Goal: Information Seeking & Learning: Check status

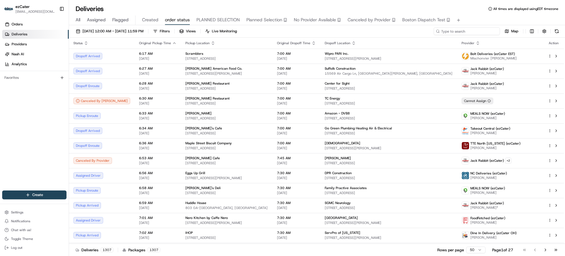
click at [495, 30] on input at bounding box center [467, 31] width 66 height 8
paste input "4WT-3W0"
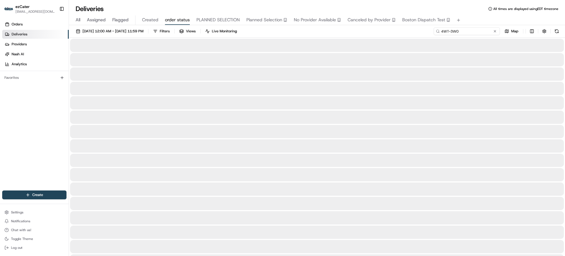
type input "4WT-3W0"
click at [79, 22] on span "All" at bounding box center [78, 20] width 5 height 7
click at [464, 33] on input at bounding box center [467, 31] width 66 height 8
paste input "4WT-3W0"
click at [469, 19] on div "All Assigned Flagged Created order status PLANNED SELECTION Planned Selection N…" at bounding box center [317, 20] width 496 height 10
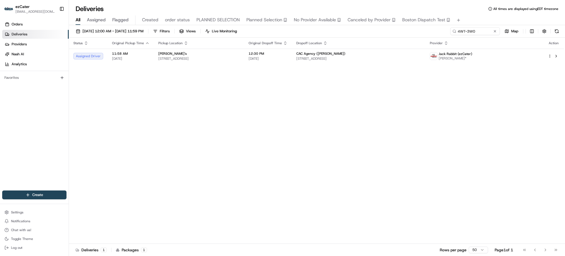
click at [426, 39] on th "Dropoff Location" at bounding box center [359, 43] width 134 height 11
click at [215, 127] on div "Status Original Pickup Time Pickup Location Original Dropoff Time Dropoff Locat…" at bounding box center [316, 141] width 495 height 206
click at [484, 26] on div "08/19/2025 12:00 AM - 08/19/2025 11:59 PM Filters Views Live Monitoring 4WT-3W0…" at bounding box center [317, 141] width 496 height 232
click at [484, 28] on input "4WT-3W0" at bounding box center [467, 31] width 66 height 8
paste input "M9R327"
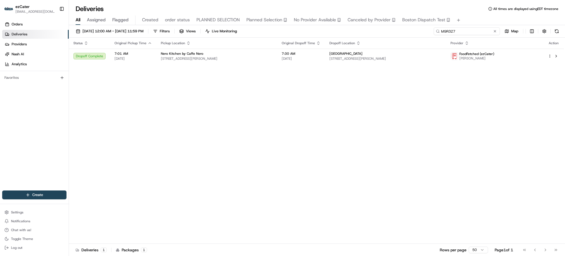
click at [456, 31] on input "M9R327" at bounding box center [467, 31] width 66 height 8
paste input "KR653K"
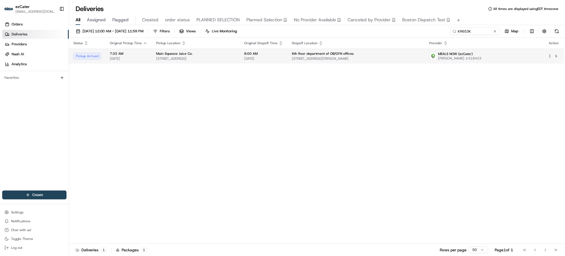
click at [236, 52] on div "Main Squeeze Juice Co." at bounding box center [195, 53] width 79 height 4
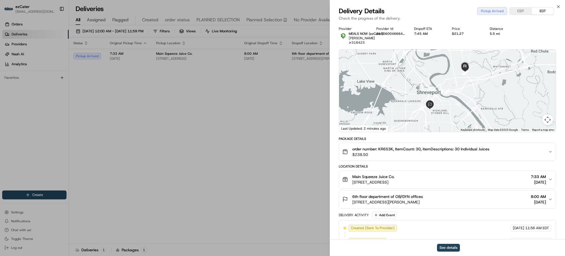
click at [445, 204] on div "6th floor department of OB/GYN offices 1 St Mary Pl #6, Shreveport, LA 71101, U…" at bounding box center [446, 199] width 206 height 11
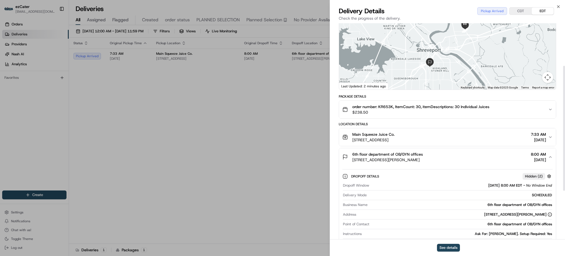
scroll to position [73, 0]
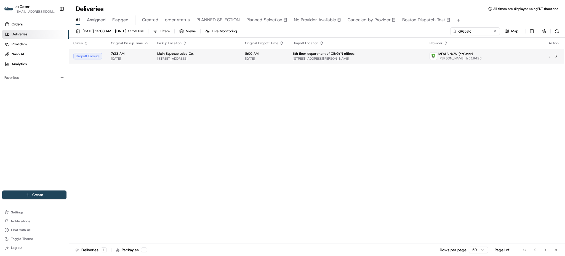
click at [437, 52] on img at bounding box center [433, 55] width 7 height 7
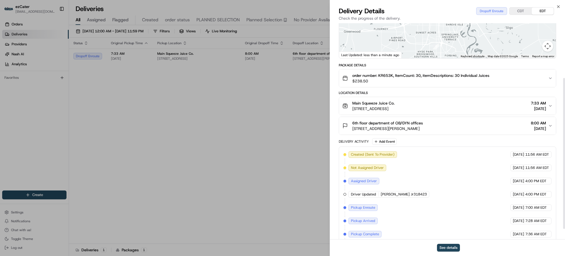
scroll to position [93, 0]
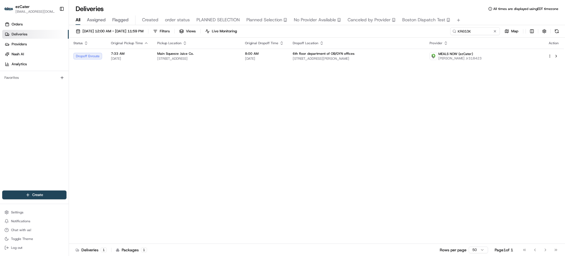
click at [390, 90] on div "Status Original Pickup Time Pickup Location Original Dropoff Time Dropoff Locat…" at bounding box center [316, 141] width 495 height 206
click at [367, 50] on td "6th floor department of OB/GYN offices 1 St Mary Pl #6, Shreveport, LA 71101, U…" at bounding box center [357, 56] width 137 height 15
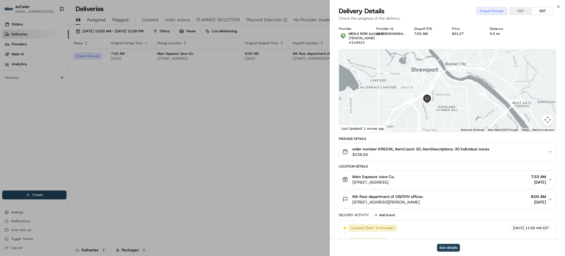
drag, startPoint x: 477, startPoint y: 70, endPoint x: 467, endPoint y: 95, distance: 26.8
click at [468, 93] on div at bounding box center [447, 90] width 217 height 82
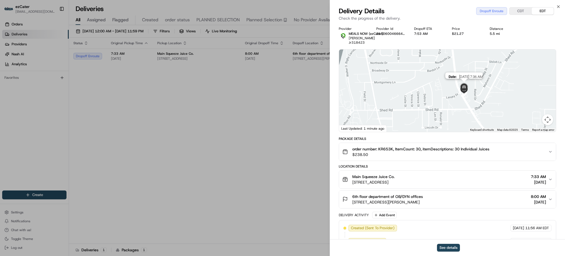
drag, startPoint x: 507, startPoint y: 109, endPoint x: 469, endPoint y: 89, distance: 43.3
click at [469, 89] on div "Date : 08/19/2025 7:36 AM" at bounding box center [447, 90] width 217 height 82
drag, startPoint x: 378, startPoint y: 104, endPoint x: 399, endPoint y: 124, distance: 28.7
click at [398, 124] on div at bounding box center [447, 90] width 217 height 82
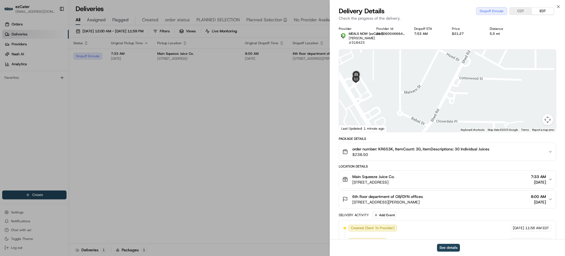
drag, startPoint x: 422, startPoint y: 123, endPoint x: 428, endPoint y: 123, distance: 6.1
click at [428, 123] on div at bounding box center [447, 90] width 217 height 82
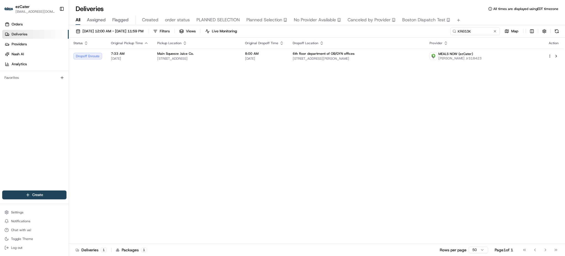
click at [477, 27] on div "08/19/2025 12:00 AM - 08/19/2025 11:59 PM Filters Views Live Monitoring KR653K …" at bounding box center [317, 141] width 496 height 232
click at [478, 28] on input "KR653K" at bounding box center [467, 31] width 66 height 8
click at [478, 31] on input "KR653K" at bounding box center [467, 31] width 66 height 8
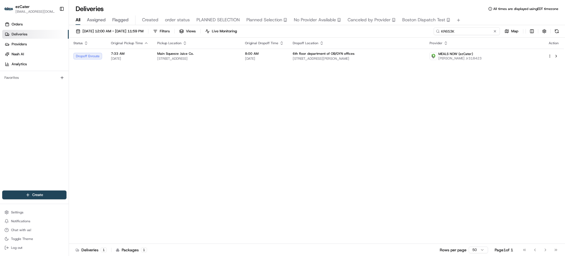
paste input "FC6-CF9"
click at [432, 92] on div "Status Original Pickup Time Pickup Location Original Dropoff Time Dropoff Locat…" at bounding box center [316, 141] width 495 height 206
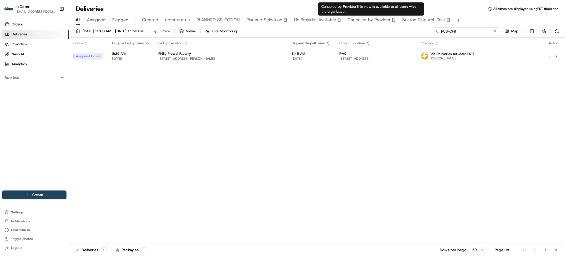
click at [475, 35] on input "FC6-CF9" at bounding box center [467, 31] width 66 height 8
paste input "C3J38Y"
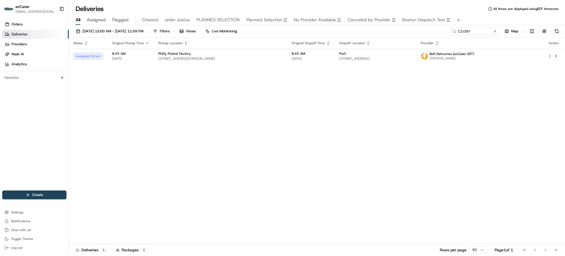
click at [362, 97] on div "Status Original Pickup Time Pickup Location Original Dropoff Time Dropoff Locat…" at bounding box center [316, 141] width 495 height 206
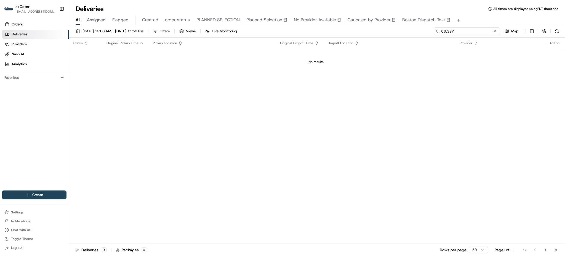
click at [477, 30] on input "C3J38Y" at bounding box center [467, 31] width 66 height 8
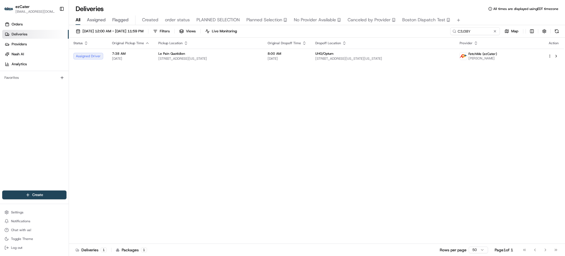
click at [370, 26] on div "08/19/2025 12:00 AM - 08/19/2025 11:59 PM Filters Views Live Monitoring C3J38Y …" at bounding box center [317, 141] width 496 height 232
click at [478, 24] on div "All Assigned Flagged Created order status PLANNED SELECTION Planned Selection N…" at bounding box center [317, 20] width 496 height 10
click at [478, 27] on div "08/19/2025 12:00 AM - 08/19/2025 11:59 PM Filters Views Live Monitoring C3J38Y …" at bounding box center [317, 141] width 496 height 232
click at [478, 29] on input "C3J38Y" at bounding box center [467, 31] width 66 height 8
paste input "FZ3T97"
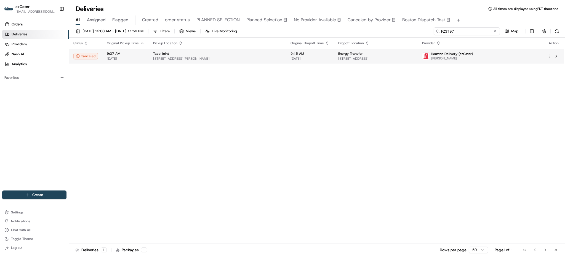
type input "FZ3T97"
click at [291, 57] on span "[DATE]" at bounding box center [310, 58] width 39 height 4
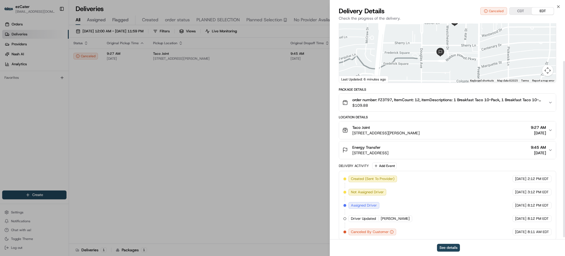
scroll to position [49, 0]
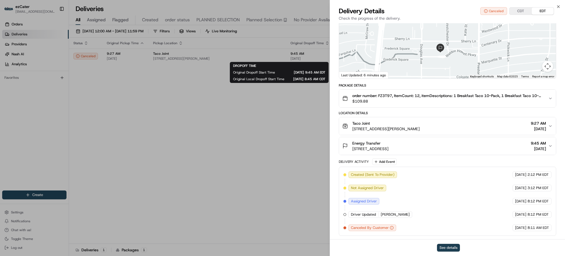
click at [444, 248] on button "See details" at bounding box center [448, 248] width 23 height 8
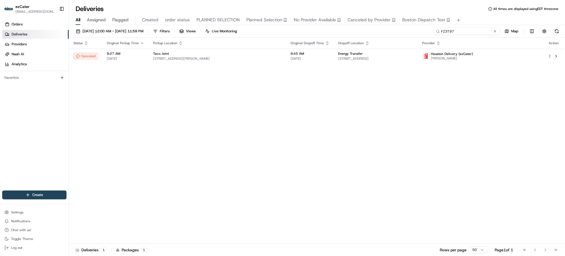
click at [482, 33] on input "FZ3T97" at bounding box center [467, 31] width 66 height 8
paste input "2WYZM5"
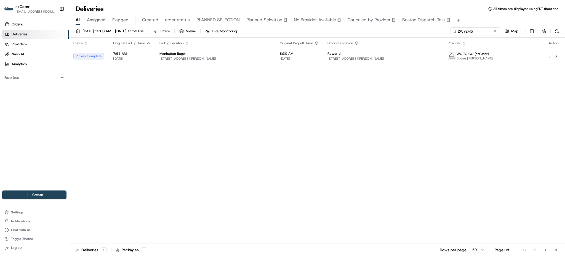
click at [371, 91] on div "Status Original Pickup Time Pickup Location Original Dropoff Time Dropoff Locat…" at bounding box center [316, 141] width 495 height 206
click at [332, 58] on td "Reworld 183 Raymond Blvd, Newark, NJ 07105, USA" at bounding box center [383, 56] width 120 height 15
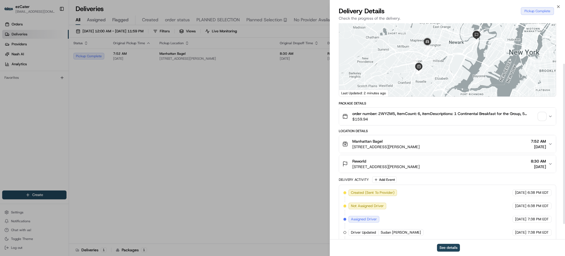
scroll to position [75, 0]
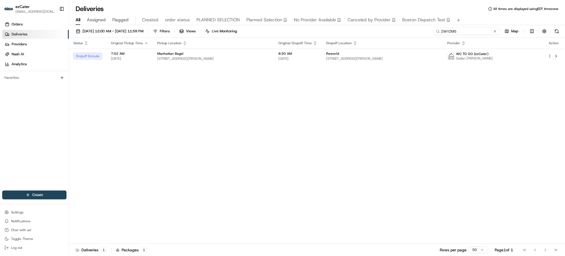
click at [475, 35] on input "2WYZM5" at bounding box center [467, 31] width 66 height 8
paste input "4ZEZP5"
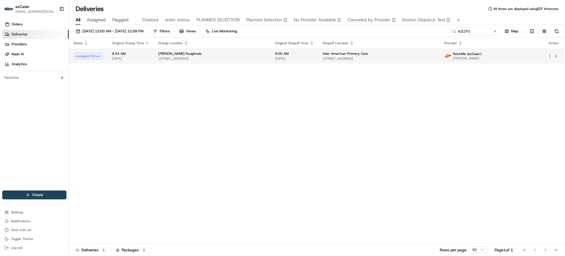
click at [423, 50] on td "Inter American Primary Care 1013 Talbotton Rd, Columbus, GA 31904, USA" at bounding box center [379, 56] width 121 height 15
click at [421, 56] on span "1013 Talbotton Rd, Columbus, GA 31904, USA" at bounding box center [379, 58] width 112 height 4
click at [485, 31] on input "4ZEZP5" at bounding box center [467, 31] width 66 height 8
paste input "HQF77C"
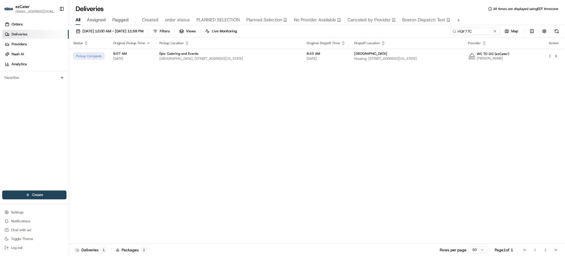
click at [478, 21] on div "All Assigned Flagged Created order status PLANNED SELECTION Planned Selection N…" at bounding box center [317, 20] width 496 height 10
click at [375, 60] on span "Housing, 383 Lafayette St, New York, NY 10003, USA" at bounding box center [407, 58] width 105 height 4
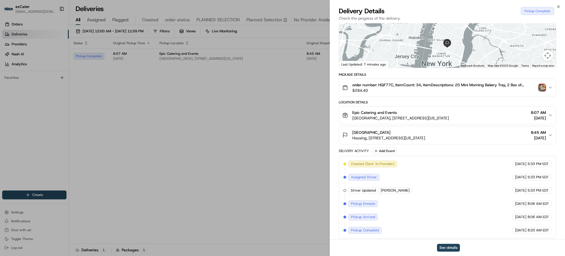
scroll to position [62, 0]
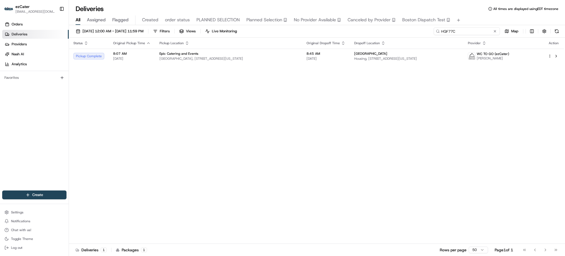
click at [476, 28] on input "HQF77C" at bounding box center [467, 31] width 66 height 8
paste input "YV047P"
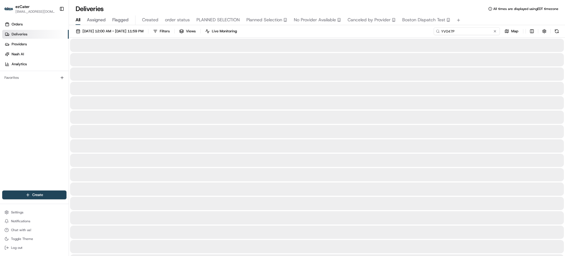
type input "YV047P"
click at [474, 19] on div "All Assigned Flagged Created order status PLANNED SELECTION Planned Selection N…" at bounding box center [317, 20] width 496 height 10
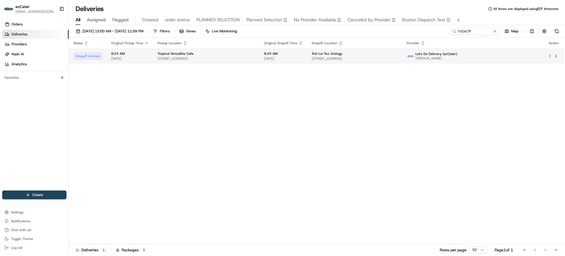
click at [398, 55] on div "Ark-La-Tex Urology" at bounding box center [355, 53] width 86 height 4
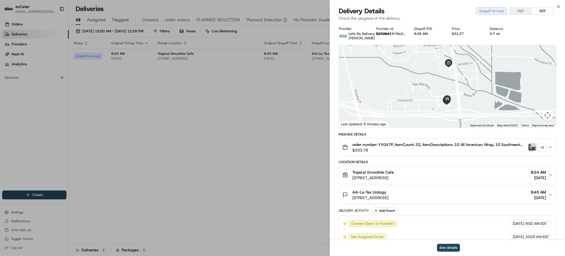
click at [540, 195] on span "[DATE]" at bounding box center [538, 198] width 15 height 6
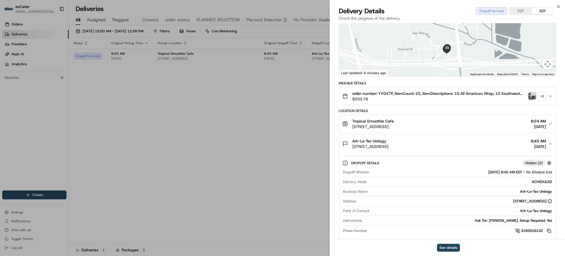
scroll to position [110, 0]
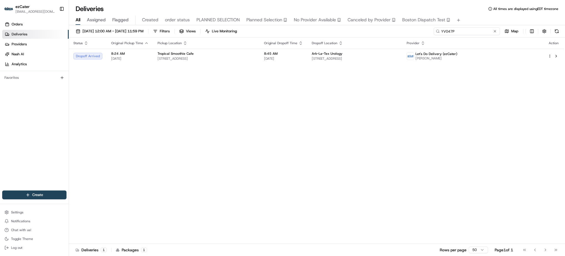
click at [491, 35] on input "YV047P" at bounding box center [467, 31] width 66 height 8
paste input "1KP52T"
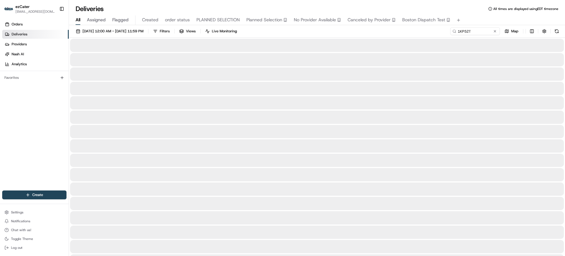
click at [483, 20] on div "All Assigned Flagged Created order status PLANNED SELECTION Planned Selection N…" at bounding box center [317, 20] width 496 height 10
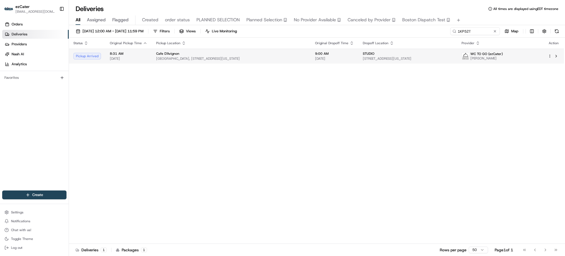
click at [381, 55] on div "STUDIO" at bounding box center [408, 53] width 90 height 4
click at [171, 45] on span "Pickup Location" at bounding box center [170, 43] width 24 height 4
click at [173, 50] on td "Cafe D'Avignon Rockefeller Plaza, 30 Rockefeller Plaza, New York, NY 10112, USA" at bounding box center [232, 56] width 158 height 15
click at [487, 34] on input "1KP52T" at bounding box center [467, 31] width 66 height 8
paste input "YV047P"
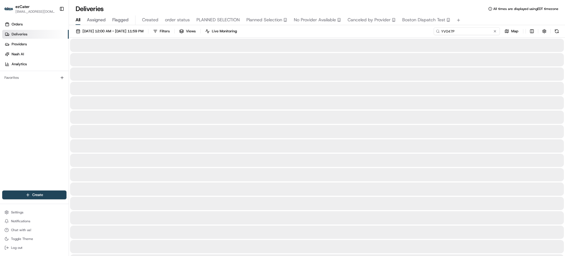
type input "YV047P"
click at [408, 28] on div "08/19/2025 12:00 AM - 08/19/2025 11:59 PM Filters Views Live Monitoring YV047P …" at bounding box center [317, 32] width 496 height 10
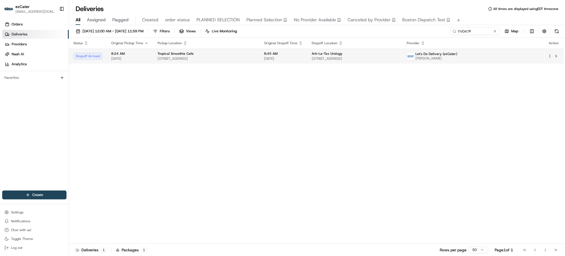
click at [393, 57] on span "2449 Hospital Dr # 340, Bossier City, LA 71111, USA" at bounding box center [355, 58] width 86 height 4
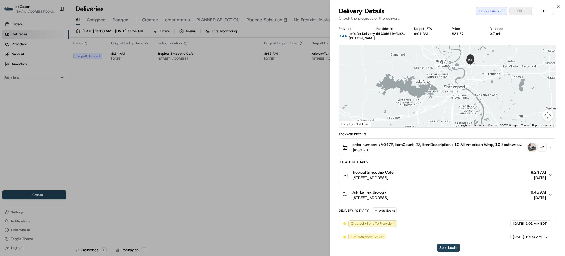
click at [542, 147] on div "+ 2" at bounding box center [543, 147] width 8 height 8
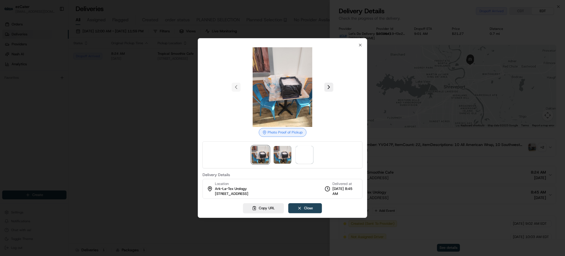
click at [542, 147] on div at bounding box center [282, 128] width 565 height 256
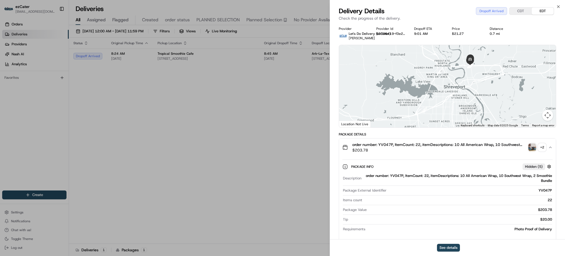
drag, startPoint x: 312, startPoint y: 94, endPoint x: 358, endPoint y: 70, distance: 52.9
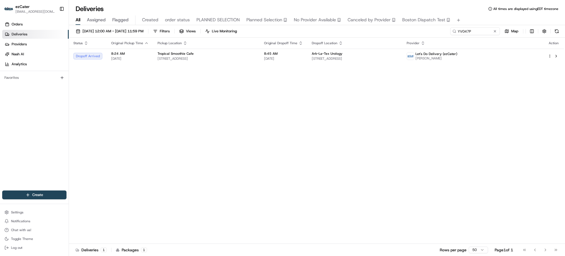
click at [485, 27] on div "08/19/2025 12:00 AM - 08/19/2025 11:59 PM Filters Views Live Monitoring YV047P …" at bounding box center [317, 141] width 496 height 232
click at [484, 30] on input "YV047P" at bounding box center [467, 31] width 66 height 8
paste input "XCT484"
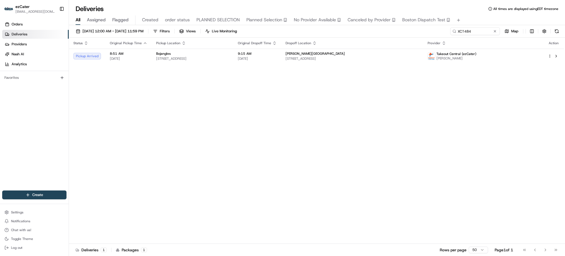
click at [394, 83] on div "Status Original Pickup Time Pickup Location Original Dropoff Time Dropoff Locat…" at bounding box center [316, 141] width 495 height 206
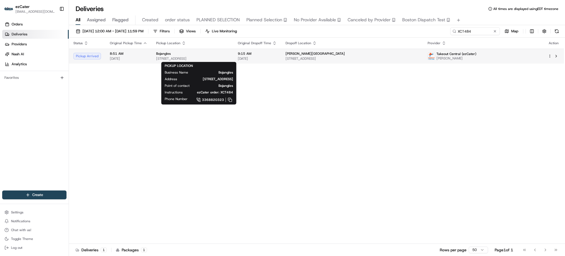
click at [229, 60] on span "590 Greensboro Rd, High Point, NC 27260, USA" at bounding box center [192, 58] width 73 height 4
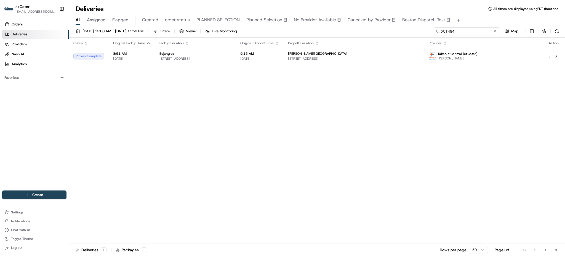
click at [477, 28] on input "XCT484" at bounding box center [467, 31] width 66 height 8
paste input "89QT0P"
click at [476, 17] on div "All Assigned Flagged Created order status PLANNED SELECTION Planned Selection N…" at bounding box center [317, 20] width 496 height 10
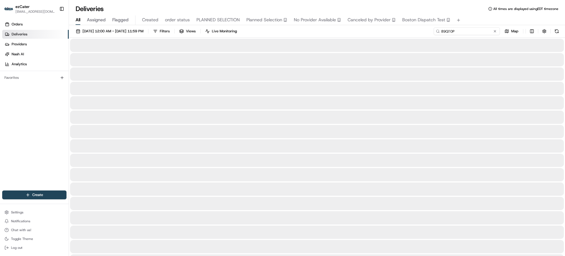
click at [488, 32] on input "89QT0P" at bounding box center [467, 31] width 66 height 8
type input "89QT0P"
click at [475, 11] on div "Deliveries All times are displayed using EDT timezone" at bounding box center [317, 8] width 496 height 9
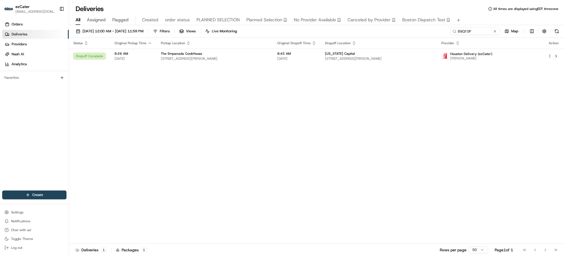
click at [382, 64] on div "Status Original Pickup Time Pickup Location Original Dropoff Time Dropoff Locat…" at bounding box center [316, 141] width 495 height 206
click at [382, 57] on span "2000 McKinney Ave 14th floor, Dallas, TX 75201, USA" at bounding box center [379, 58] width 108 height 4
click at [292, 135] on div "Status Original Pickup Time Pickup Location Original Dropoff Time Dropoff Locat…" at bounding box center [316, 141] width 495 height 206
click at [446, 118] on div "Status Original Pickup Time Pickup Location Original Dropoff Time Dropoff Locat…" at bounding box center [316, 141] width 495 height 206
click at [52, 27] on link "Orders" at bounding box center [35, 24] width 67 height 9
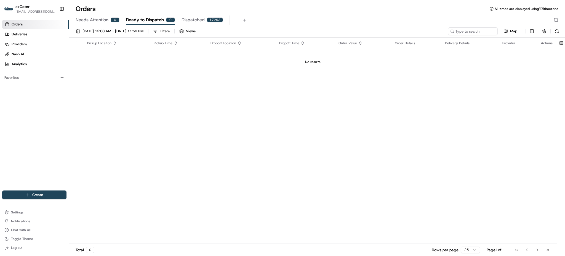
click at [94, 20] on span "Needs Attention" at bounding box center [92, 20] width 33 height 7
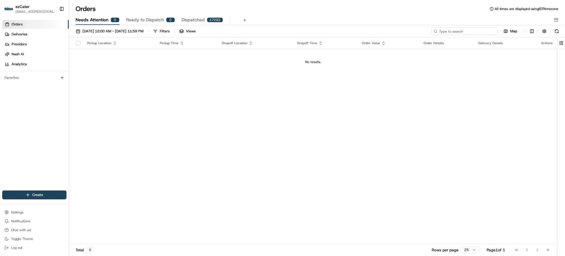
click at [480, 31] on input at bounding box center [465, 31] width 66 height 8
paste input "YWW-QHR"
click at [437, 17] on div "Needs Attention 0 Ready to Dispatch 0 Dispatched 17293" at bounding box center [313, 19] width 475 height 9
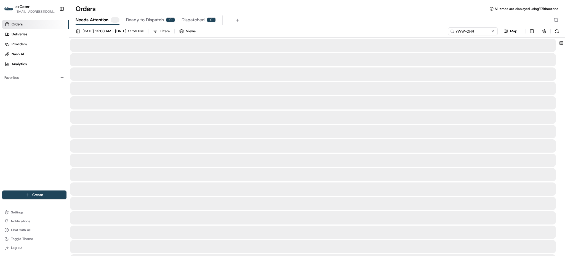
click at [410, 30] on div "08/01/2025 12:00 AM - 08/31/2025 11:59 PM Filters Views" at bounding box center [260, 31] width 374 height 8
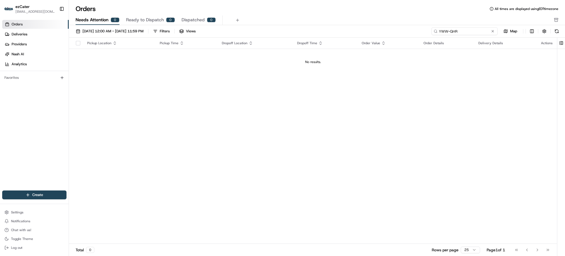
click at [479, 29] on input "YWW-QHR" at bounding box center [465, 31] width 66 height 8
click at [448, 29] on input "YWW-QHR" at bounding box center [465, 31] width 66 height 8
type input "YWWQHR"
click at [392, 8] on div "Orders All times are displayed using EDT timezone" at bounding box center [317, 8] width 496 height 9
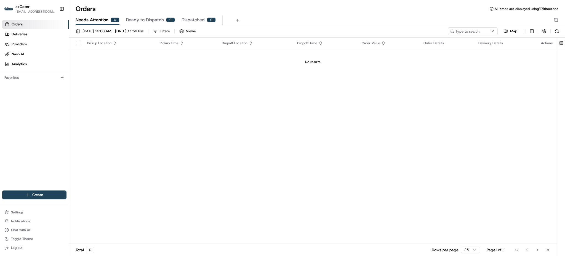
click at [195, 16] on button "Dispatched 0" at bounding box center [199, 19] width 34 height 9
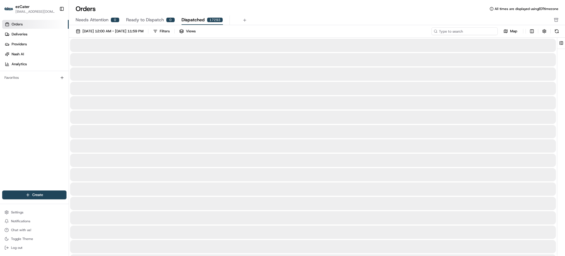
click at [472, 34] on input at bounding box center [465, 31] width 66 height 8
paste input "YWW-QHR"
type input "YWW-QHR"
click at [417, 10] on div "Orders All times are displayed using EDT timezone" at bounding box center [317, 8] width 496 height 9
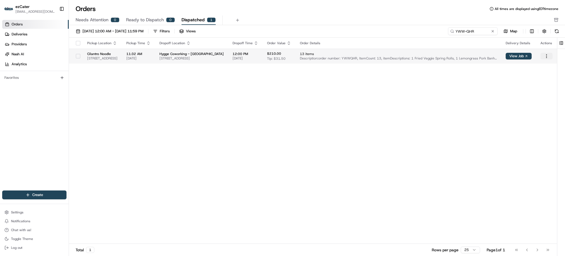
click at [546, 54] on html "ezCater matabangchristiankyle@gmail.com Toggle Sidebar Orders Deliveries Provid…" at bounding box center [282, 128] width 565 height 256
click at [533, 73] on div "View Dispatched Job" at bounding box center [534, 74] width 59 height 8
click at [21, 36] on span "Deliveries" at bounding box center [20, 34] width 16 height 5
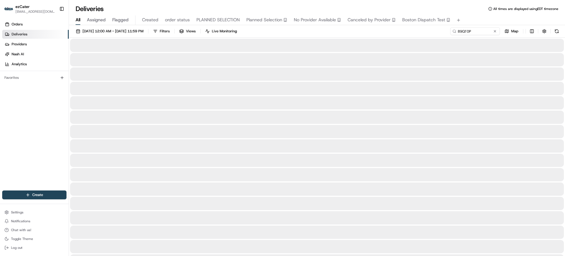
click at [375, 30] on div "08/19/2025 12:00 AM - 08/19/2025 11:59 PM Filters Views Live Monitoring 89QT0P …" at bounding box center [317, 32] width 496 height 10
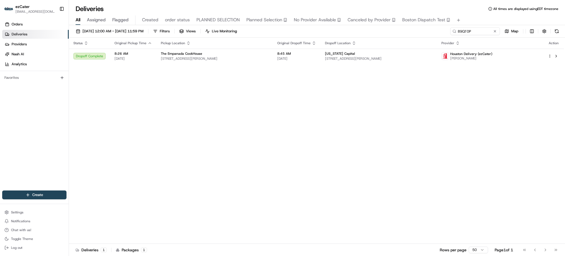
click at [482, 144] on div "Status Original Pickup Time Pickup Location Original Dropoff Time Dropoff Locat…" at bounding box center [316, 141] width 495 height 206
click at [478, 32] on input "89QT0P" at bounding box center [467, 31] width 66 height 8
paste input "YWW-QHR"
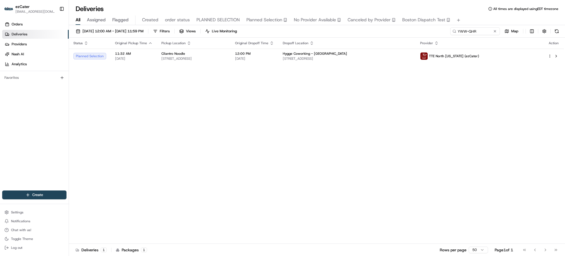
click at [411, 29] on div "08/19/2025 12:00 AM - 08/19/2025 11:59 PM Filters Views Live Monitoring YWW-QHR…" at bounding box center [317, 32] width 496 height 10
click at [226, 57] on span "2001 Commonwealth Ave, Charlotte, NC 28205, USA" at bounding box center [194, 58] width 65 height 4
click at [493, 28] on input "YWW-QHR" at bounding box center [467, 31] width 66 height 8
paste input "P4C-Q30"
type input "P4C-Q30"
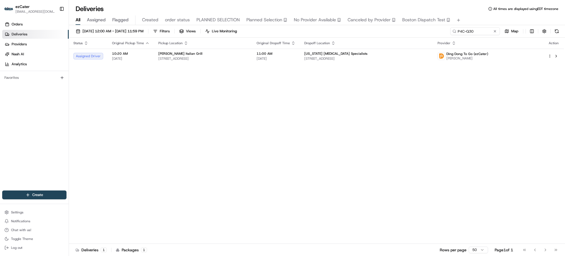
click at [494, 135] on div "Status Original Pickup Time Pickup Location Original Dropoff Time Dropoff Locat…" at bounding box center [316, 141] width 495 height 206
click at [346, 62] on td "Florida Cancer Specialists 1390 Grand Venture Dr, North Port, FL 34286, USA" at bounding box center [366, 56] width 133 height 15
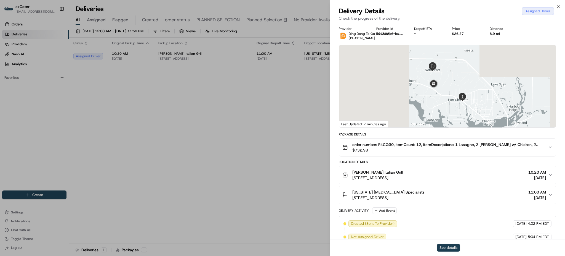
click at [448, 249] on button "See details" at bounding box center [448, 248] width 23 height 8
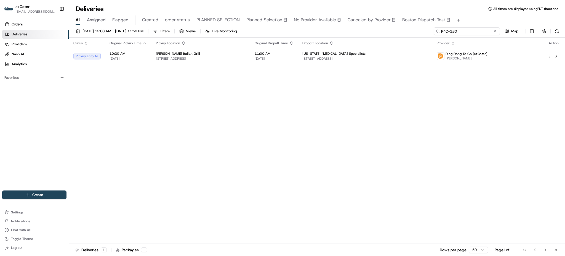
click at [475, 31] on input "P4C-Q30" at bounding box center [467, 31] width 66 height 8
paste input "9Q8GHP"
click at [445, 113] on div "Status Original Pickup Time Pickup Location Original Dropoff Time Dropoff Locat…" at bounding box center [316, 141] width 495 height 206
click at [476, 31] on input "9Q8GHP" at bounding box center [467, 31] width 66 height 8
paste input "E5URG9"
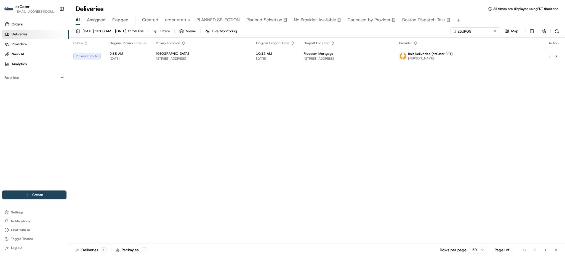
click at [475, 22] on div "All Assigned Flagged Created order status PLANNED SELECTION Planned Selection N…" at bounding box center [317, 20] width 496 height 10
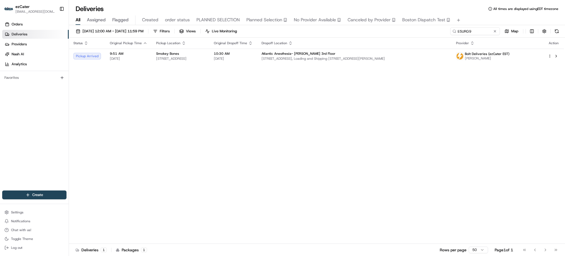
click at [426, 111] on div "Status Original Pickup Time Pickup Location Original Dropoff Time Dropoff Locat…" at bounding box center [316, 141] width 495 height 206
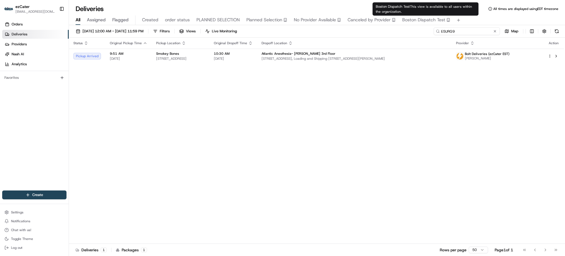
click at [469, 30] on input "E5URG9" at bounding box center [467, 31] width 66 height 8
paste input "2QE1UF"
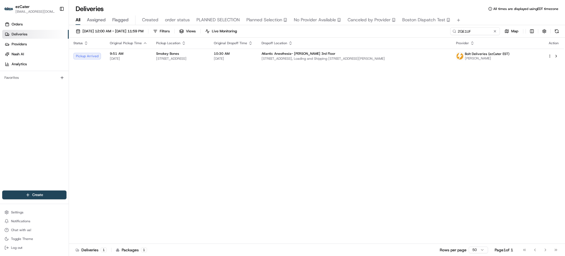
click at [473, 12] on div "Deliveries All times are displayed using EDT timezone" at bounding box center [317, 8] width 496 height 9
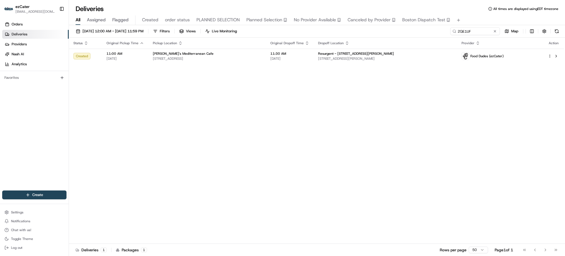
click at [332, 76] on div "Status Original Pickup Time Pickup Location Original Dropoff Time Dropoff Locat…" at bounding box center [316, 141] width 495 height 206
click at [333, 65] on div "Status Original Pickup Time Pickup Location Original Dropoff Time Dropoff Locat…" at bounding box center [316, 141] width 495 height 206
click at [334, 60] on td "Resurgent - 55 Beattie Place 55 Beattie Pl 4th floor, Greenville, SC 29601, USA" at bounding box center [386, 56] width 144 height 15
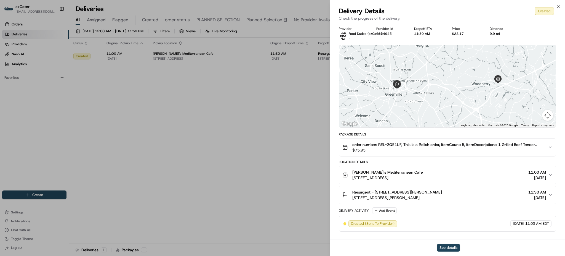
click at [447, 153] on button "order number: REL-2QE1UF, This is a Relish order, ItemCount: 5, itemDescription…" at bounding box center [447, 147] width 217 height 18
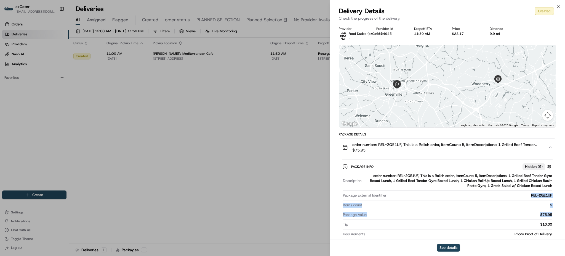
drag, startPoint x: 531, startPoint y: 193, endPoint x: 554, endPoint y: 215, distance: 32.1
click at [554, 215] on div "Package Info Hidden ( 5 ) Description order number: REL-2QE1UF, This is a Relis…" at bounding box center [447, 199] width 217 height 86
copy div "REL-2QE1UF Items count 5 Package Value $75.95"
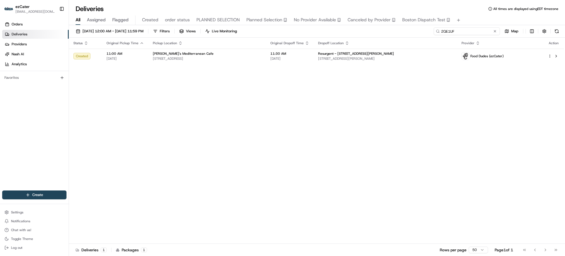
click at [474, 35] on input "2QE1UF" at bounding box center [467, 31] width 66 height 8
paste input "C8F-H1"
type input "C8F-H1"
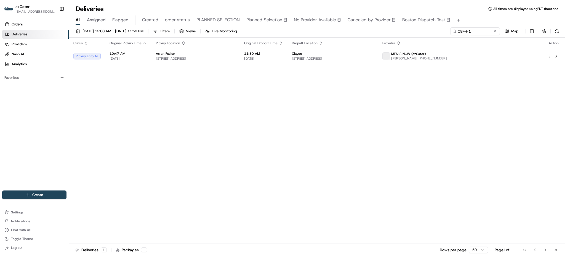
click at [422, 31] on div "08/19/2025 12:00 AM - 08/19/2025 11:59 PM Filters Views Live Monitoring C8F-H1 …" at bounding box center [317, 32] width 496 height 10
click at [374, 55] on div "Clayco" at bounding box center [332, 53] width 81 height 4
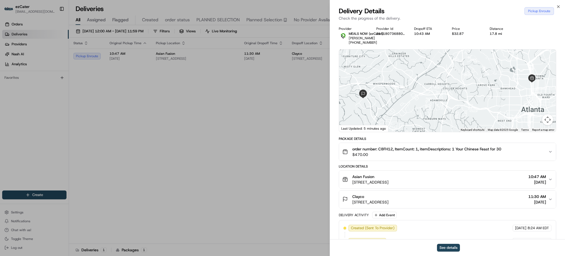
drag, startPoint x: 456, startPoint y: 92, endPoint x: 455, endPoint y: 120, distance: 28.7
click at [455, 120] on div at bounding box center [447, 90] width 217 height 82
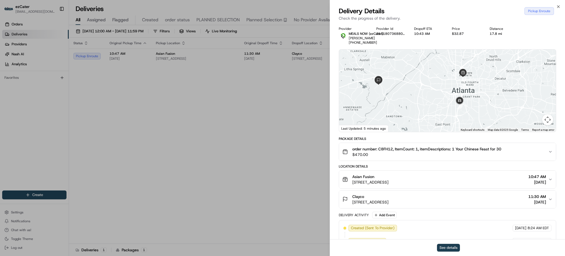
click at [458, 246] on button "See details" at bounding box center [448, 248] width 23 height 8
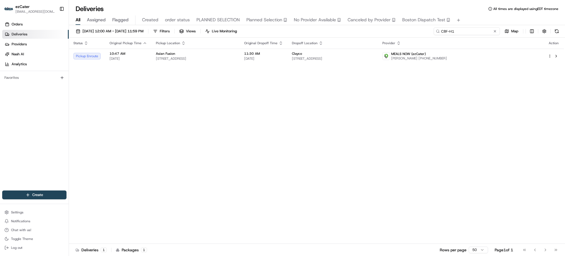
click at [476, 35] on input "C8F-H1" at bounding box center [467, 31] width 66 height 8
paste input "RVX4PQ"
click at [470, 19] on div "All Assigned Flagged Created order status PLANNED SELECTION Planned Selection N…" at bounding box center [317, 20] width 496 height 10
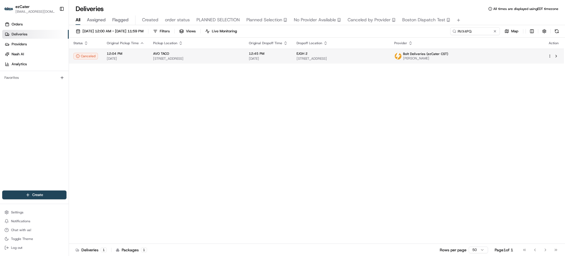
click at [363, 63] on td "EJGH 2 4315 Houma Blvd #401, Metairie, LA 70006, USA" at bounding box center [341, 56] width 98 height 15
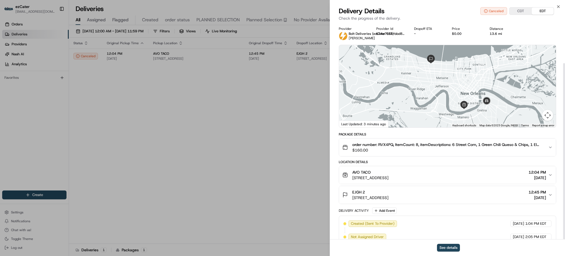
scroll to position [49, 0]
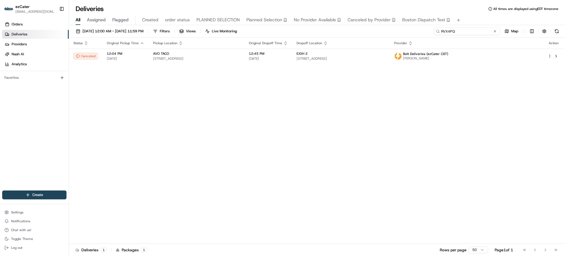
click at [471, 33] on input "RVX4PQ" at bounding box center [467, 31] width 66 height 8
paste input "FZ3T97"
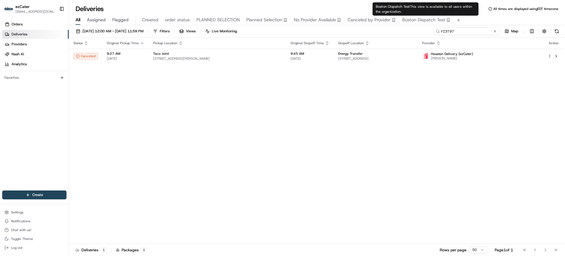
paste input "C8F-H12"
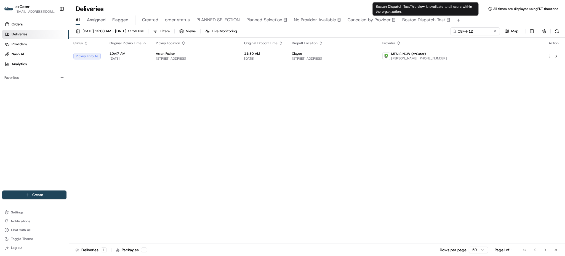
click at [416, 120] on div "Status Original Pickup Time Pickup Location Original Dropoff Time Dropoff Locat…" at bounding box center [316, 141] width 495 height 206
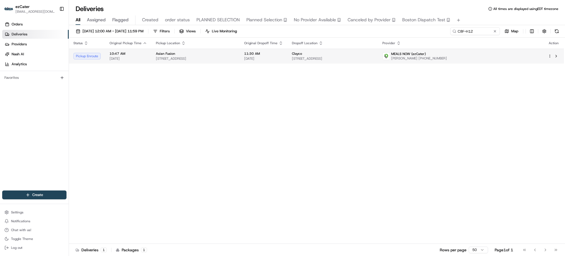
click at [342, 57] on span "[STREET_ADDRESS]" at bounding box center [332, 58] width 81 height 4
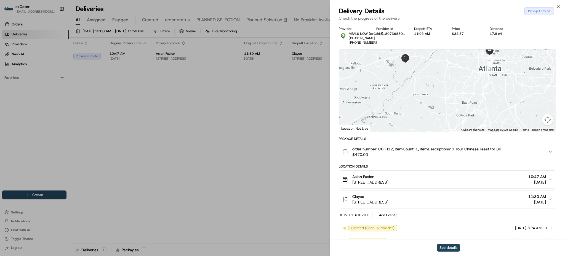
drag, startPoint x: 445, startPoint y: 68, endPoint x: 456, endPoint y: 84, distance: 19.5
click at [449, 83] on div at bounding box center [447, 90] width 217 height 82
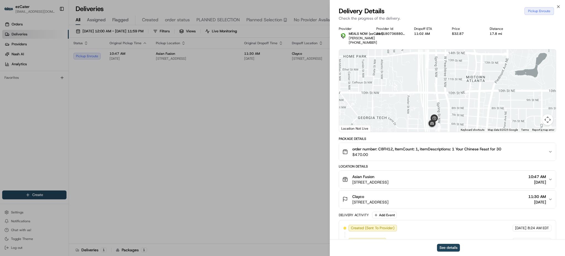
drag, startPoint x: 435, startPoint y: 110, endPoint x: 435, endPoint y: 106, distance: 4.1
click at [435, 108] on div at bounding box center [447, 90] width 217 height 82
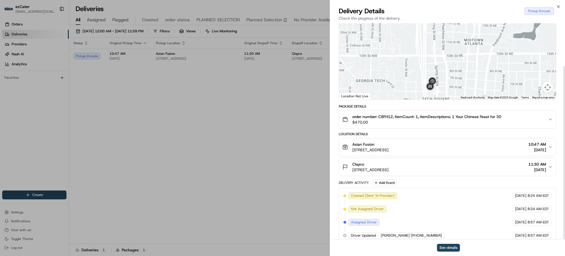
scroll to position [53, 0]
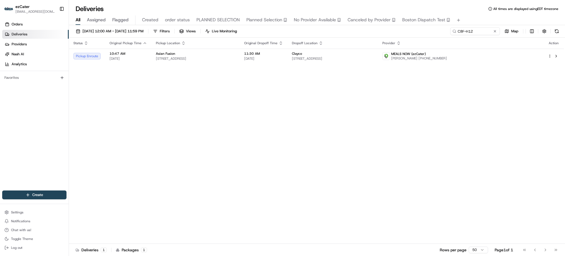
click at [403, 96] on div "Status Original Pickup Time Pickup Location Original Dropoff Time Dropoff Locat…" at bounding box center [316, 141] width 495 height 206
click at [560, 30] on button at bounding box center [557, 31] width 8 height 8
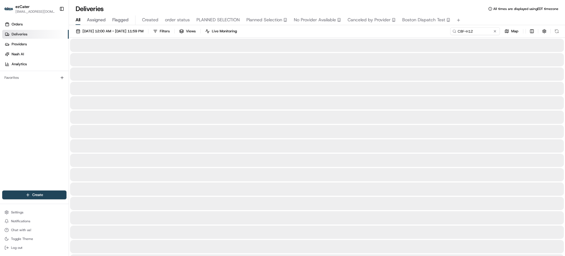
click at [504, 18] on div "All Assigned Flagged Created order status PLANNED SELECTION Planned Selection N…" at bounding box center [317, 20] width 496 height 10
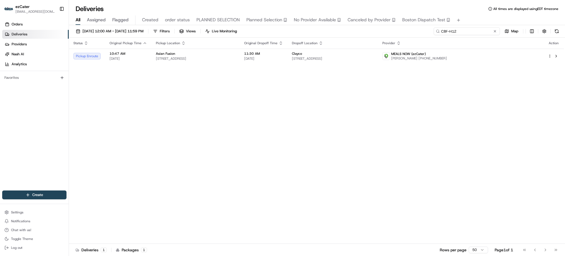
click at [477, 30] on input "C8F-H12" at bounding box center [467, 31] width 66 height 8
paste input "YZHP3K"
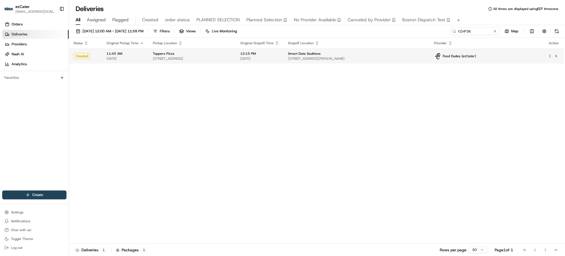
click at [387, 55] on div "Smart Data Soultions" at bounding box center [356, 53] width 137 height 4
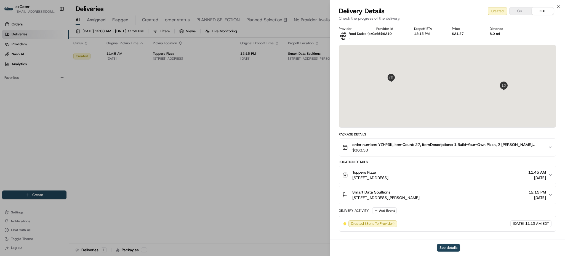
click at [450, 149] on span "$363.30" at bounding box center [449, 150] width 192 height 6
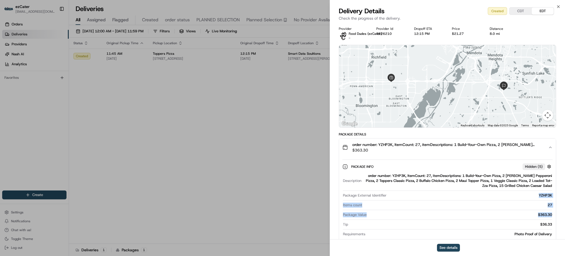
drag, startPoint x: 538, startPoint y: 196, endPoint x: 554, endPoint y: 216, distance: 25.5
click at [554, 216] on div "Package Info Hidden ( 5 ) Description order number: YZHP3K, ItemCount: 27, item…" at bounding box center [447, 199] width 217 height 86
copy div "YZHP3K Items count 27 Package Value $363.30"
drag, startPoint x: 315, startPoint y: 70, endPoint x: 339, endPoint y: 69, distance: 24.6
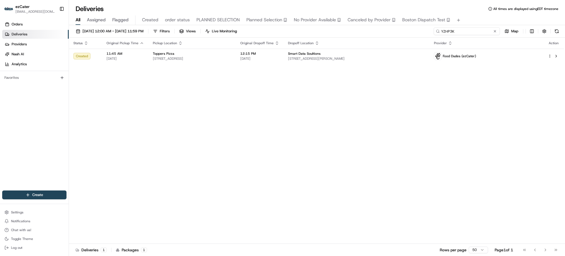
click at [479, 31] on input "YZHP3K" at bounding box center [467, 31] width 66 height 8
paste input "JQ42KQ"
click at [432, 31] on div "08/19/2025 12:00 AM - 08/19/2025 11:59 PM Filters Views Live Monitoring JQ42KQ …" at bounding box center [317, 32] width 496 height 10
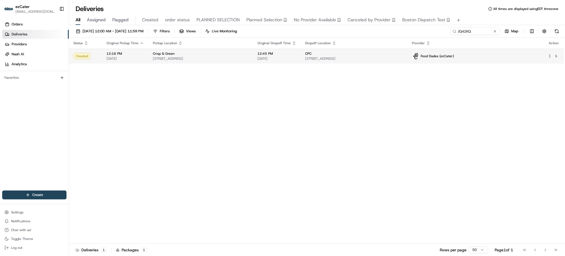
click at [403, 53] on div "CPC" at bounding box center [354, 53] width 98 height 4
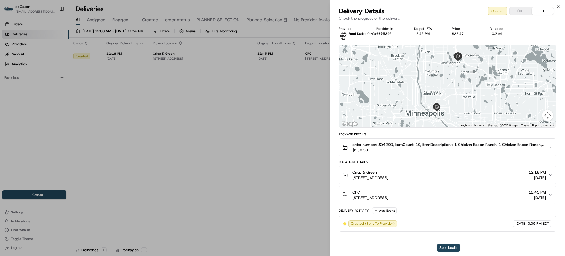
click at [495, 142] on span "order number: JQ42KQ, ItemCount: 10, itemDescriptions: 1 Chicken Bacon Ranch, 1…" at bounding box center [449, 145] width 192 height 6
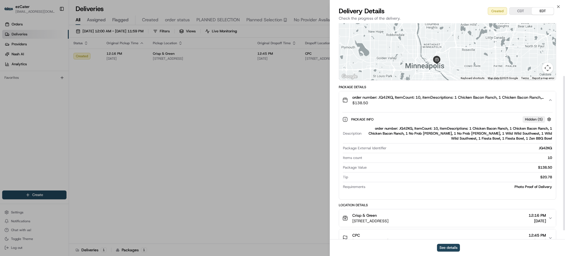
scroll to position [73, 0]
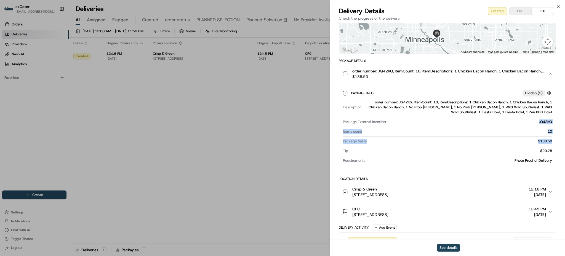
drag, startPoint x: 535, startPoint y: 119, endPoint x: 553, endPoint y: 141, distance: 28.8
click at [553, 141] on div "Package Info Hidden ( 5 ) Description order number: JQ42KQ, ItemCount: 10, item…" at bounding box center [447, 126] width 217 height 86
copy div "JQ42KQ Items count 10 Package Value $138.50"
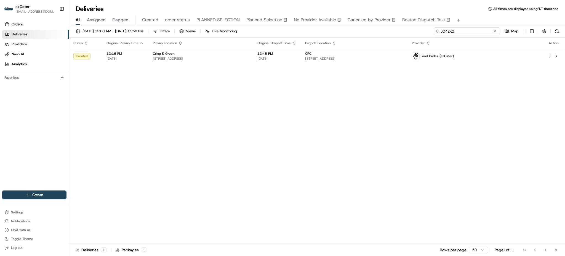
click at [471, 30] on input "JQ42KQ" at bounding box center [467, 31] width 66 height 8
paste input "CFWHUK"
click at [476, 20] on div "All Assigned Flagged Created order status PLANNED SELECTION Planned Selection N…" at bounding box center [317, 20] width 496 height 10
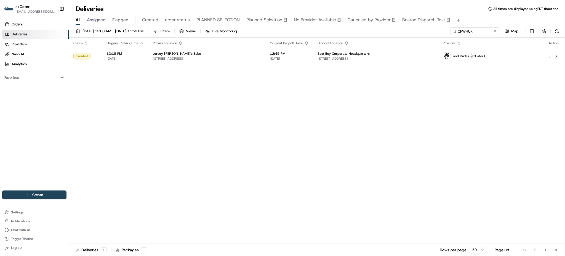
click at [313, 52] on td "12:45 PM 08/19/2025" at bounding box center [290, 56] width 48 height 15
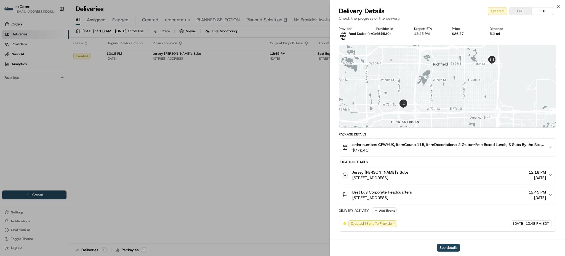
click at [482, 143] on span "order number: CFWHUK, ItemCount: 115, itemDescriptions: 2 Gluten-Free Boxed Lun…" at bounding box center [449, 145] width 192 height 6
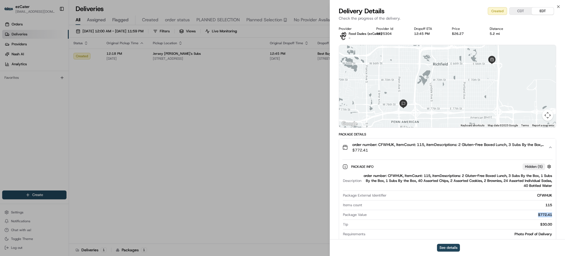
drag, startPoint x: 536, startPoint y: 213, endPoint x: 543, endPoint y: 218, distance: 8.4
click at [543, 218] on div "Package Value $772.41" at bounding box center [447, 215] width 209 height 7
drag, startPoint x: 535, startPoint y: 194, endPoint x: 553, endPoint y: 217, distance: 28.9
click at [553, 217] on div "Package Info Hidden ( 5 ) Description order number: CFWHUK, ItemCount: 115, ite…" at bounding box center [447, 199] width 217 height 86
copy div "CFWHUK Items count 115 Package Value $772.41"
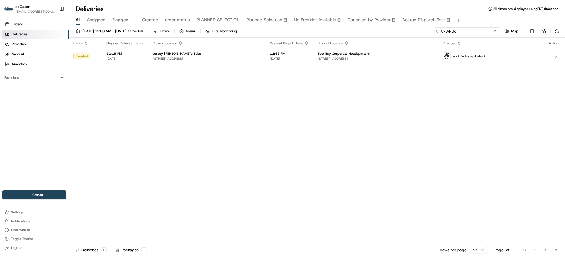
click at [467, 34] on input "CFWHUK" at bounding box center [467, 31] width 66 height 8
paste input "80C-Q85"
type input "80C-Q85"
click at [467, 20] on div "All Assigned Flagged Created order status PLANNED SELECTION Planned Selection N…" at bounding box center [317, 20] width 496 height 10
click at [456, 136] on div "Status Original Pickup Time Pickup Location Original Dropoff Time Dropoff Locat…" at bounding box center [316, 141] width 495 height 206
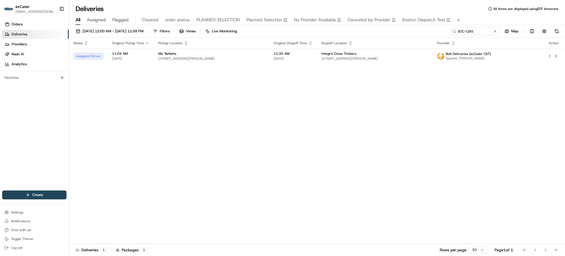
click at [403, 103] on div "Status Original Pickup Time Pickup Location Original Dropoff Time Dropoff Locat…" at bounding box center [316, 141] width 495 height 206
click at [344, 62] on td "Integris Cross Timbers 2557 Old Timbers Dr, Edmond, OK 73034, USA" at bounding box center [374, 56] width 115 height 15
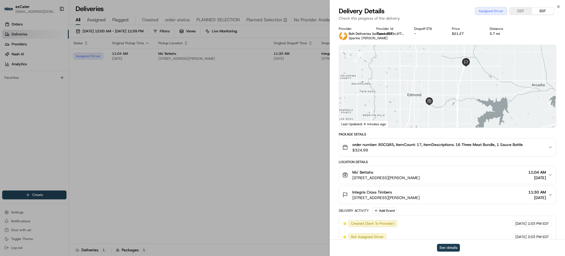
click at [451, 249] on button "See details" at bounding box center [448, 248] width 23 height 8
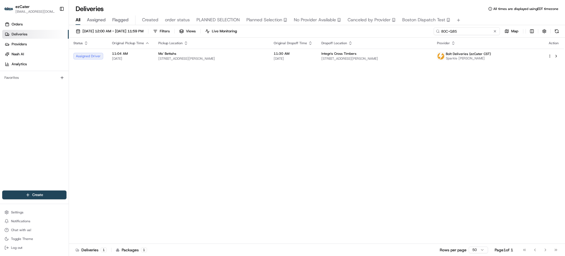
click at [483, 30] on input "80C-Q85" at bounding box center [467, 31] width 66 height 8
paste input "C8F-H12"
click at [472, 21] on div "All Assigned Flagged Created order status PLANNED SELECTION Planned Selection N…" at bounding box center [317, 20] width 496 height 10
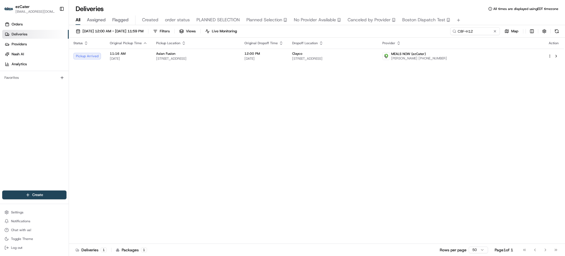
click at [240, 48] on th "Pickup Location" at bounding box center [196, 43] width 88 height 11
click at [236, 53] on div "Asian Fusion" at bounding box center [196, 53] width 80 height 4
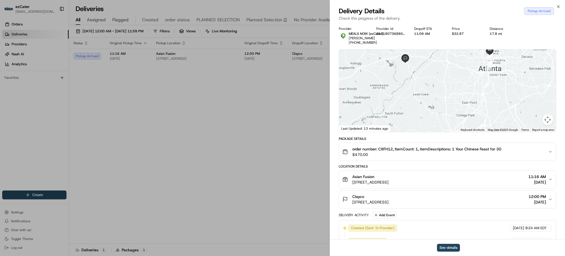
scroll to position [67, 0]
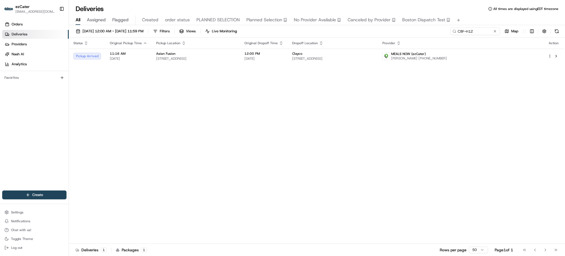
click at [444, 88] on div "Status Original Pickup Time Pickup Location Original Dropoff Time Dropoff Locat…" at bounding box center [316, 141] width 495 height 206
click at [374, 59] on span "[STREET_ADDRESS]" at bounding box center [332, 58] width 81 height 4
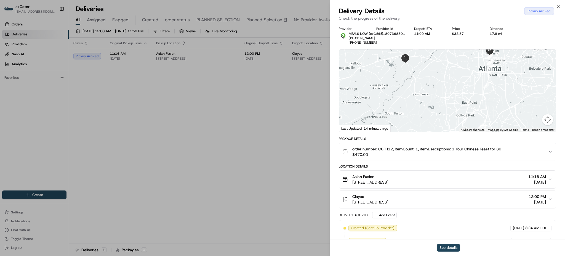
drag, startPoint x: 496, startPoint y: 81, endPoint x: 493, endPoint y: 93, distance: 12.0
click at [493, 93] on div at bounding box center [447, 90] width 217 height 82
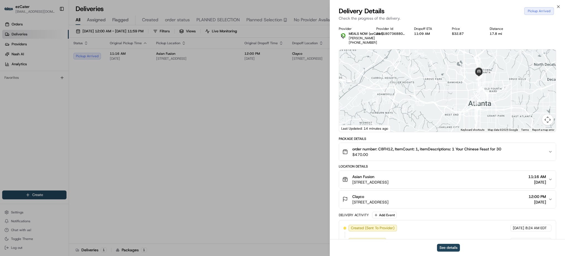
drag, startPoint x: 473, startPoint y: 78, endPoint x: 468, endPoint y: 94, distance: 17.2
click at [468, 94] on div at bounding box center [447, 90] width 217 height 82
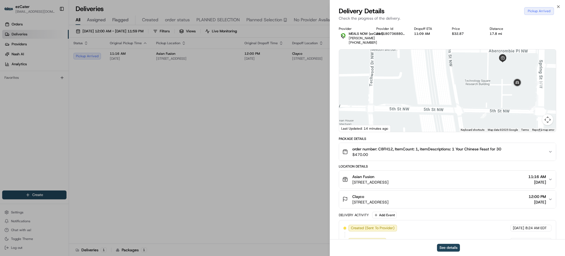
drag, startPoint x: 514, startPoint y: 93, endPoint x: 502, endPoint y: 99, distance: 13.8
click at [502, 99] on div at bounding box center [447, 90] width 217 height 82
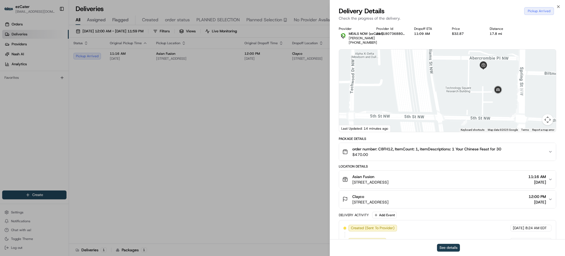
click at [444, 246] on button "See details" at bounding box center [448, 248] width 23 height 8
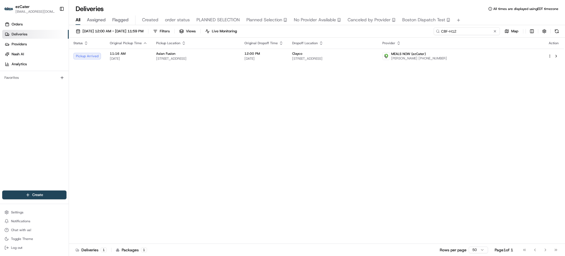
click at [480, 33] on input "C8F-H12" at bounding box center [467, 31] width 66 height 8
paste input "80C-Q85"
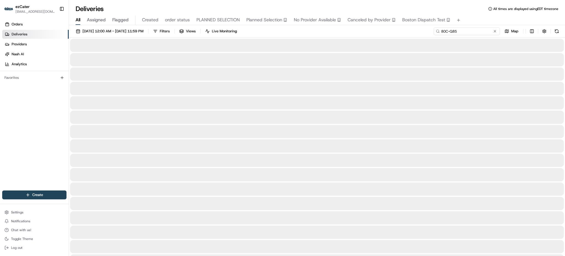
type input "80C-Q85"
click at [478, 18] on div "All Assigned Flagged Created order status PLANNED SELECTION Planned Selection N…" at bounding box center [317, 20] width 496 height 10
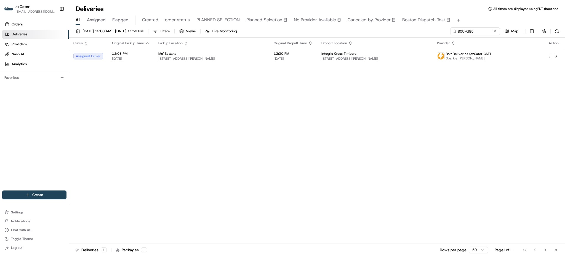
click at [476, 27] on div "08/19/2025 12:00 AM - 08/19/2025 11:59 PM Filters Views Live Monitoring 80C-Q85…" at bounding box center [317, 141] width 496 height 232
click at [483, 28] on input "80C-Q85" at bounding box center [467, 31] width 66 height 8
paste input "P5E1TU"
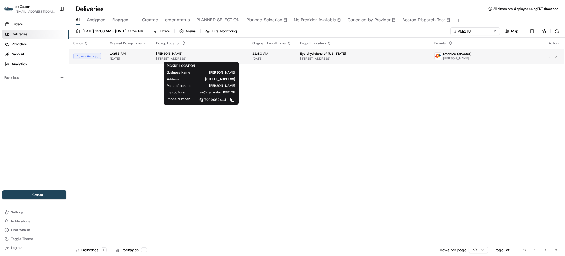
click at [233, 55] on div "PF Chang's" at bounding box center [200, 53] width 88 height 4
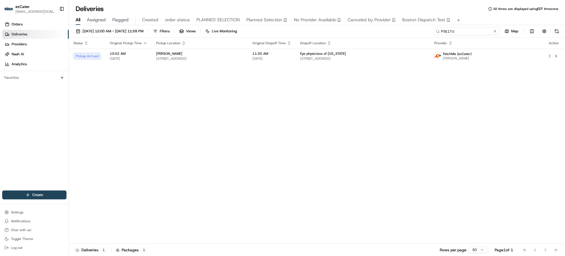
click at [479, 34] on input "P5E1TU" at bounding box center [467, 31] width 66 height 8
paste input "C8F-H12"
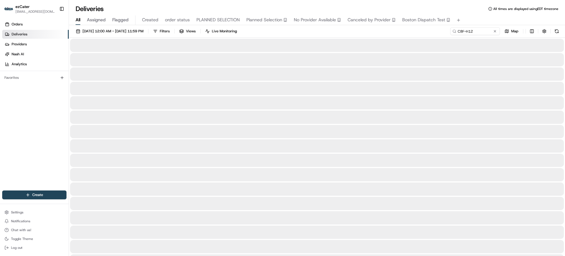
click at [477, 23] on div "All Assigned Flagged Created order status PLANNED SELECTION Planned Selection N…" at bounding box center [317, 20] width 496 height 10
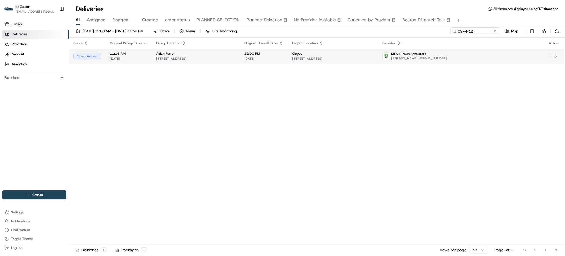
click at [288, 62] on td "12:00 PM 08/19/2025" at bounding box center [264, 56] width 48 height 15
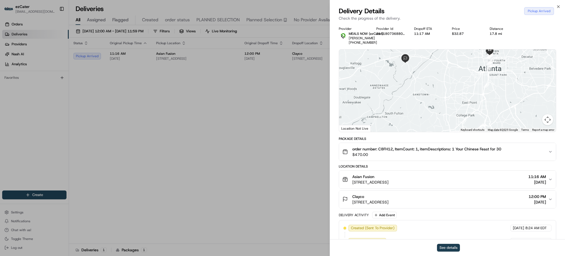
click at [451, 247] on button "See details" at bounding box center [448, 248] width 23 height 8
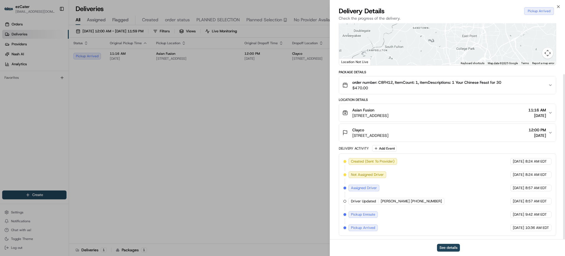
click at [465, 137] on div "Clayco 766 Factory Shoals Rd, Lithia Springs, GA 30122, USA 12:00 PM 08/19/2025" at bounding box center [446, 132] width 206 height 11
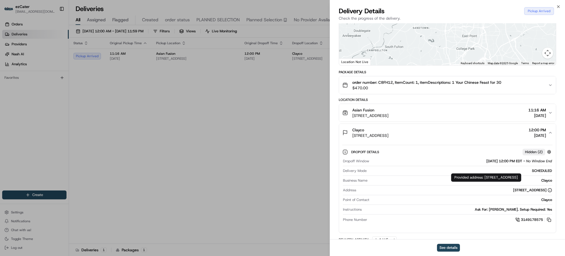
click at [550, 190] on icon at bounding box center [550, 190] width 4 height 4
click at [551, 191] on icon at bounding box center [550, 190] width 4 height 4
click at [551, 190] on icon at bounding box center [550, 190] width 4 height 4
click at [524, 188] on div "[STREET_ADDRESS]" at bounding box center [533, 189] width 39 height 5
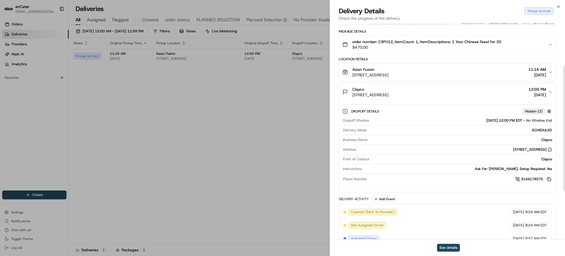
scroll to position [73, 0]
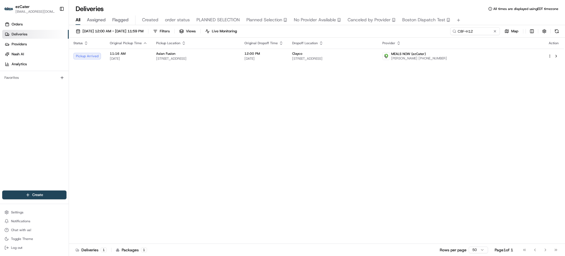
click at [491, 26] on div "08/19/2025 12:00 AM - 08/19/2025 11:59 PM Filters Views Live Monitoring C8F-H12…" at bounding box center [317, 141] width 496 height 232
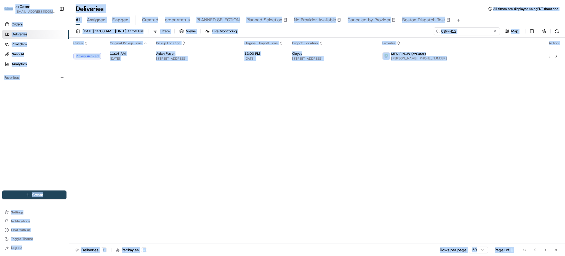
click at [486, 32] on input "C8F-H12" at bounding box center [467, 31] width 66 height 8
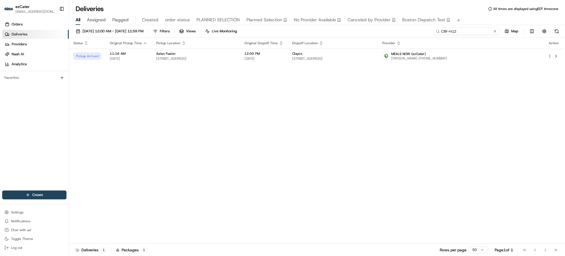
paste input "HK2WJG"
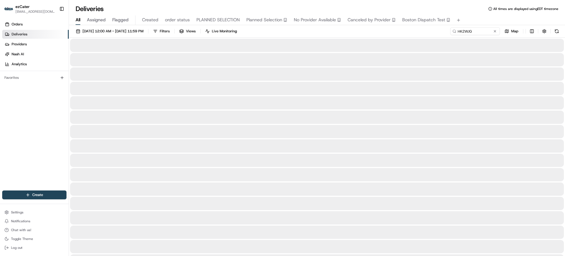
click at [479, 19] on div "All Assigned Flagged Created order status PLANNED SELECTION Planned Selection N…" at bounding box center [317, 20] width 496 height 10
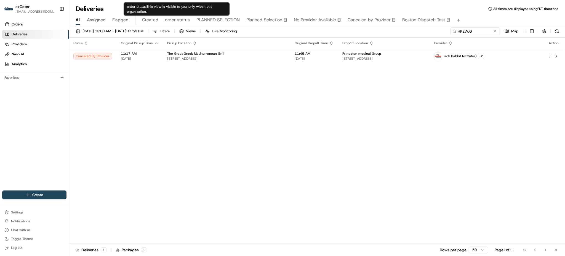
click at [464, 121] on div "Status Original Pickup Time Pickup Location Original Dropoff Time Dropoff Locat…" at bounding box center [316, 141] width 495 height 206
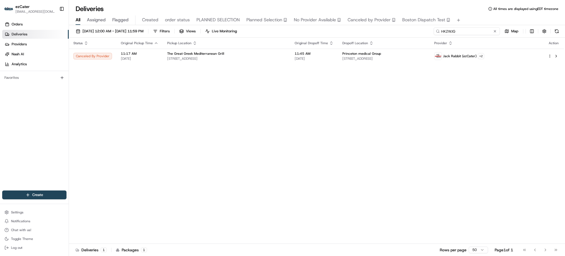
click at [474, 34] on input "HK2WJG" at bounding box center [467, 31] width 66 height 8
paste input "C8F-H12"
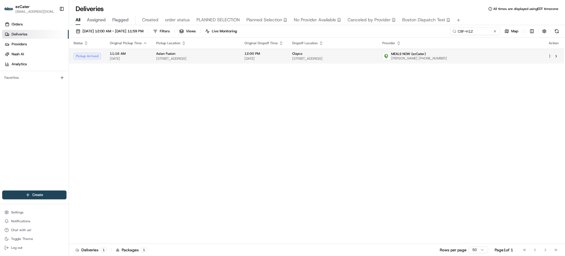
click at [374, 59] on span "[STREET_ADDRESS]" at bounding box center [332, 58] width 81 height 4
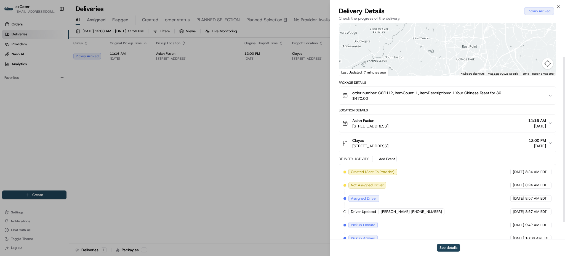
scroll to position [67, 0]
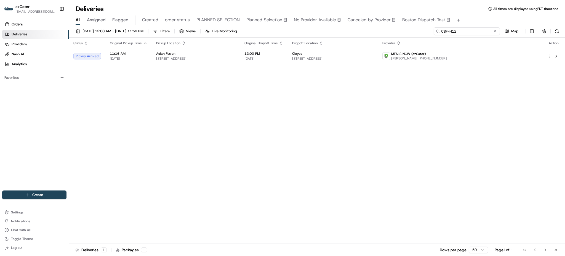
click at [474, 32] on input "C8F-H12" at bounding box center [467, 31] width 66 height 8
paste input "EQEGUR"
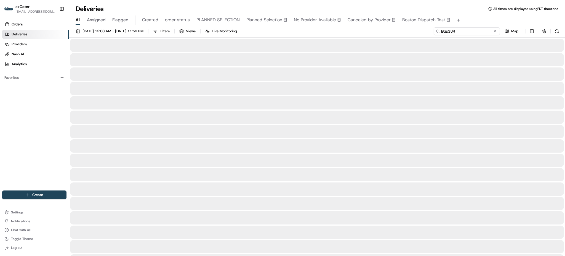
type input "EQEGUR"
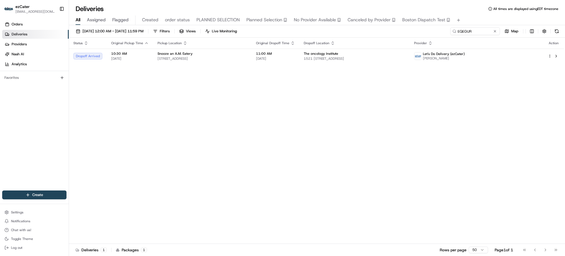
click at [360, 68] on div "Status Original Pickup Time Pickup Location Original Dropoff Time Dropoff Locat…" at bounding box center [316, 141] width 495 height 206
click at [355, 59] on span "1521 E Tangerine Rd #331, Oro Valley, AZ 85755, USA" at bounding box center [355, 58] width 102 height 4
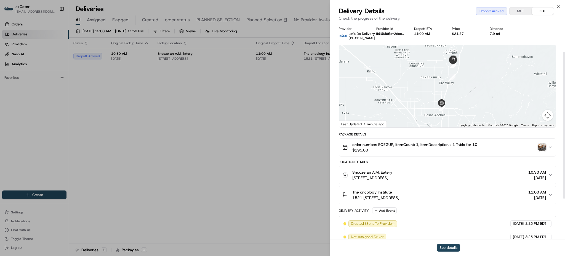
scroll to position [102, 0]
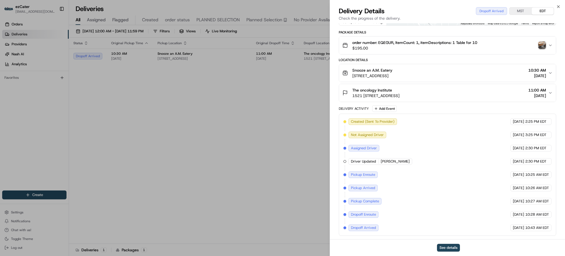
click at [454, 82] on div "Location Details Snooze an A.M. Eatery 7315 N Oracle Rd Suite 161, Tucson, AZ 8…" at bounding box center [448, 80] width 218 height 44
click at [454, 89] on div "The oncology Institute 1521 E Tangerine Rd #331, Oro Valley, AZ 85755, USA 11:0…" at bounding box center [446, 92] width 206 height 11
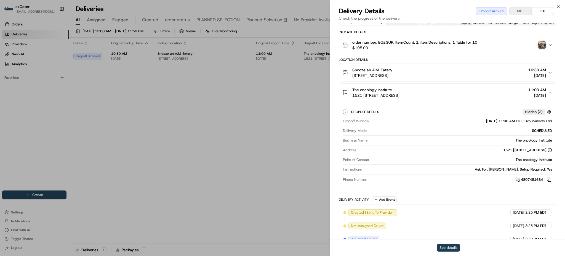
click at [446, 249] on button "See details" at bounding box center [448, 248] width 23 height 8
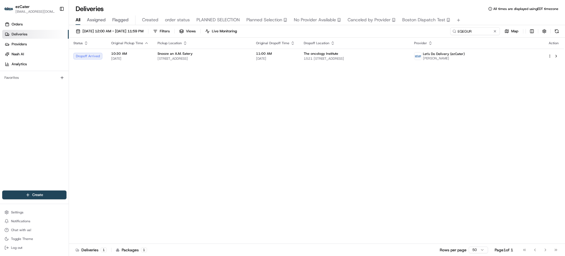
drag, startPoint x: 247, startPoint y: 91, endPoint x: 458, endPoint y: 28, distance: 219.9
click at [474, 32] on input "EQEGUR" at bounding box center [467, 31] width 66 height 8
paste input "5GC5MW"
click at [420, 117] on div "Status Original Pickup Time Pickup Location Original Dropoff Time Dropoff Locat…" at bounding box center [316, 141] width 495 height 206
click at [374, 65] on div "Status Original Pickup Time Pickup Location Original Dropoff Time Dropoff Locat…" at bounding box center [316, 141] width 495 height 206
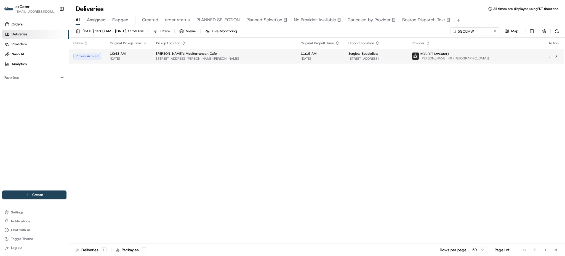
click at [372, 57] on span "5855 Bremo Rd # 506, Richmond, VA 23226, USA" at bounding box center [376, 58] width 54 height 4
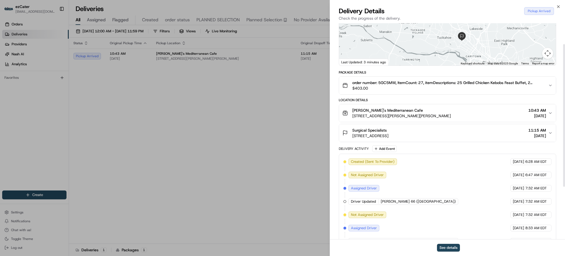
scroll to position [111, 0]
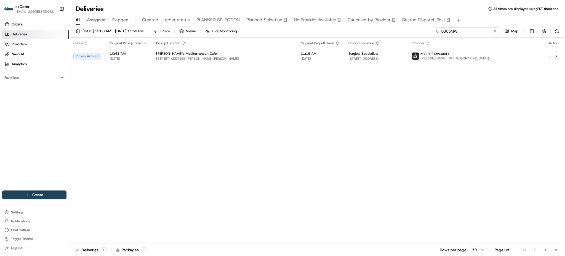
click at [486, 33] on input "5GC5MW" at bounding box center [467, 31] width 66 height 8
click at [407, 92] on div "Status Original Pickup Time Pickup Location Original Dropoff Time Dropoff Locat…" at bounding box center [316, 141] width 495 height 206
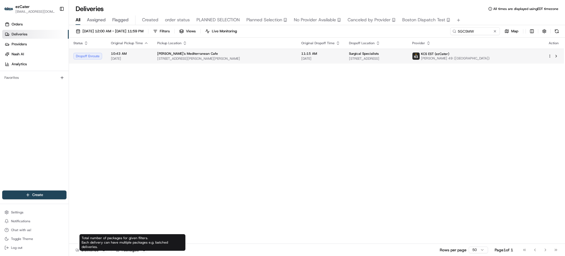
click at [403, 60] on span "5855 Bremo Rd # 506, Richmond, VA 23226, USA" at bounding box center [376, 58] width 54 height 4
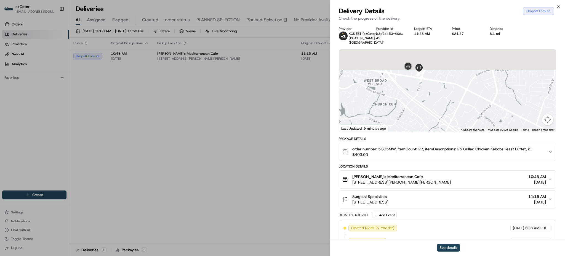
drag, startPoint x: 412, startPoint y: 65, endPoint x: 417, endPoint y: 106, distance: 41.2
click at [417, 106] on div at bounding box center [447, 90] width 217 height 82
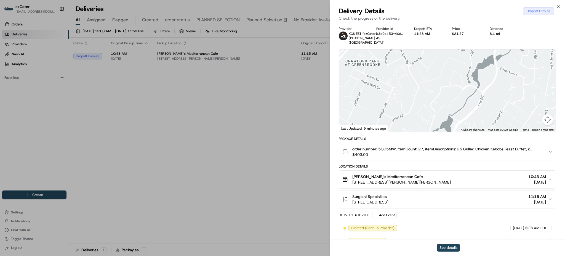
drag, startPoint x: 420, startPoint y: 114, endPoint x: 420, endPoint y: 71, distance: 43.6
click at [420, 72] on div at bounding box center [447, 90] width 217 height 82
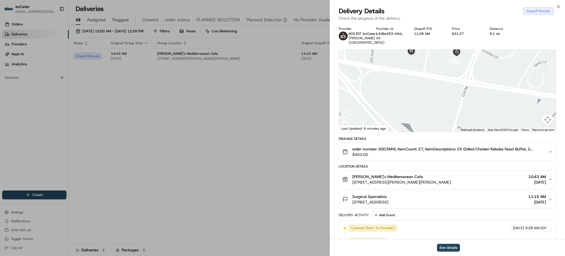
drag, startPoint x: 430, startPoint y: 67, endPoint x: 432, endPoint y: 86, distance: 19.5
click at [432, 86] on div at bounding box center [447, 90] width 217 height 82
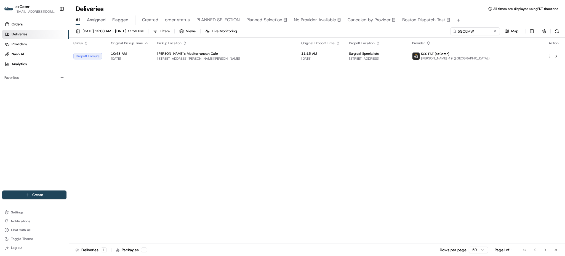
click at [465, 26] on div "08/19/2025 12:00 AM - 08/19/2025 11:59 PM Filters Views Live Monitoring 5GC5MW …" at bounding box center [317, 141] width 496 height 232
click at [469, 31] on input "5GC5MW" at bounding box center [467, 31] width 66 height 8
paste input "X4E9M6"
type input "X4E9M6"
click at [469, 17] on div "All Assigned Flagged Created order status PLANNED SELECTION Planned Selection N…" at bounding box center [317, 20] width 496 height 10
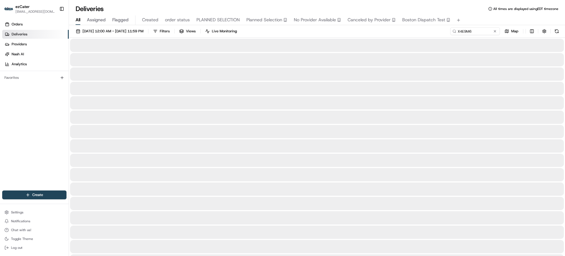
click at [422, 29] on div "08/19/2025 12:00 AM - 08/19/2025 11:59 PM Filters Views Live Monitoring X4E9M6 …" at bounding box center [317, 32] width 496 height 10
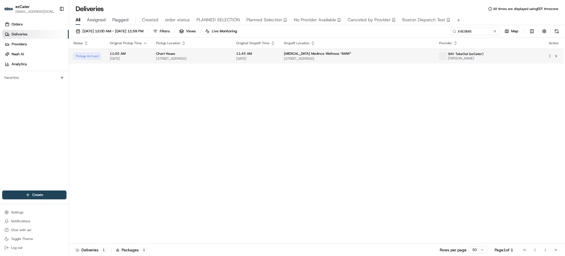
click at [280, 49] on td "11:45 AM 08/19/2025" at bounding box center [256, 56] width 48 height 15
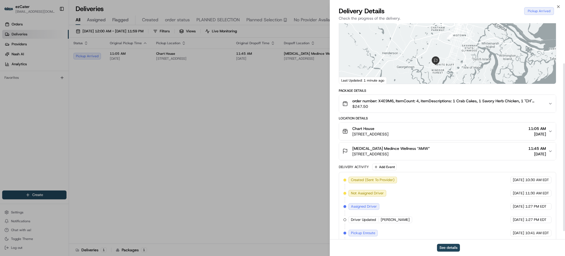
scroll to position [62, 0]
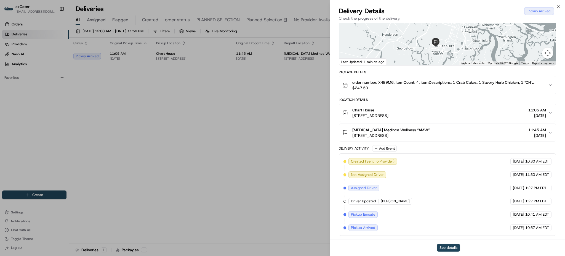
click at [430, 137] on span "11702 Mercy Boulevard B Suite 2 G, Savannah, GA 31419, USA" at bounding box center [392, 136] width 78 height 6
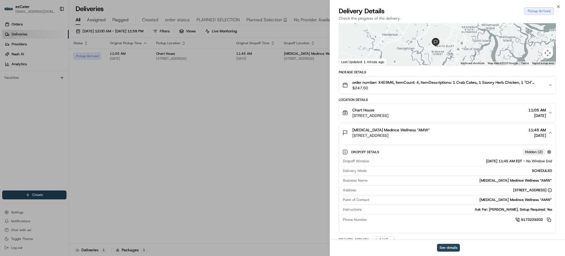
click at [424, 86] on span "$247.50" at bounding box center [449, 88] width 192 height 6
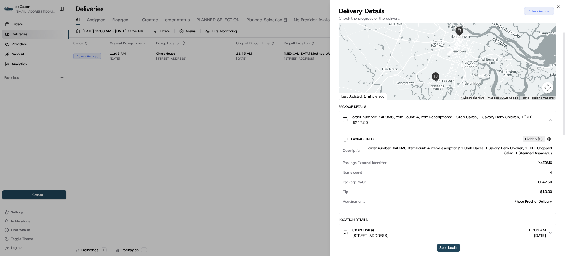
scroll to position [0, 0]
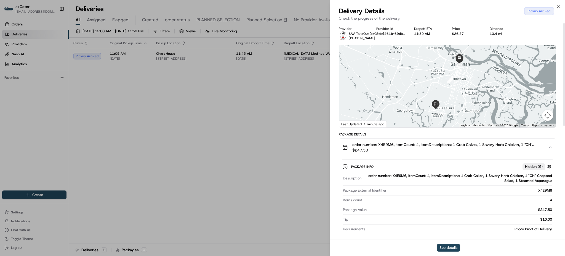
click at [443, 148] on span "$247.50" at bounding box center [449, 150] width 192 height 6
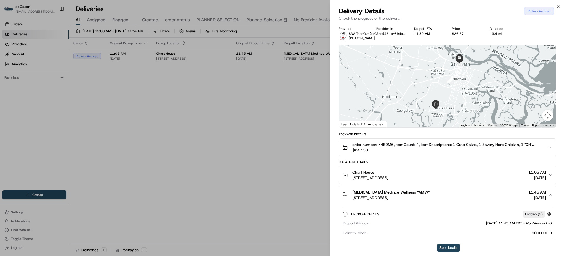
drag, startPoint x: 175, startPoint y: 156, endPoint x: 175, endPoint y: 159, distance: 3.6
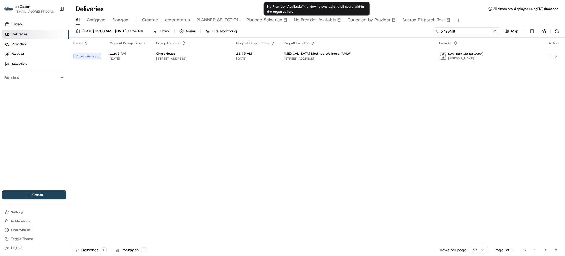
click at [481, 29] on input "X4E9M6" at bounding box center [467, 31] width 66 height 8
paste input "F8WRFG"
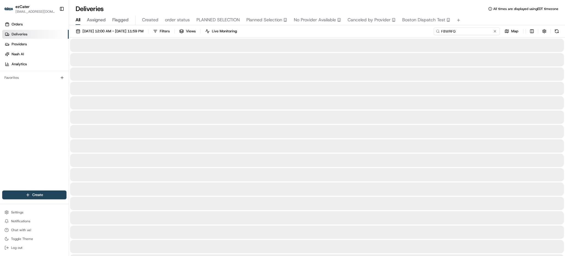
click at [481, 33] on input "F8WRFG" at bounding box center [467, 31] width 66 height 8
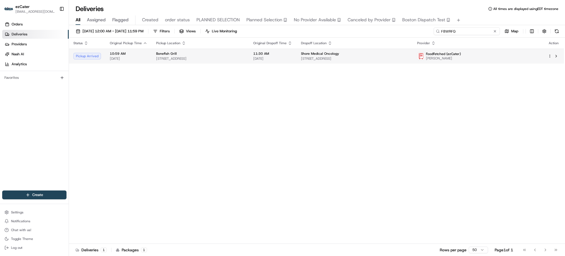
paste input "MEKU2U"
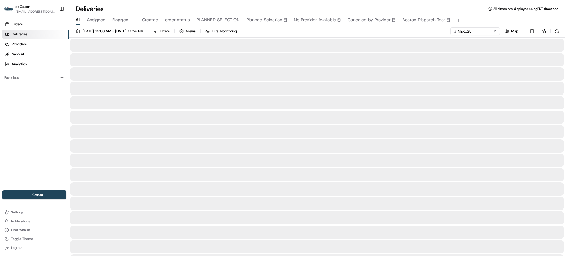
click at [383, 36] on div "08/19/2025 12:00 AM - 08/19/2025 11:59 PM Filters Views Live Monitoring MEKU2U …" at bounding box center [317, 32] width 496 height 10
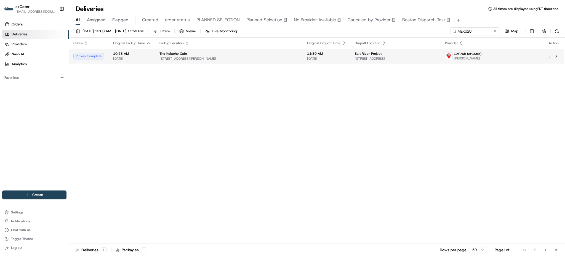
click at [351, 63] on td "Salt River Project 1500 N Mill Ave, Phoenix, AZ 85008, USA" at bounding box center [396, 56] width 90 height 15
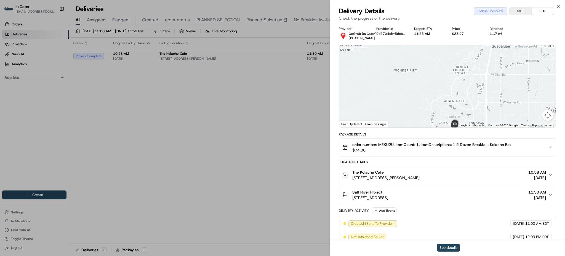
drag, startPoint x: 455, startPoint y: 109, endPoint x: 456, endPoint y: 80, distance: 29.0
click at [456, 81] on div at bounding box center [447, 86] width 217 height 82
drag, startPoint x: 447, startPoint y: 79, endPoint x: 445, endPoint y: 101, distance: 21.6
click at [445, 100] on div at bounding box center [447, 86] width 217 height 82
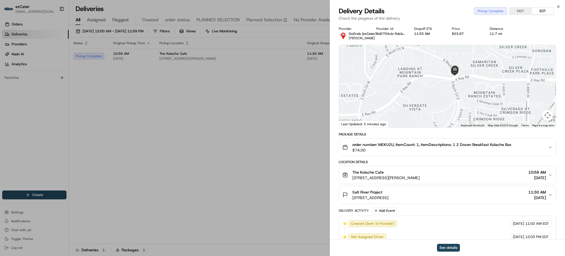
drag, startPoint x: 466, startPoint y: 71, endPoint x: 465, endPoint y: 97, distance: 26.3
click at [465, 97] on div at bounding box center [447, 86] width 217 height 82
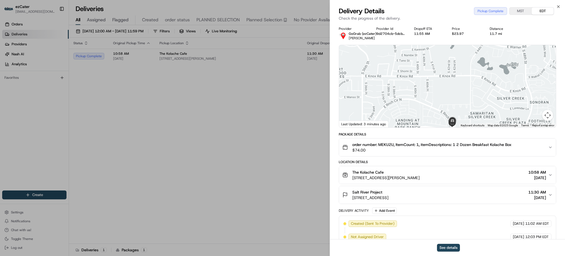
drag, startPoint x: 474, startPoint y: 92, endPoint x: 466, endPoint y: 110, distance: 19.4
click at [467, 109] on div at bounding box center [447, 86] width 217 height 82
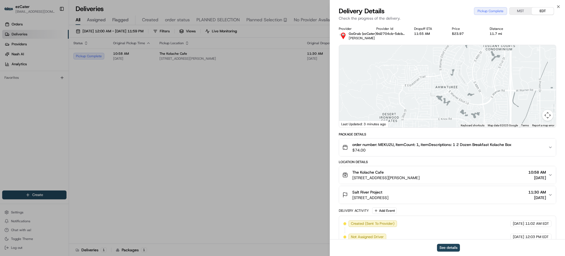
drag, startPoint x: 489, startPoint y: 83, endPoint x: 471, endPoint y: 126, distance: 46.6
click at [471, 125] on div "1 2 3 4 5 Keyboard shortcuts Map Data Map data ©2025 Google Map data ©2025 Goog…" at bounding box center [447, 86] width 217 height 82
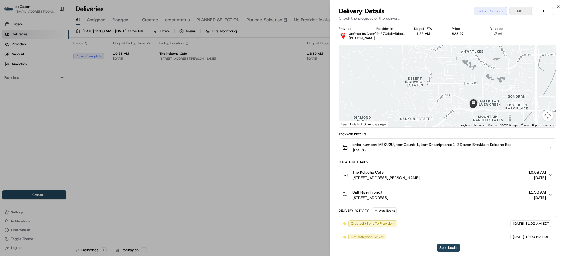
drag, startPoint x: 475, startPoint y: 103, endPoint x: 477, endPoint y: 93, distance: 10.6
click at [477, 93] on div at bounding box center [447, 86] width 217 height 82
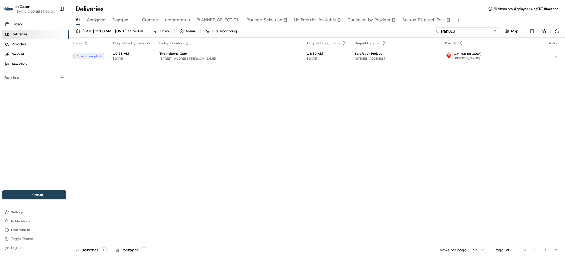
click at [473, 29] on input "MEKU2U" at bounding box center [467, 31] width 66 height 8
paste input "2GGTPR"
type input "2GGTPR"
click at [472, 17] on div "All Assigned Flagged Created order status PLANNED SELECTION Planned Selection N…" at bounding box center [317, 20] width 496 height 10
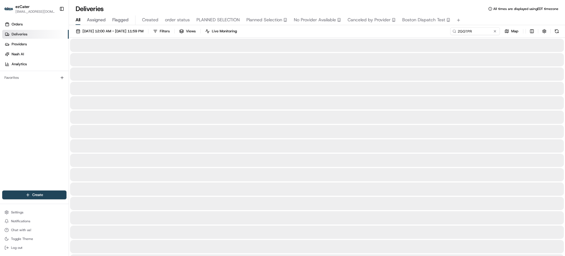
drag, startPoint x: 474, startPoint y: 24, endPoint x: 475, endPoint y: 28, distance: 4.0
click at [474, 25] on div "All Assigned Flagged Created order status PLANNED SELECTION Planned Selection N…" at bounding box center [317, 20] width 496 height 10
click at [475, 29] on input "2GGTPR" at bounding box center [467, 31] width 66 height 8
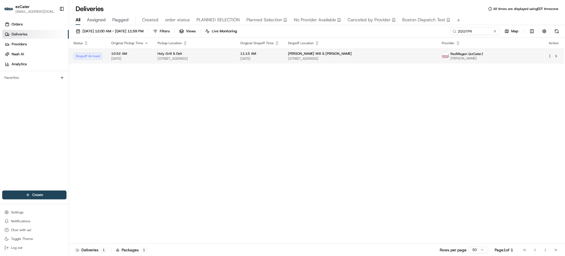
click at [429, 63] on td "McDermott Will & Emery 333 SE 2nd Ave Suite 4500, Miami, FL 33131, USA" at bounding box center [361, 56] width 154 height 15
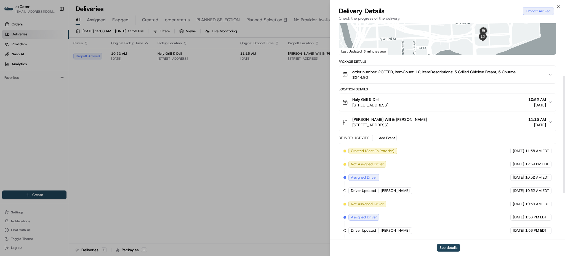
scroll to position [147, 0]
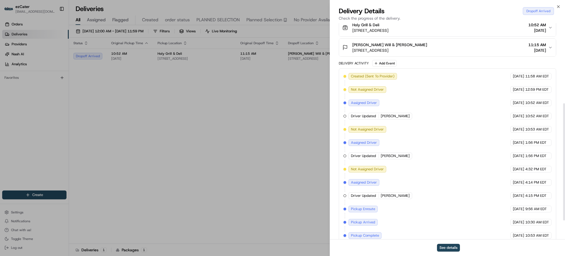
click at [432, 53] on button "McDermott Will & Emery 333 SE 2nd Ave Suite 4500, Miami, FL 33131, USA 11:15 AM…" at bounding box center [447, 48] width 217 height 18
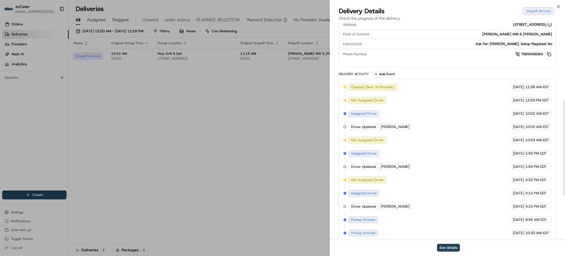
scroll to position [162, 0]
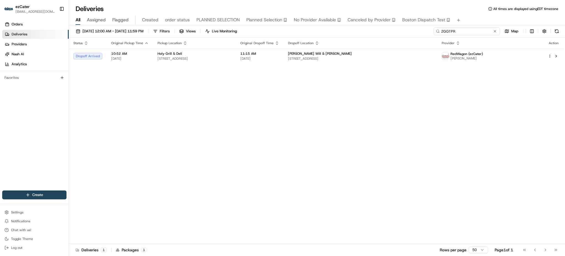
click at [481, 33] on input "2GGTPR" at bounding box center [467, 31] width 66 height 8
paste input "U9TP3P"
click at [413, 110] on div "Status Original Pickup Time Pickup Location Original Dropoff Time Dropoff Locat…" at bounding box center [316, 141] width 495 height 206
click at [466, 30] on input "U9TP3P" at bounding box center [467, 31] width 66 height 8
paste input "80C-Q85"
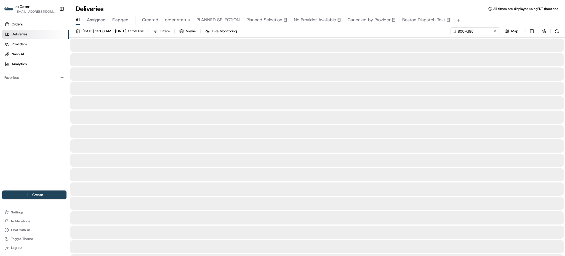
click at [469, 19] on div "All Assigned Flagged Created order status PLANNED SELECTION Planned Selection N…" at bounding box center [317, 20] width 496 height 10
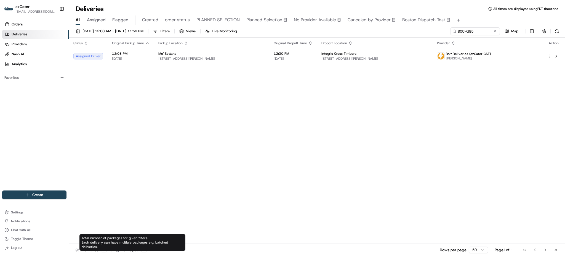
click at [412, 131] on div "Status Original Pickup Time Pickup Location Original Dropoff Time Dropoff Locat…" at bounding box center [316, 141] width 495 height 206
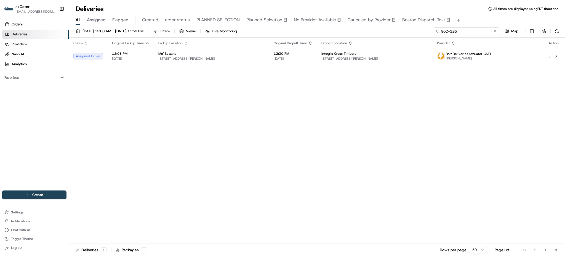
click at [479, 34] on input "80C-Q85" at bounding box center [467, 31] width 66 height 8
paste input "JGJJM6"
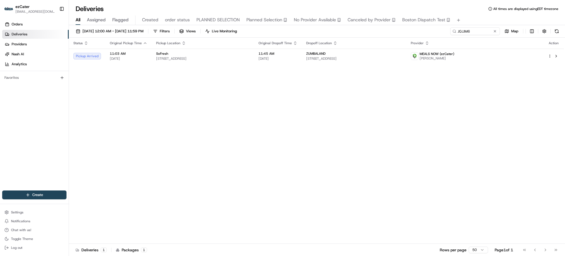
click at [423, 105] on div "Status Original Pickup Time Pickup Location Original Dropoff Time Dropoff Locat…" at bounding box center [316, 141] width 495 height 206
click at [231, 131] on div "Status Original Pickup Time Pickup Location Original Dropoff Time Dropoff Locat…" at bounding box center [316, 141] width 495 height 206
click at [467, 34] on input "JGJJM6" at bounding box center [467, 31] width 66 height 8
paste input "3KJGCM"
type input "3KJGCM"
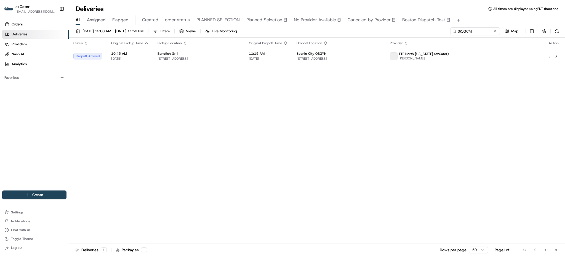
click at [434, 36] on div "08/19/2025 12:00 AM - 08/19/2025 11:59 PM Filters Views Live Monitoring 3KJGCM …" at bounding box center [317, 32] width 496 height 10
click at [367, 55] on div "Scenic City OBGYN" at bounding box center [339, 53] width 84 height 4
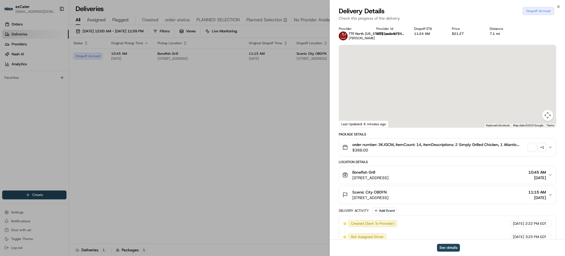
scroll to position [102, 0]
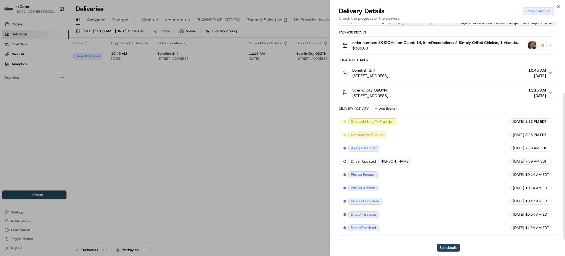
click at [466, 87] on div "Scenic City OBGYN 955 Spring Creek Rd #100, East Ridge, TN 37412, USA 11:15 AM …" at bounding box center [446, 92] width 206 height 11
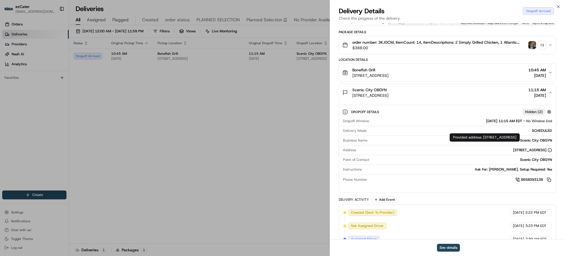
click at [488, 136] on div "Provided address: 955 Spring Creek Rd, Suite 100, East Ridge, TN, 37412 Provide…" at bounding box center [485, 137] width 70 height 8
copy div "Provided address: 955 Spring Creek Rd, Suite 100, East Ridge, TN, 37412"
click at [389, 96] on span "955 Spring Creek Rd #100, East Ridge, TN 37412, USA" at bounding box center [371, 95] width 36 height 6
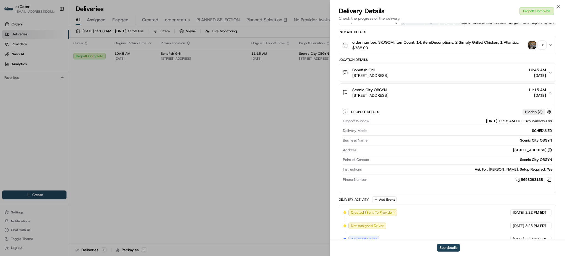
click at [389, 96] on span "955 Spring Creek Rd #100, East Ridge, TN 37412, USA" at bounding box center [371, 95] width 36 height 6
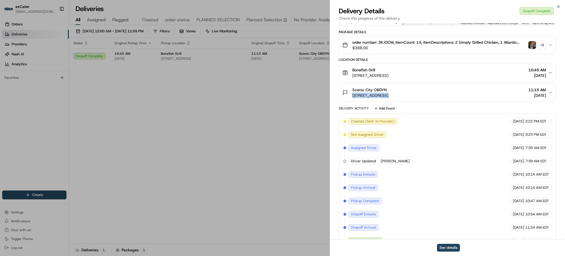
click at [389, 96] on span "955 Spring Creek Rd #100, East Ridge, TN 37412, USA" at bounding box center [371, 95] width 36 height 6
copy span "955 Spring Creek Rd #100, East Ridge, TN 37412, USA"
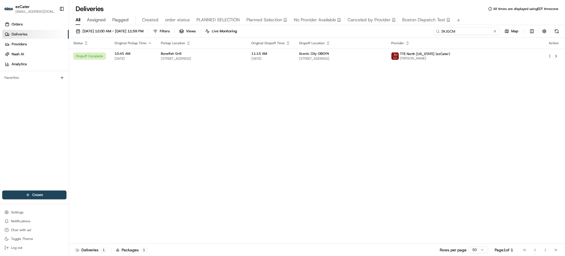
click at [474, 35] on input "3KJGCM" at bounding box center [467, 31] width 66 height 8
paste input "JGJJM6"
click at [474, 19] on div "All Assigned Flagged Created order status PLANNED SELECTION Planned Selection N…" at bounding box center [317, 20] width 496 height 10
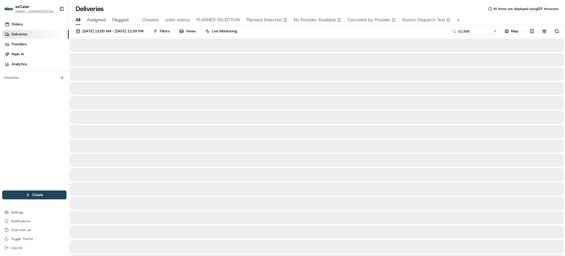
click at [478, 35] on div "08/19/2025 12:00 AM - 08/19/2025 11:59 PM Filters Views Live Monitoring JGJJM6 …" at bounding box center [317, 32] width 496 height 10
click at [478, 31] on input "JGJJM6" at bounding box center [467, 31] width 66 height 8
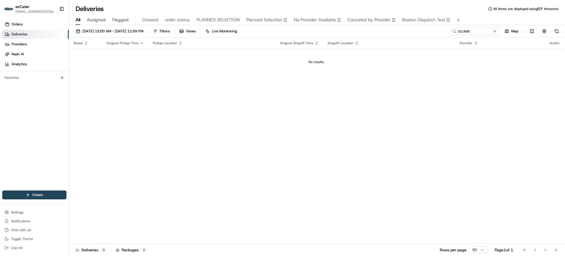
click at [472, 19] on div "All Assigned Flagged Created order status PLANNED SELECTION Planned Selection N…" at bounding box center [317, 20] width 496 height 10
click at [476, 26] on div "08/19/2025 12:00 AM - 08/19/2025 11:59 PM Filters Views Live Monitoring JGJJM6 …" at bounding box center [317, 141] width 496 height 232
click at [477, 26] on div "08/19/2025 12:00 AM - 08/19/2025 11:59 PM Filters Views Live Monitoring JGJJM6 …" at bounding box center [317, 141] width 496 height 232
click at [478, 29] on input "JGJJM6" at bounding box center [467, 31] width 66 height 8
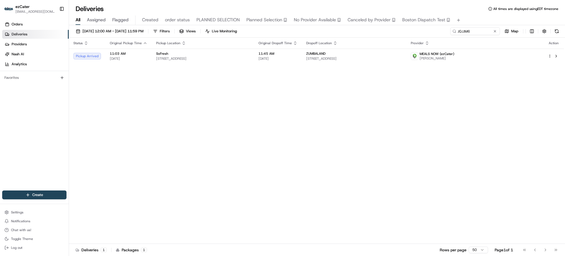
click at [478, 7] on div "Deliveries All times are displayed using EDT timezone" at bounding box center [317, 8] width 496 height 9
click at [484, 34] on input "JGJJM6" at bounding box center [467, 31] width 66 height 8
type input "v"
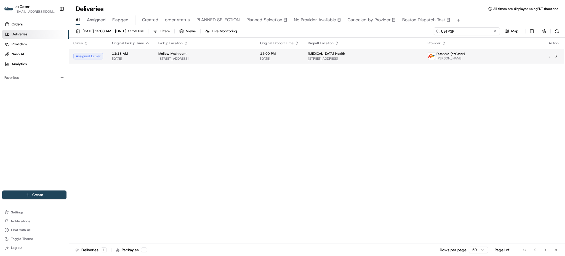
type input "U9TP3P"
click at [223, 57] on span "920 Inverness Cors, Birmingham, AL 35242, USA" at bounding box center [204, 58] width 93 height 4
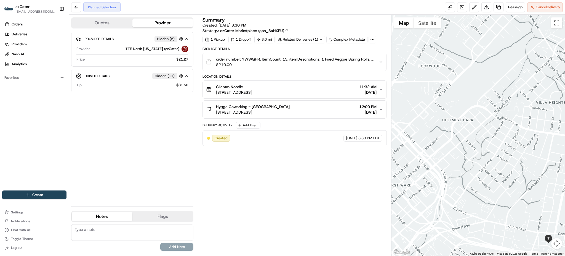
click at [276, 201] on div "Summary Created: 07/14/2025 3:30 PM Strategy: ezCater Marketplace (opn_3aHXPU) …" at bounding box center [295, 134] width 184 height 235
click at [376, 140] on span "3:30 PM EDT" at bounding box center [369, 138] width 21 height 5
click at [355, 177] on div "Summary Created: 07/14/2025 3:30 PM Strategy: ezCater Marketplace (opn_3aHXPU) …" at bounding box center [295, 134] width 184 height 235
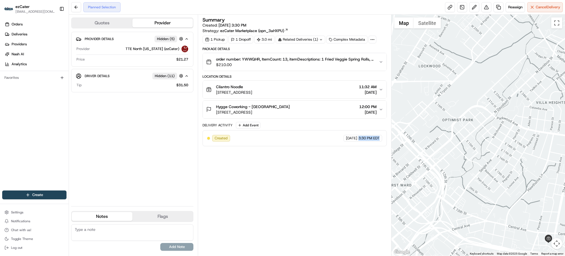
click at [347, 183] on div "Summary Created: 07/14/2025 3:30 PM Strategy: ezCater Marketplace (opn_3aHXPU) …" at bounding box center [295, 134] width 184 height 235
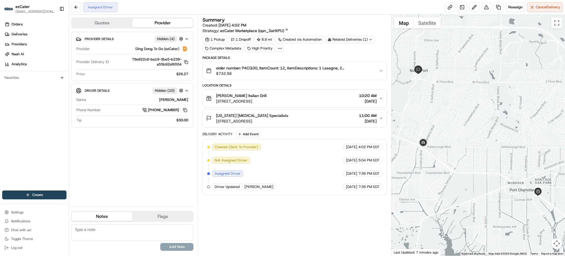
click at [335, 198] on div "Summary Created: [DATE] 4:02 PM Strategy: ezCater Marketplace (opn_3aHXPU) 1 Pi…" at bounding box center [295, 134] width 184 height 235
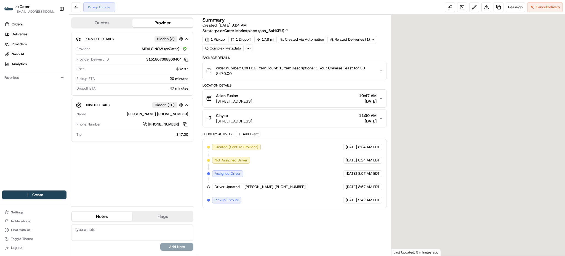
click at [326, 84] on div "Location Details" at bounding box center [295, 85] width 184 height 4
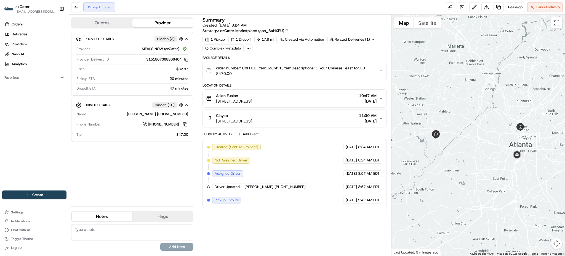
click at [334, 88] on div "Location Details Asian Fusion 75 5th St NW #170, Atlanta, GA 30332, USA 10:47 A…" at bounding box center [295, 105] width 184 height 44
click at [250, 70] on span "order number: C8FH12, ItemCount: 1, itemDescriptions: 1 Your Chinese Feast for …" at bounding box center [290, 68] width 149 height 6
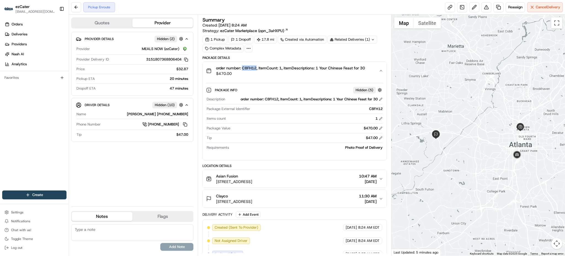
click at [250, 70] on span "order number: C8FH12, ItemCount: 1, itemDescriptions: 1 Your Chinese Feast for …" at bounding box center [290, 68] width 149 height 6
copy span "C8FH12"
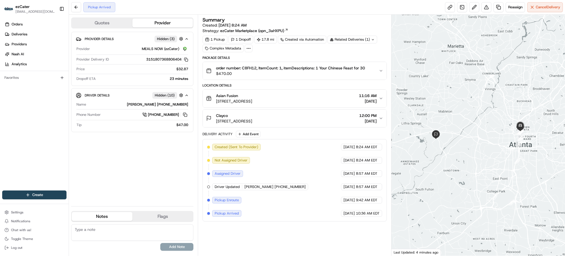
click at [378, 98] on div "Asian Fusion [STREET_ADDRESS] 11:16 AM [DATE]" at bounding box center [292, 98] width 173 height 11
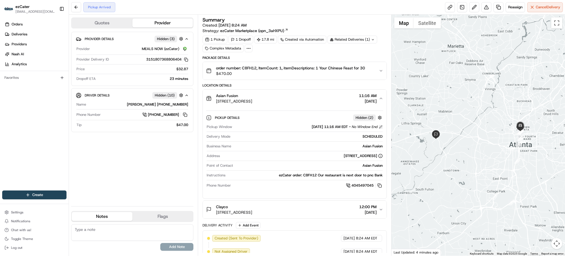
click at [380, 128] on button at bounding box center [381, 127] width 4 height 4
click at [321, 125] on span "[DATE] 11:16 AM EDT" at bounding box center [330, 126] width 36 height 5
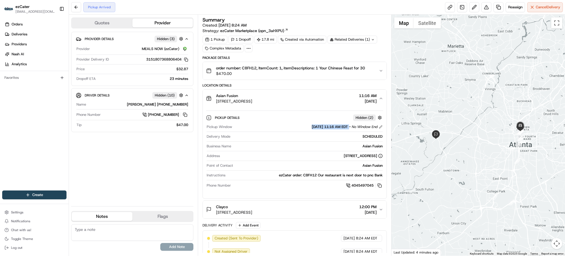
click at [357, 116] on span "Hidden ( 2 )" at bounding box center [365, 117] width 18 height 5
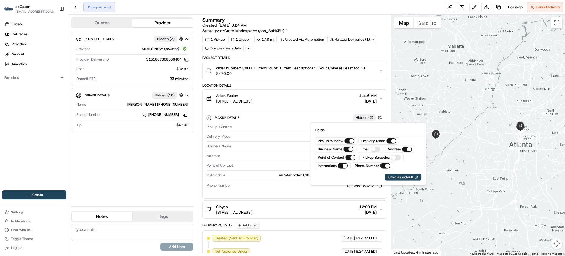
click at [357, 116] on span "Hidden ( 2 )" at bounding box center [365, 117] width 18 height 5
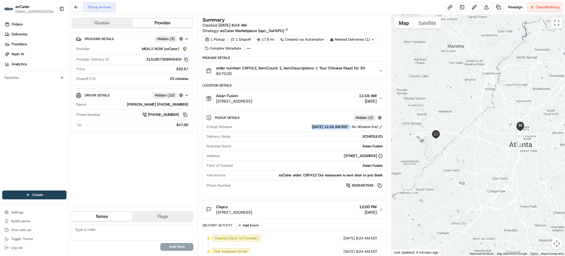
click at [357, 116] on span "Hidden ( 2 )" at bounding box center [365, 117] width 18 height 5
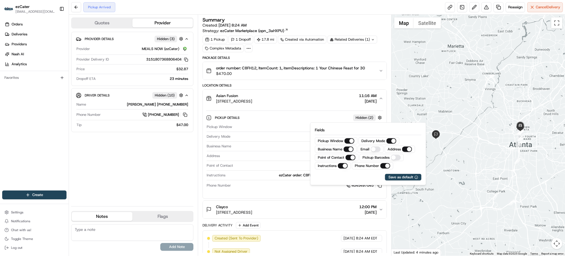
click at [329, 110] on div "Pickup Details Hidden ( 2 ) Pickup Window [DATE] 11:16 AM EDT - No Window End D…" at bounding box center [294, 150] width 177 height 80
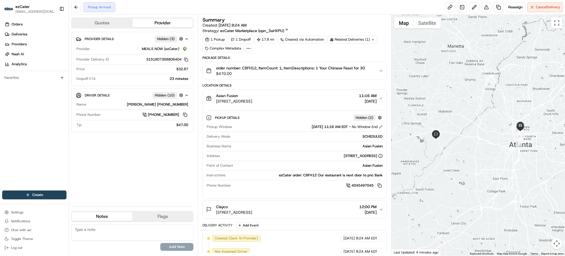
click at [351, 115] on div "Pickup Details Hidden ( 2 )" at bounding box center [299, 117] width 168 height 7
click at [355, 115] on div "Hidden ( 2 )" at bounding box center [364, 117] width 23 height 7
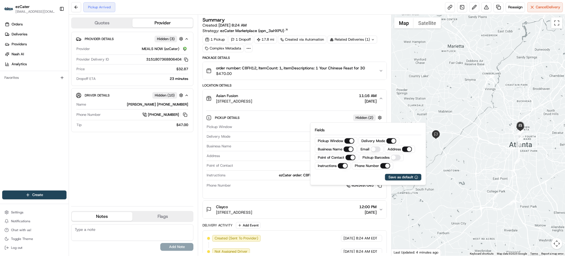
click at [396, 158] on Barcodes "Pickup Barcodes" at bounding box center [396, 158] width 10 height 6
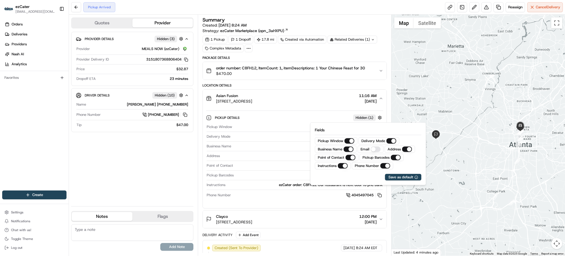
click at [274, 130] on div "Pickup Window [DATE] 11:16 AM EDT - No Window End" at bounding box center [295, 127] width 176 height 7
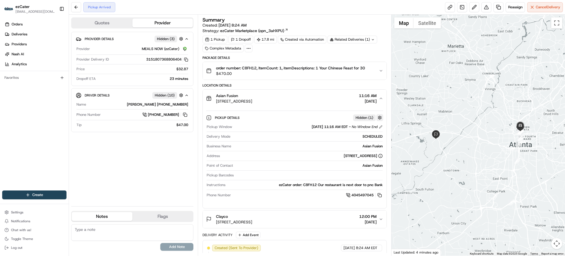
click at [378, 114] on button "button" at bounding box center [380, 117] width 7 height 7
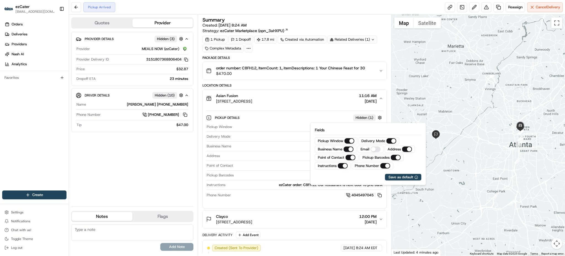
click at [377, 148] on button "Email" at bounding box center [376, 149] width 10 height 6
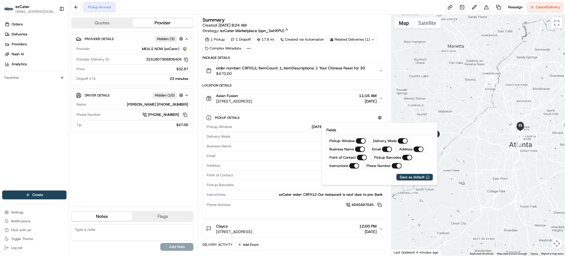
click at [273, 121] on div "Pickup Details" at bounding box center [299, 117] width 168 height 7
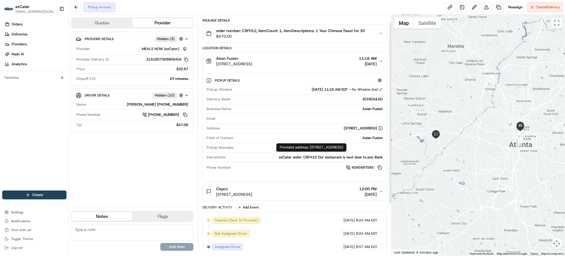
scroll to position [73, 0]
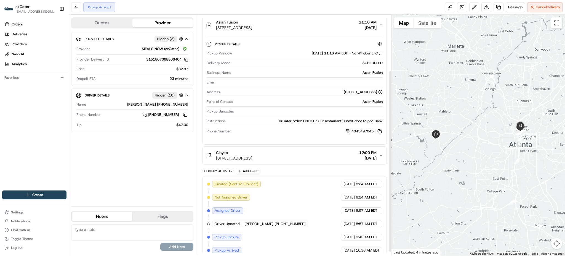
click at [344, 157] on div "[GEOGRAPHIC_DATA][STREET_ADDRESS] 12:00 PM [DATE]" at bounding box center [292, 155] width 173 height 11
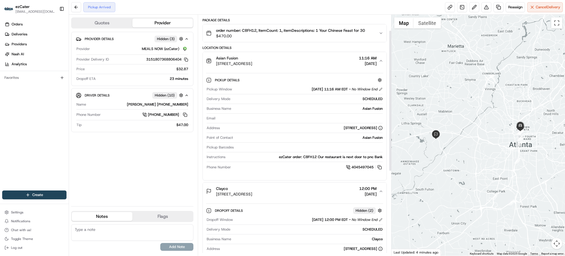
scroll to position [0, 0]
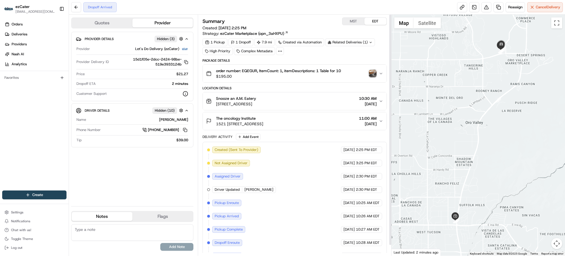
click at [356, 24] on button "MST" at bounding box center [354, 21] width 22 height 7
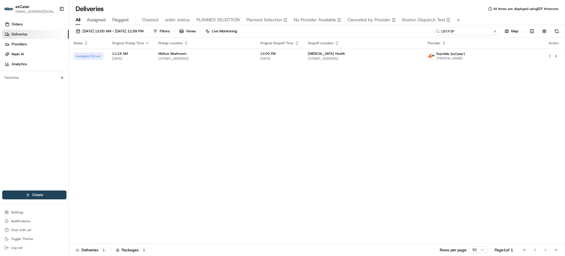
click at [467, 30] on input "U9TP3P" at bounding box center [467, 31] width 66 height 8
paste input
click at [388, 57] on span "[STREET_ADDRESS]" at bounding box center [363, 58] width 111 height 4
click at [470, 35] on input "U9TP3P" at bounding box center [467, 31] width 66 height 8
paste input "3KJGCM"
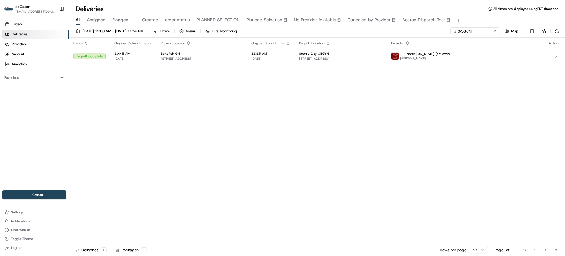
click at [485, 21] on div "All Assigned Flagged Created order status PLANNED SELECTION Planned Selection N…" at bounding box center [317, 20] width 496 height 10
click at [477, 35] on div "[DATE] 12:00 AM - [DATE] 11:59 PM Filters Views Live Monitoring 3KJGCM Map" at bounding box center [317, 32] width 496 height 10
click at [451, 52] on span "TTE North [US_STATE] (ezCater)" at bounding box center [425, 54] width 50 height 4
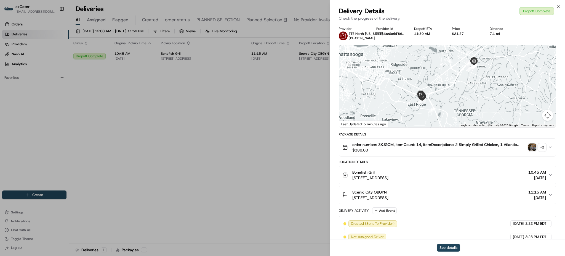
click at [475, 197] on div "Scenic City OBGYN [STREET_ADDRESS] 11:15 AM [DATE]" at bounding box center [446, 194] width 206 height 11
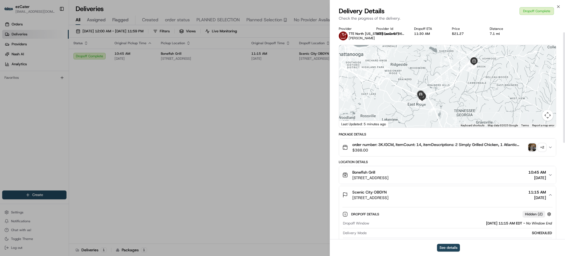
scroll to position [110, 0]
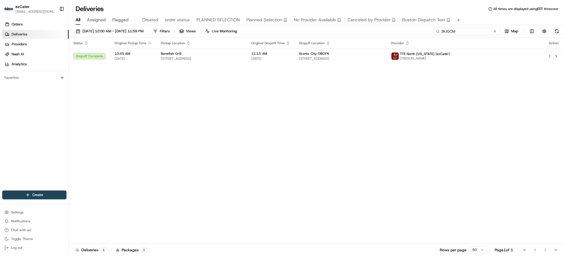
click at [464, 30] on input "3KJGCM" at bounding box center [467, 31] width 66 height 8
paste input "QM4858"
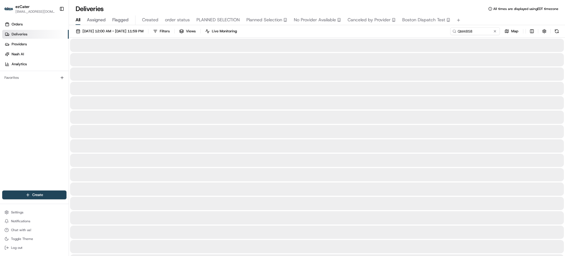
click at [477, 37] on div "[DATE] 12:00 AM - [DATE] 11:59 PM Filters Views Live Monitoring QM4858 Map" at bounding box center [317, 32] width 496 height 10
click at [482, 32] on input "QM4858" at bounding box center [467, 31] width 66 height 8
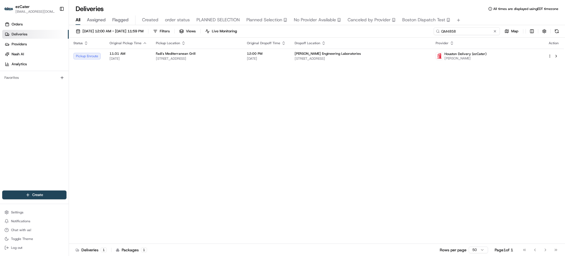
paste input "U9TP3P"
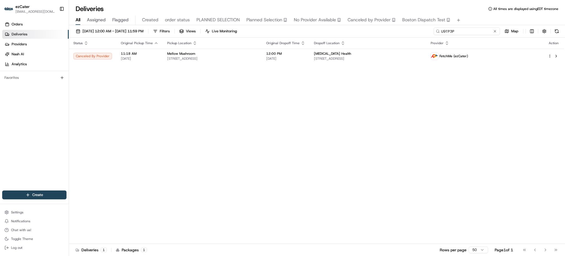
click at [483, 31] on input "U9TP3P" at bounding box center [467, 31] width 66 height 8
paste input "A04PQC"
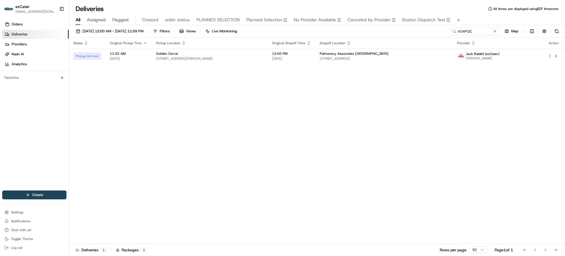
click at [478, 15] on div "All Assigned Flagged Created order status PLANNED SELECTION Planned Selection N…" at bounding box center [317, 20] width 496 height 10
click at [295, 41] on span "Original Dropoff Time" at bounding box center [288, 43] width 33 height 4
click at [295, 47] on th "Original Dropoff Time" at bounding box center [292, 43] width 48 height 11
click at [297, 53] on span "12:00 PM" at bounding box center [291, 53] width 39 height 4
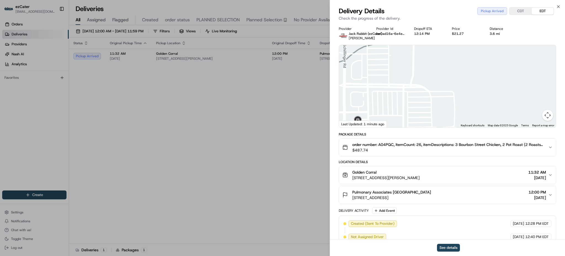
drag, startPoint x: 381, startPoint y: 105, endPoint x: 387, endPoint y: 83, distance: 22.5
click at [386, 84] on div at bounding box center [447, 86] width 217 height 82
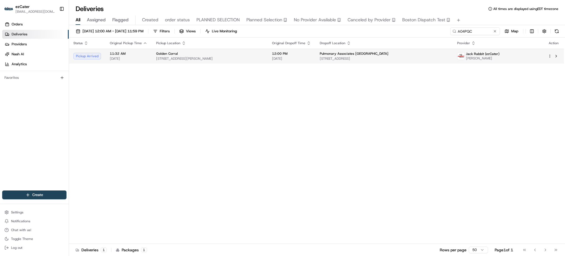
click at [453, 58] on td "Pulmonary Associates Airport Blvd 5955 Airport Blvd, Mobile, AL 36608, USA" at bounding box center [384, 56] width 137 height 15
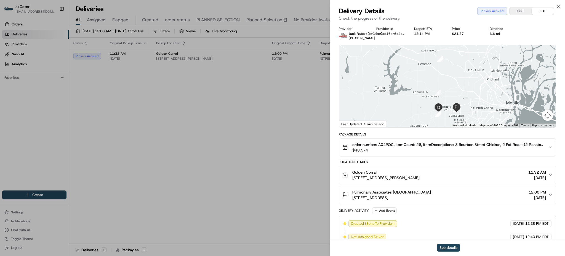
click at [354, 44] on div "Provider Jack Rabbit (ezCater) Jennifer Woodham Provider Id be0ad16a-6e4e-f2e0-…" at bounding box center [448, 162] width 218 height 271
click at [354, 38] on span "Jennifer Woodham" at bounding box center [362, 38] width 26 height 4
copy span "Jennifer Woodham"
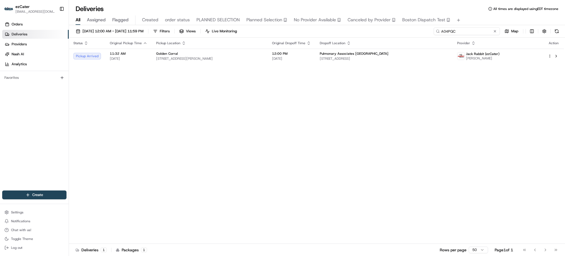
click at [483, 28] on input "A04PQC" at bounding box center [467, 31] width 66 height 8
paste input "Jennifer Woodham"
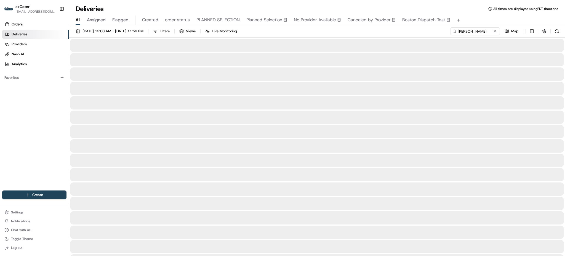
click at [480, 24] on div "All Assigned Flagged Created order status PLANNED SELECTION Planned Selection N…" at bounding box center [317, 20] width 496 height 10
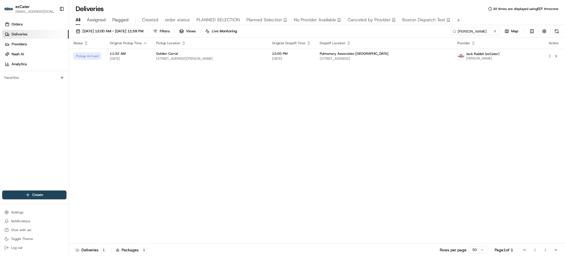
click at [394, 26] on div "08/19/2025 12:00 AM - 08/19/2025 11:59 PM Filters Views Live Monitoring Jennife…" at bounding box center [317, 141] width 496 height 232
click at [475, 28] on input "Jennifer Woodham" at bounding box center [467, 31] width 66 height 8
paste input "2V90XX"
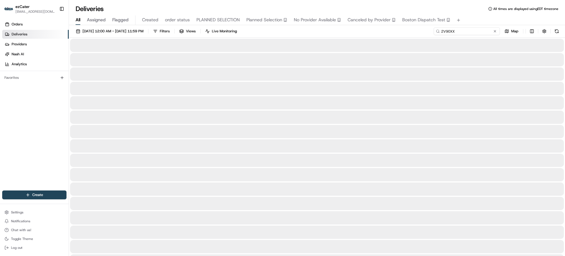
type input "2V90XX"
click at [475, 22] on div "All Assigned Flagged Created order status PLANNED SELECTION Planned Selection N…" at bounding box center [317, 20] width 496 height 10
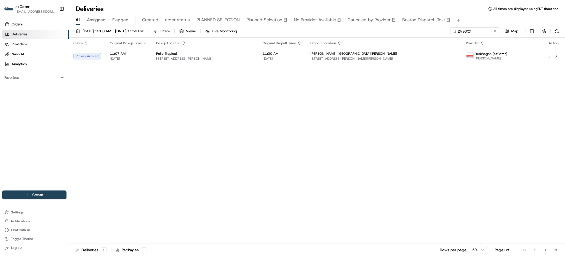
drag, startPoint x: 139, startPoint y: 121, endPoint x: 138, endPoint y: 111, distance: 9.7
click at [139, 121] on div "Status Original Pickup Time Pickup Location Original Dropoff Time Dropoff Locat…" at bounding box center [316, 141] width 495 height 206
click at [474, 30] on input "2V90XX" at bounding box center [467, 31] width 66 height 8
click at [474, 29] on input "2V90XX" at bounding box center [467, 31] width 66 height 8
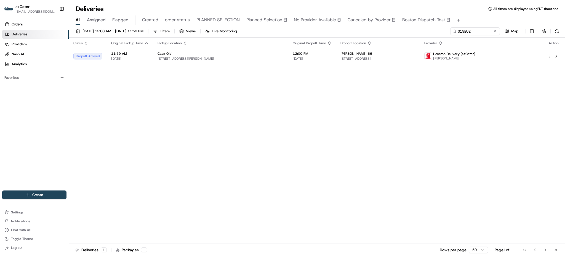
click at [402, 91] on div "Status Original Pickup Time Pickup Location Original Dropoff Time Dropoff Locat…" at bounding box center [316, 141] width 495 height 206
click at [352, 63] on td "Phillips 66 2200 Old Spanish Trail, Westlake, LA 70669, USA" at bounding box center [378, 56] width 84 height 15
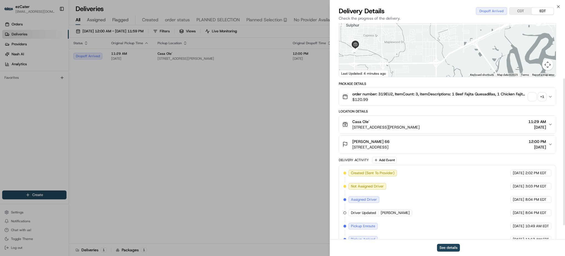
scroll to position [102, 0]
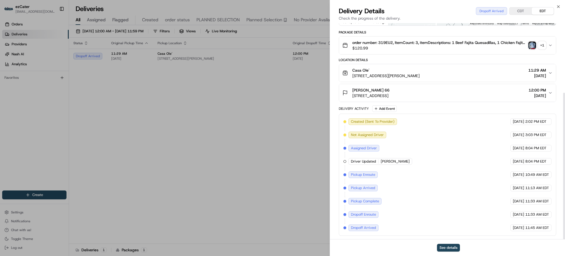
click at [414, 102] on div "Package Details order number: 319EU2, ItemCount: 3, itemDescriptions: 1 Beef Fa…" at bounding box center [448, 132] width 218 height 205
click at [390, 94] on span "2200 Old Spanish Trail, Westlake, LA 70669, USA" at bounding box center [371, 96] width 37 height 6
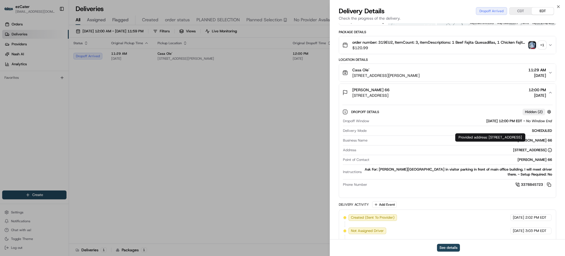
click at [477, 137] on div "Provided address: 2200 Old Spanish Trail, Westlake, LA, 70669 Provided address:…" at bounding box center [491, 137] width 70 height 8
copy div "Provided address: 2200 Old Spanish Trail, Westlake, LA, 70669"
drag, startPoint x: 530, startPoint y: 160, endPoint x: 539, endPoint y: 160, distance: 9.4
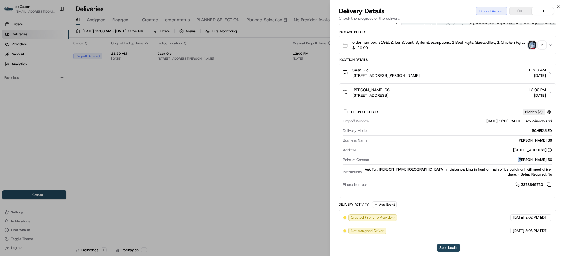
click at [539, 160] on div "Phillips 66" at bounding box center [462, 159] width 181 height 5
click at [537, 156] on div "Dropoff Window 08/19/2025 12:00 PM EDT - No Window End Delivery Mode SCHEDULED …" at bounding box center [448, 152] width 210 height 73
drag, startPoint x: 529, startPoint y: 159, endPoint x: 555, endPoint y: 162, distance: 25.7
click at [555, 162] on div "Dropoff Details Hidden ( 2 ) Dropoff Window 08/19/2025 12:00 PM EDT - No Window…" at bounding box center [447, 147] width 217 height 92
copy div "Phillips 66"
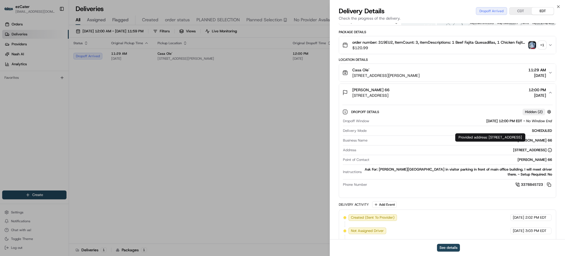
click at [514, 148] on div "2200 Old Spanish Trail, Westlake, LA 70669, USA" at bounding box center [533, 149] width 39 height 5
copy div "2200 Old Spanish Trail, Westlake, LA 70669, USA"
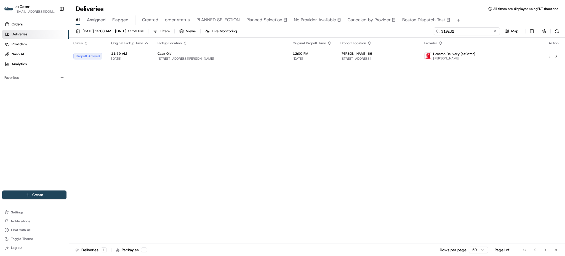
click at [472, 31] on input "319EU2" at bounding box center [467, 31] width 66 height 8
paste input "VMEVX4"
type input "VMEVX4"
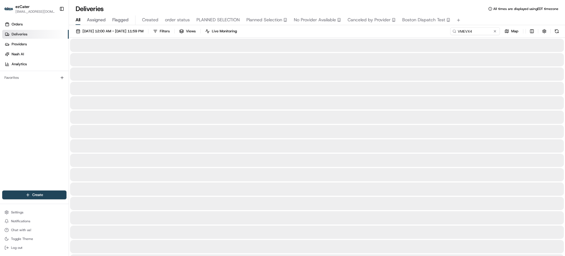
click at [430, 24] on button "Boston Dispatch Test" at bounding box center [427, 19] width 48 height 9
click at [83, 19] on div "All Assigned Flagged Created order status PLANNED SELECTION Planned Selection N…" at bounding box center [317, 20] width 496 height 10
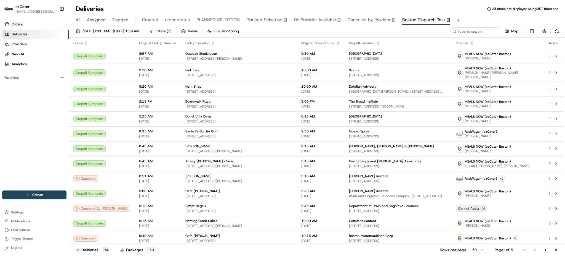
click at [80, 20] on span "All" at bounding box center [78, 20] width 5 height 7
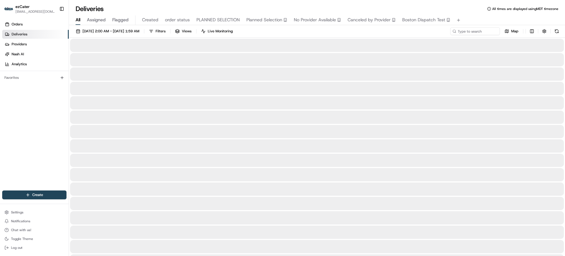
click at [456, 31] on icon at bounding box center [455, 31] width 4 height 4
click at [464, 31] on input at bounding box center [467, 31] width 66 height 8
paste input "VMEVX4"
click at [473, 24] on div "All Assigned Flagged Created order status PLANNED SELECTION Planned Selection N…" at bounding box center [317, 20] width 496 height 10
click at [403, 32] on div "07/28/2025 2:00 AM - 09/01/2025 1:59 AM Filters Views Live Monitoring VMEVX4 Map" at bounding box center [317, 32] width 496 height 10
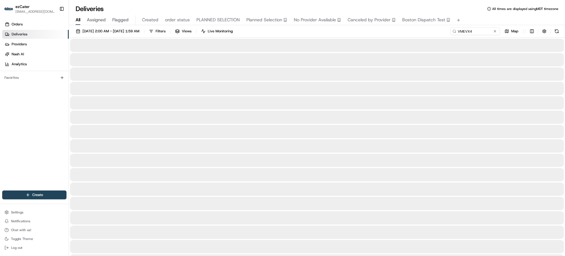
click at [402, 53] on div at bounding box center [317, 59] width 494 height 13
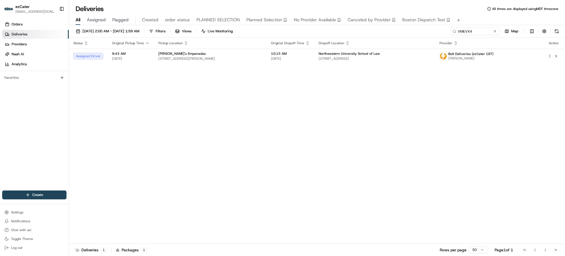
click at [394, 35] on div "07/28/2025 2:00 AM - 09/01/2025 1:59 AM Filters Views Live Monitoring VMEVX4 Map" at bounding box center [317, 32] width 496 height 10
click at [384, 60] on span "375 E Chicago Ave, Chicago, IL 60611, USA" at bounding box center [375, 58] width 112 height 4
click at [357, 125] on div "Status Original Pickup Time Pickup Location Original Dropoff Time Dropoff Locat…" at bounding box center [316, 141] width 495 height 206
click at [342, 61] on td "Northwestern University School of Law 375 E Chicago Ave, Chicago, IL 60611, USA" at bounding box center [374, 56] width 121 height 15
click at [546, 32] on button "button" at bounding box center [545, 31] width 8 height 8
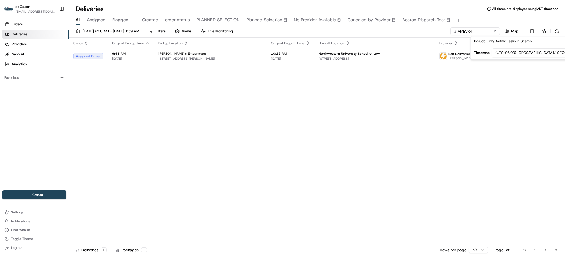
click at [551, 51] on html "ezCater matabangchristiankyle@gmail.com Toggle Sidebar Orders Deliveries Provid…" at bounding box center [282, 128] width 565 height 256
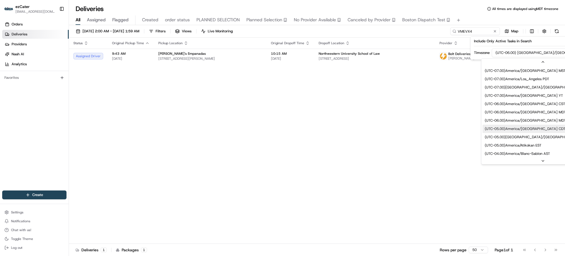
scroll to position [37, 0]
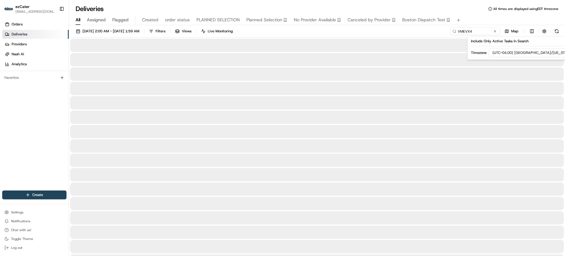
click at [475, 19] on div "All Assigned Flagged Created order status PLANNED SELECTION Planned Selection N…" at bounding box center [317, 20] width 496 height 10
click at [424, 31] on div "07/28/2025 2:00 AM - 09/01/2025 1:59 AM Filters Views Live Monitoring VMEVX4 Map" at bounding box center [317, 32] width 496 height 10
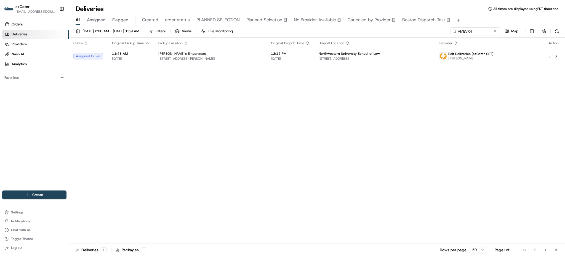
click at [322, 112] on div "Status Original Pickup Time Pickup Location Original Dropoff Time Dropoff Locat…" at bounding box center [316, 141] width 495 height 206
click at [468, 35] on div "07/28/2025 2:00 AM - 09/01/2025 1:59 AM Filters Views Live Monitoring VMEVX4 Map" at bounding box center [317, 32] width 496 height 10
click at [470, 32] on input "VMEVX4" at bounding box center [467, 31] width 66 height 8
paste input "UQTUP5"
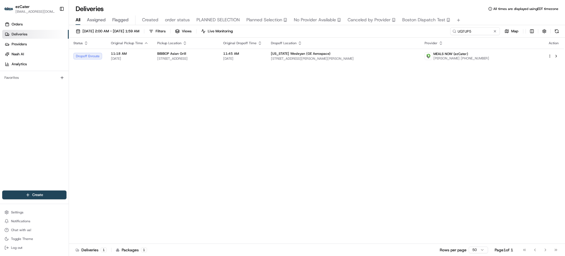
click at [290, 96] on div "Status Original Pickup Time Pickup Location Original Dropoff Time Dropoff Locat…" at bounding box center [316, 141] width 495 height 206
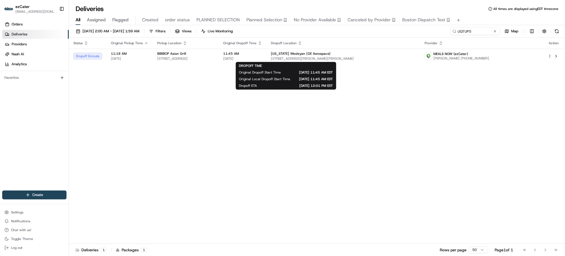
click at [219, 131] on div "Status Original Pickup Time Pickup Location Original Dropoff Time Dropoff Locat…" at bounding box center [316, 141] width 495 height 206
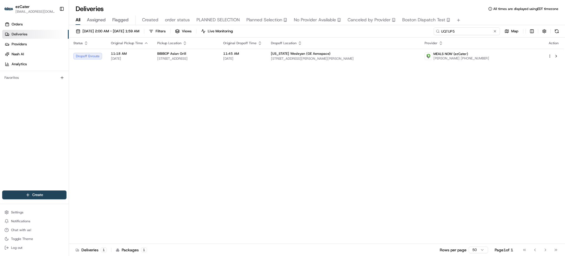
click at [482, 32] on input "UQTUP5" at bounding box center [467, 31] width 66 height 8
paste input "C8F-H12"
click at [475, 22] on div "All Assigned Flagged Created order status PLANNED SELECTION Planned Selection N…" at bounding box center [317, 20] width 496 height 10
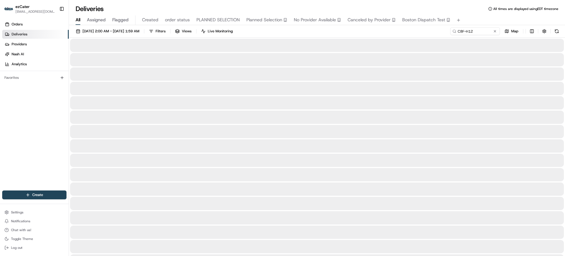
click at [468, 22] on div "All Assigned Flagged Created order status PLANNED SELECTION Planned Selection N…" at bounding box center [317, 20] width 496 height 10
click at [367, 37] on div "07/28/2025 2:00 AM - 09/01/2025 1:59 AM Filters Views Live Monitoring C8F-H12 M…" at bounding box center [317, 32] width 496 height 10
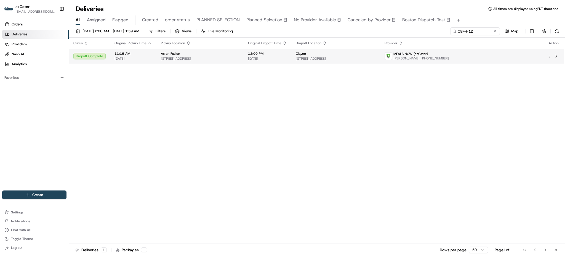
click at [341, 55] on td "Clayco 766 Factory Shoals Rd, Lithia Springs, GA 30122, USA" at bounding box center [336, 56] width 89 height 15
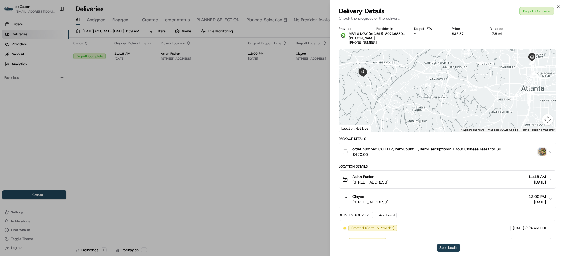
click at [452, 247] on button "See details" at bounding box center [448, 248] width 23 height 8
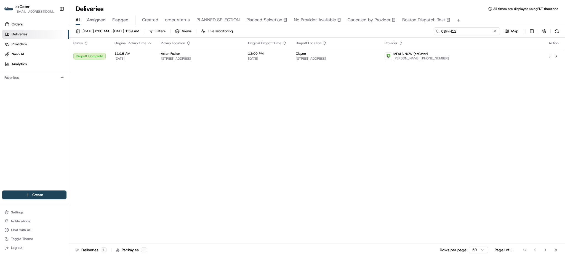
click at [461, 30] on input "C8F-H12" at bounding box center [467, 31] width 66 height 8
paste input "UQTUP5"
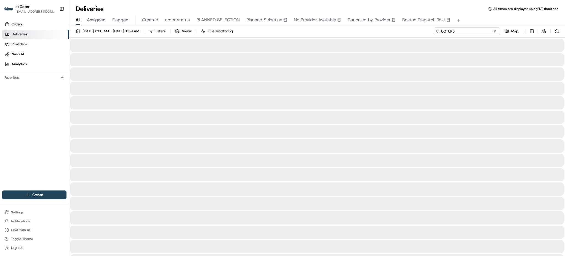
click at [461, 30] on input "UQTUP5" at bounding box center [467, 31] width 66 height 8
type input "UQTUP5"
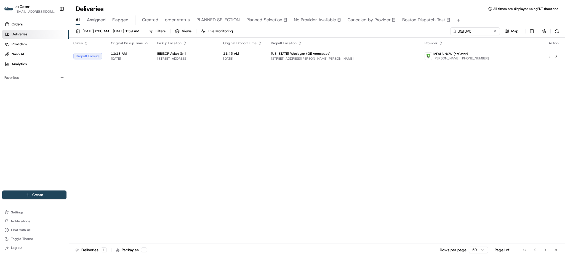
click at [418, 143] on div "Status Original Pickup Time Pickup Location Original Dropoff Time Dropoff Locat…" at bounding box center [316, 141] width 495 height 206
click at [347, 64] on div "Status Original Pickup Time Pickup Location Original Dropoff Time Dropoff Locat…" at bounding box center [316, 141] width 495 height 206
click at [347, 60] on span "9286 Schulze Dr, West Chester Township, OH 45069, USA" at bounding box center [343, 58] width 145 height 4
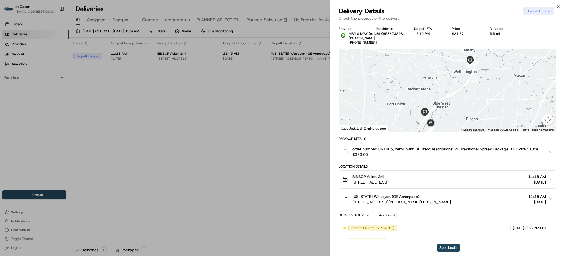
drag, startPoint x: 474, startPoint y: 108, endPoint x: 475, endPoint y: 87, distance: 21.0
click at [475, 87] on div at bounding box center [447, 90] width 217 height 82
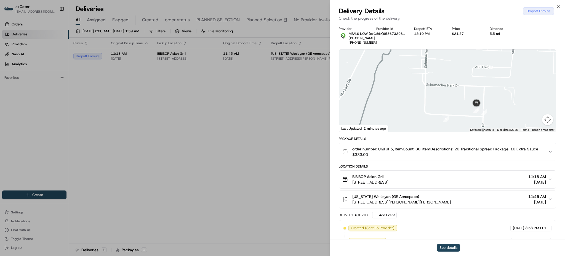
drag, startPoint x: 476, startPoint y: 74, endPoint x: 481, endPoint y: 98, distance: 24.0
click at [481, 98] on div at bounding box center [447, 90] width 217 height 82
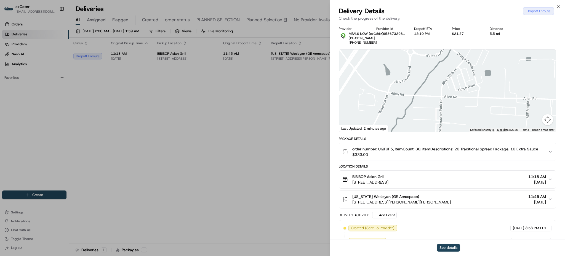
drag, startPoint x: 465, startPoint y: 77, endPoint x: 478, endPoint y: 102, distance: 27.8
click at [476, 99] on div at bounding box center [447, 90] width 217 height 82
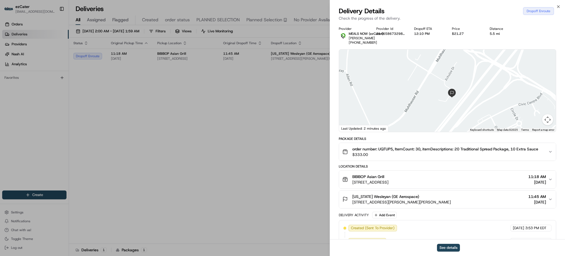
drag, startPoint x: 476, startPoint y: 91, endPoint x: 472, endPoint y: 88, distance: 5.2
click at [473, 89] on div at bounding box center [447, 90] width 217 height 82
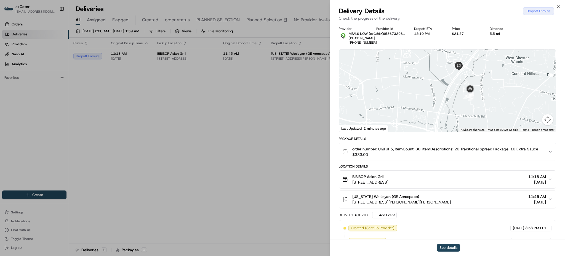
click at [468, 76] on div at bounding box center [447, 90] width 217 height 82
click at [448, 196] on div "Indiana Wesleyan (GE Aerospace)" at bounding box center [402, 197] width 99 height 6
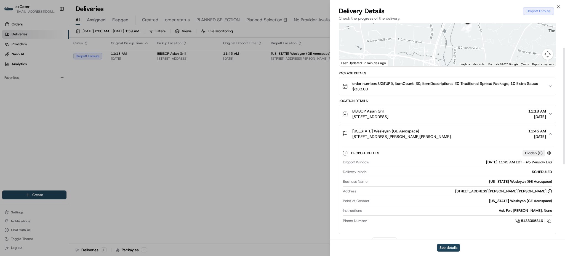
scroll to position [147, 0]
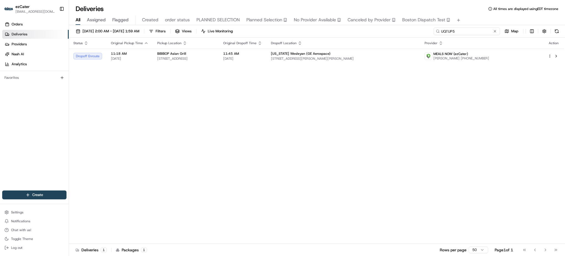
click at [479, 28] on input "UQTUP5" at bounding box center [467, 31] width 66 height 8
paste input "YUR03T"
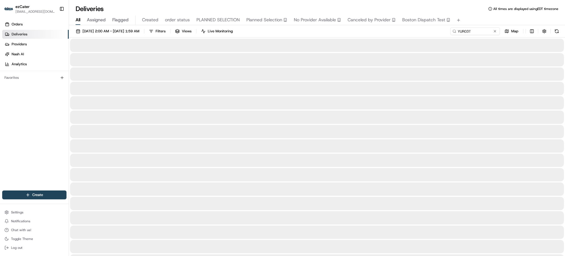
click at [407, 29] on div "07/28/2025 2:00 AM - 09/01/2025 1:59 AM Filters Views Live Monitoring YUR03T Map" at bounding box center [317, 32] width 496 height 10
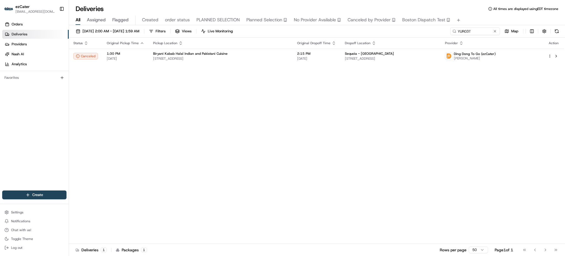
click at [189, 54] on span "Biryani Kabab Halal Indian and Pakistani Cuisine" at bounding box center [190, 53] width 75 height 4
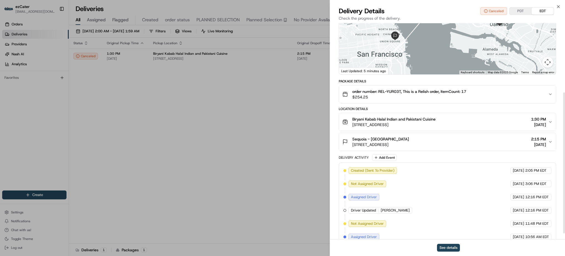
scroll to position [110, 0]
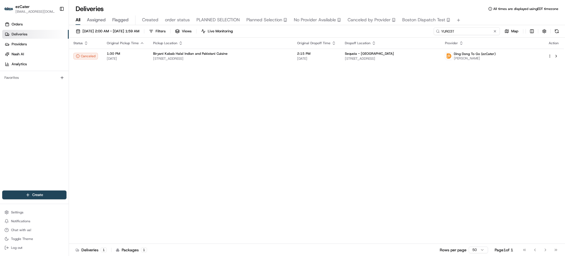
click at [476, 31] on input "YUR03T" at bounding box center [467, 31] width 66 height 8
paste input "UQTUP5"
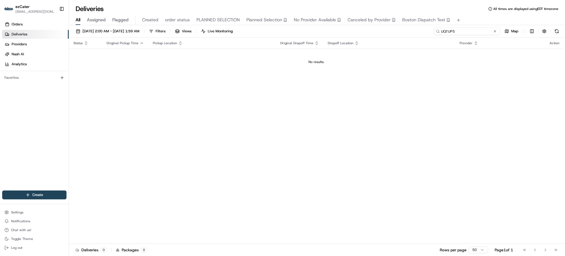
paste input "MKFTKE"
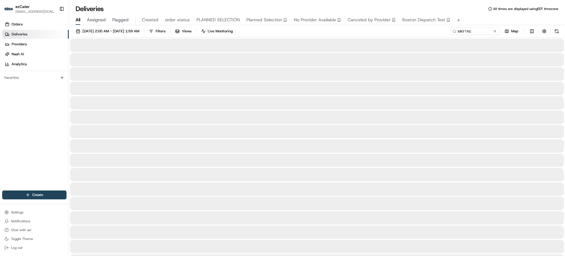
click at [483, 16] on div "All Assigned Flagged Created order status PLANNED SELECTION Planned Selection N…" at bounding box center [317, 20] width 496 height 10
click at [437, 28] on div "07/28/2025 2:00 AM - 09/01/2025 1:59 AM Filters Views Live Monitoring MKFTKE Map" at bounding box center [317, 32] width 496 height 10
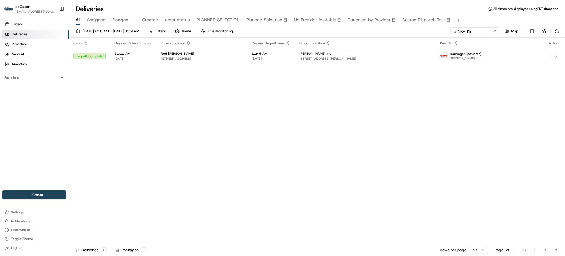
click at [437, 28] on div "07/28/2025 2:00 AM - 09/01/2025 1:59 AM Filters Views Live Monitoring MKFTKE Map" at bounding box center [317, 32] width 496 height 10
click at [347, 59] on span "665 Seward Ave NW #301, Grand Rapids, MI 49504, USA" at bounding box center [366, 58] width 132 height 4
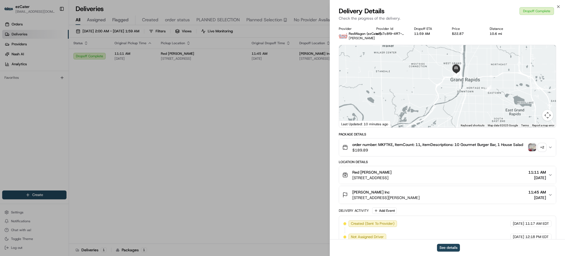
drag, startPoint x: 482, startPoint y: 81, endPoint x: 482, endPoint y: 87, distance: 5.5
click at [482, 87] on div at bounding box center [447, 86] width 217 height 82
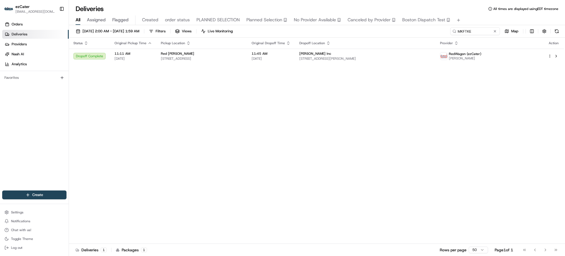
click at [463, 27] on div "07/28/2025 2:00 AM - 09/01/2025 1:59 AM Filters Views Live Monitoring MKFTKE Ma…" at bounding box center [317, 141] width 496 height 232
click at [465, 29] on input "MKFTKE" at bounding box center [467, 31] width 66 height 8
paste input "ZP4YP3"
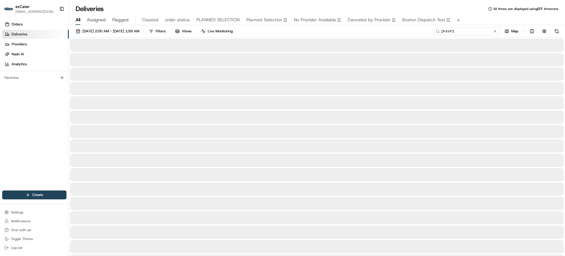
type input "ZP4YP3"
click at [469, 17] on div "All Assigned Flagged Created order status PLANNED SELECTION Planned Selection N…" at bounding box center [317, 20] width 496 height 10
click at [412, 33] on div "07/28/2025 2:00 AM - 09/01/2025 1:59 AM Filters Views Live Monitoring ZP4YP3 Map" at bounding box center [317, 32] width 496 height 10
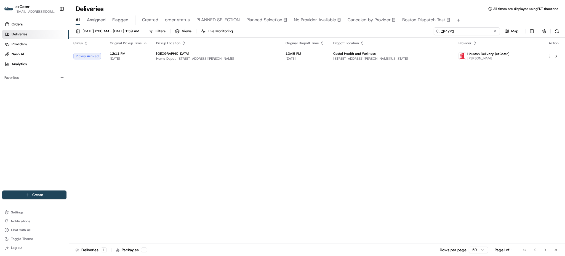
click at [481, 28] on input "ZP4YP3" at bounding box center [467, 31] width 66 height 8
paste input "MKFTKE"
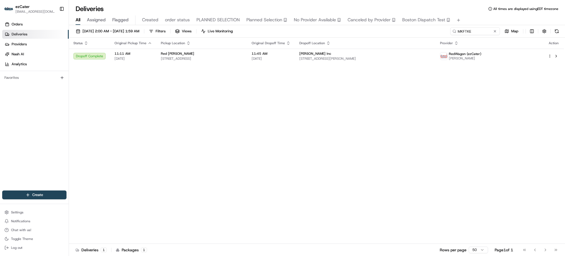
click at [324, 115] on div "Status Original Pickup Time Pickup Location Original Dropoff Time Dropoff Locat…" at bounding box center [316, 141] width 495 height 206
click at [291, 54] on span "11:45 AM" at bounding box center [271, 53] width 39 height 4
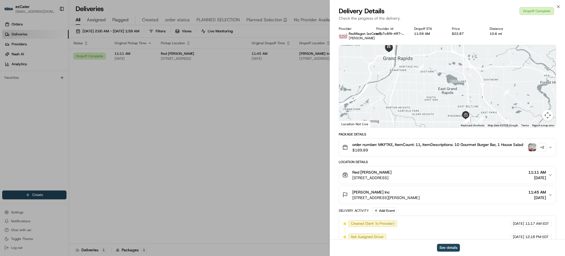
drag, startPoint x: 468, startPoint y: 100, endPoint x: 470, endPoint y: 110, distance: 10.0
click at [470, 109] on div at bounding box center [447, 86] width 217 height 82
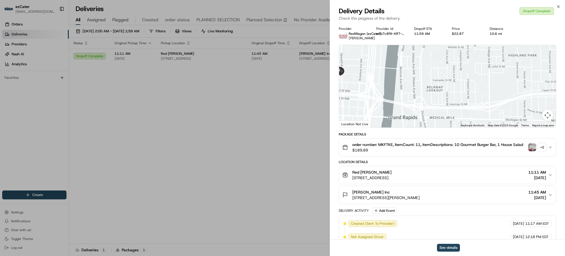
drag, startPoint x: 374, startPoint y: 73, endPoint x: 385, endPoint y: 83, distance: 15.4
click at [385, 83] on div at bounding box center [447, 86] width 217 height 82
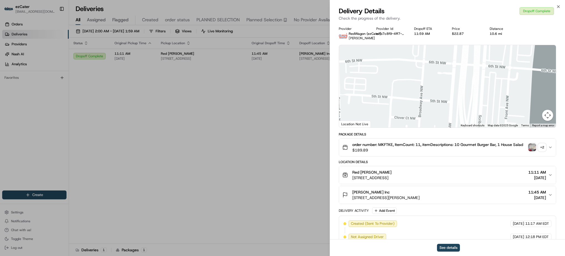
drag, startPoint x: 350, startPoint y: 98, endPoint x: 375, endPoint y: 99, distance: 25.1
click at [375, 99] on div at bounding box center [447, 86] width 217 height 82
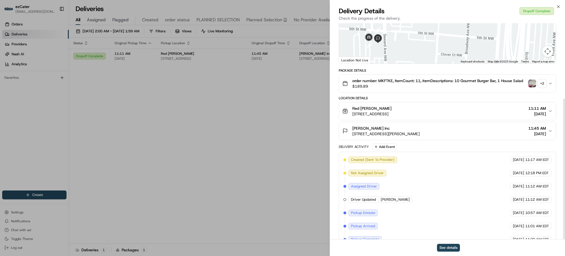
scroll to position [115, 0]
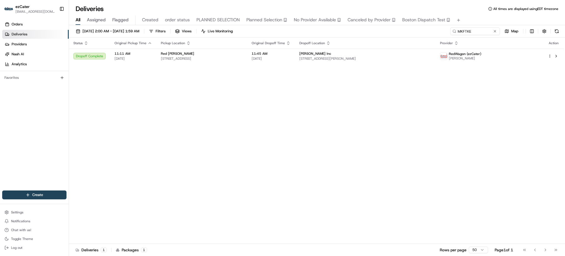
click at [476, 74] on div "Status Original Pickup Time Pickup Location Original Dropoff Time Dropoff Locat…" at bounding box center [316, 141] width 495 height 206
click at [331, 42] on icon "button" at bounding box center [328, 43] width 4 height 4
click at [359, 58] on button "Dropoff Location Address (Z-A)" at bounding box center [357, 57] width 56 height 7
click at [374, 59] on span "665 Seward Ave NW #301, Grand Rapids, MI 49504, USA" at bounding box center [366, 58] width 132 height 4
click at [295, 46] on th "Original Dropoff Time" at bounding box center [271, 43] width 48 height 11
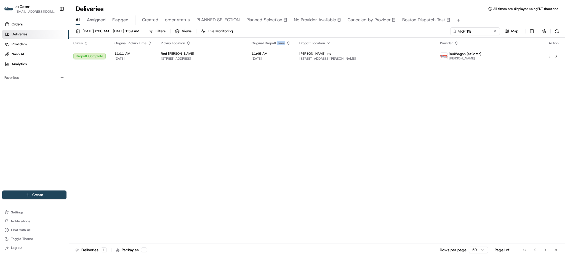
click at [295, 45] on th "Original Dropoff Time" at bounding box center [271, 43] width 48 height 11
click at [291, 43] on icon "button" at bounding box center [288, 43] width 4 height 4
click at [227, 132] on div "Status Original Pickup Time Pickup Location Original Dropoff Time Dropoff Locat…" at bounding box center [316, 141] width 495 height 206
click at [514, 117] on div "Status Original Pickup Time Pickup Location Original Dropoff Time Dropoff Locat…" at bounding box center [316, 141] width 495 height 206
click at [295, 50] on td "11:45 AM 08/19/2025" at bounding box center [271, 56] width 48 height 15
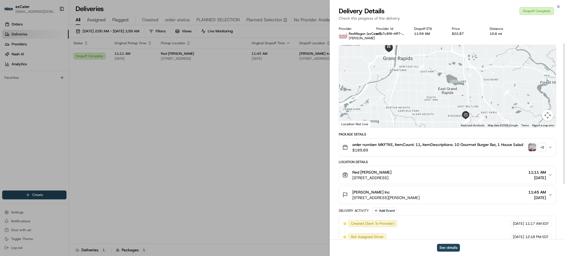
scroll to position [73, 0]
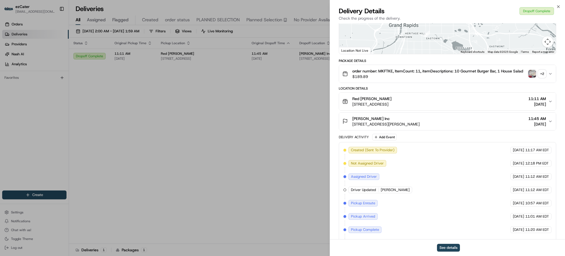
drag, startPoint x: 452, startPoint y: 37, endPoint x: 458, endPoint y: 81, distance: 44.7
click at [458, 80] on div "Provider RedWagon (ezCater) Valeria Gibbs Provider Id e2b7c8f9-4ff7-2d08-0044-a…" at bounding box center [448, 115] width 218 height 324
drag, startPoint x: 443, startPoint y: 50, endPoint x: 441, endPoint y: 34, distance: 16.1
click at [441, 34] on div at bounding box center [447, 13] width 217 height 82
drag, startPoint x: 427, startPoint y: 43, endPoint x: 426, endPoint y: 52, distance: 8.6
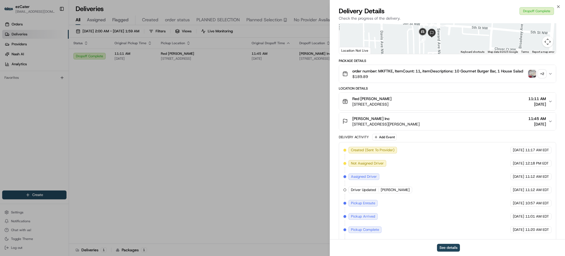
click at [426, 52] on div at bounding box center [447, 13] width 217 height 82
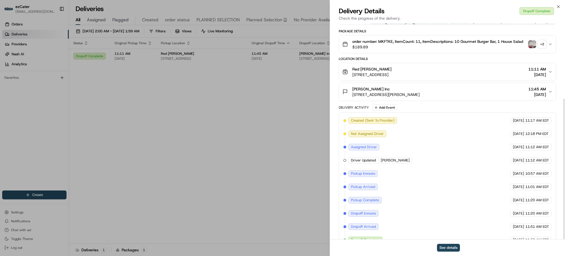
scroll to position [115, 0]
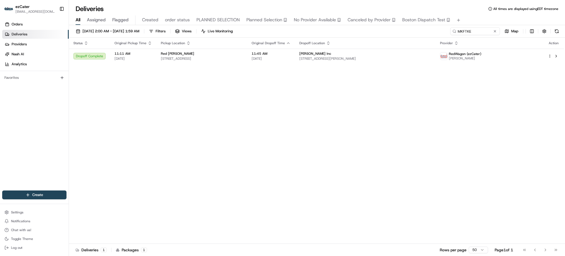
click at [234, 110] on div "Status Original Pickup Time Pickup Location Original Dropoff Time Dropoff Locat…" at bounding box center [316, 141] width 495 height 206
click at [422, 113] on div "Status Original Pickup Time Pickup Location Original Dropoff Time Dropoff Locat…" at bounding box center [316, 141] width 495 height 206
click at [487, 30] on input "MKFTKE" at bounding box center [467, 31] width 66 height 8
paste input "G6EPJ2"
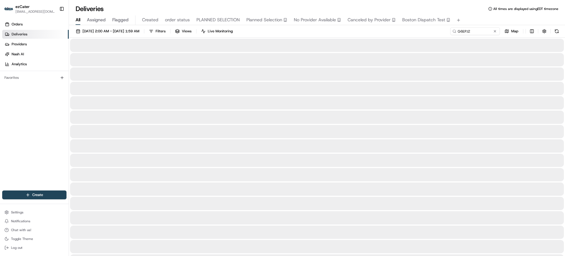
click at [361, 42] on div at bounding box center [317, 45] width 494 height 13
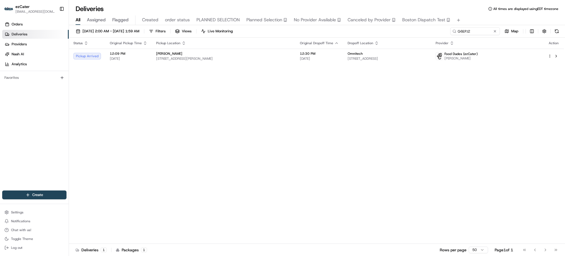
click at [357, 37] on div "07/28/2025 2:00 AM - 09/01/2025 1:59 AM Filters Views Live Monitoring G6EPJ2 Map" at bounding box center [317, 32] width 496 height 10
click at [332, 76] on div "Status Original Pickup Time Pickup Location Original Dropoff Time Dropoff Locat…" at bounding box center [316, 141] width 495 height 206
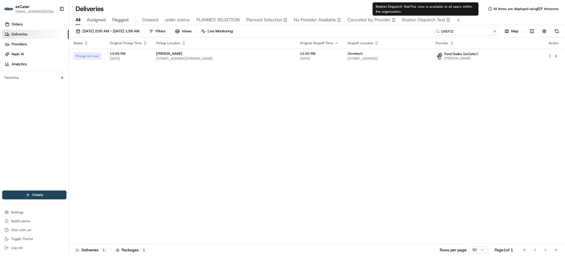
click at [479, 31] on input "G6EPJ2" at bounding box center [467, 31] width 66 height 8
paste input "M9R327"
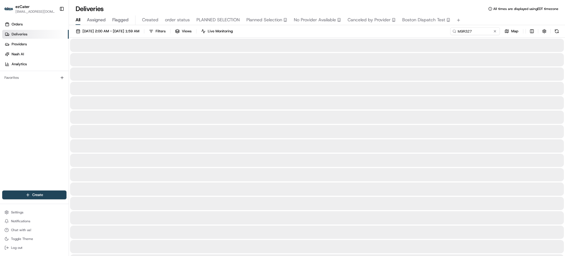
click at [470, 15] on div "All Assigned Flagged Created order status PLANNED SELECTION Planned Selection N…" at bounding box center [317, 20] width 496 height 10
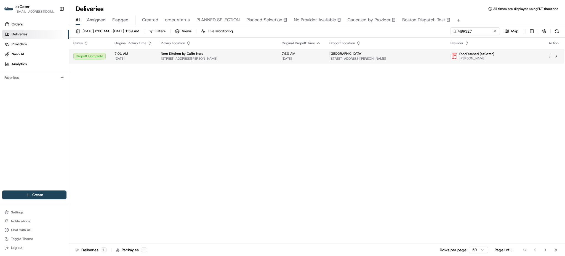
click at [241, 52] on div "Nero Kitchen by Caffe Nero" at bounding box center [217, 53] width 112 height 4
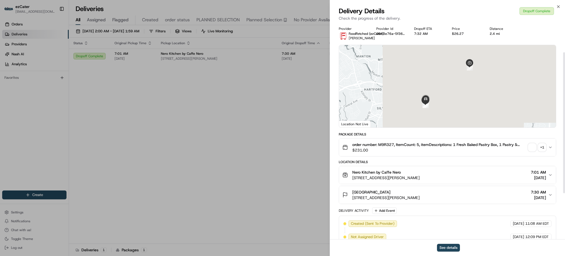
scroll to position [115, 0]
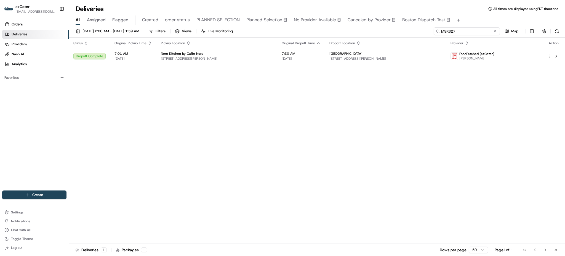
click at [476, 30] on input "M9R327" at bounding box center [467, 31] width 66 height 8
paste input "PTUYP"
click at [472, 17] on div "All Assigned Flagged Created order status PLANNED SELECTION Planned Selection N…" at bounding box center [317, 20] width 496 height 10
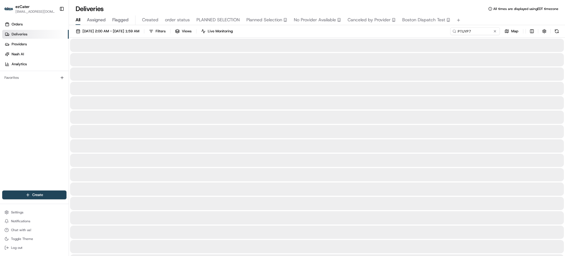
click at [438, 30] on div "07/28/2025 2:00 AM - 09/01/2025 1:59 AM Filters Views Live Monitoring PTUYP7 Map" at bounding box center [317, 32] width 496 height 10
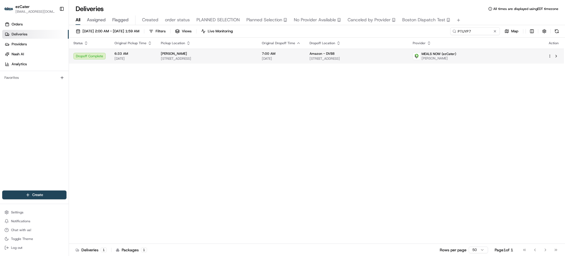
click at [378, 57] on span "3355 NW 22nd Street Rd, Miami, FL 33142, USA" at bounding box center [357, 58] width 94 height 4
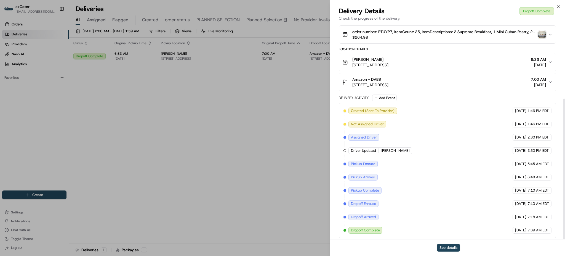
scroll to position [115, 0]
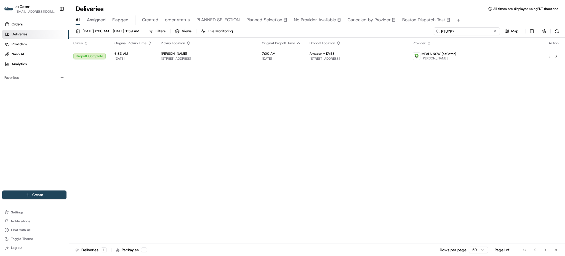
click at [489, 28] on input "PTUYP7" at bounding box center [467, 31] width 66 height 8
paste input "KCJP58"
click at [462, 7] on div "Deliveries All times are displayed using EDT timezone" at bounding box center [317, 8] width 496 height 9
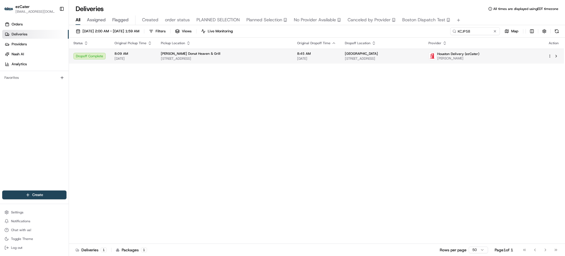
click at [320, 51] on td "8:45 AM 08/19/2025" at bounding box center [317, 56] width 48 height 15
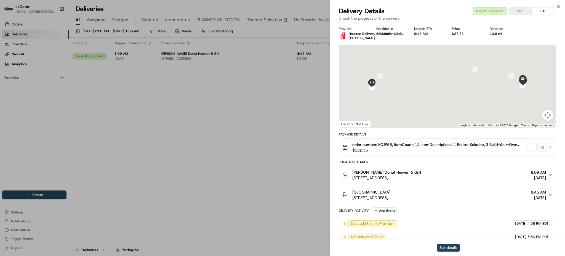
scroll to position [115, 0]
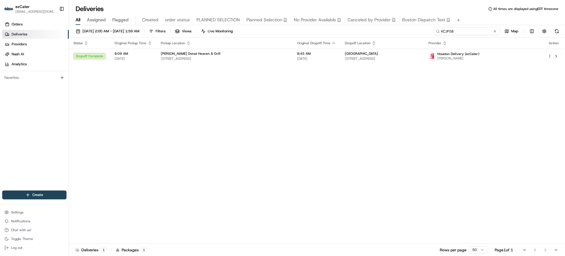
click at [473, 31] on input "KCJP58" at bounding box center [467, 31] width 66 height 8
paste input "89QT0P"
click at [473, 16] on div "All Assigned Flagged Created order status PLANNED SELECTION Planned Selection N…" at bounding box center [317, 20] width 496 height 10
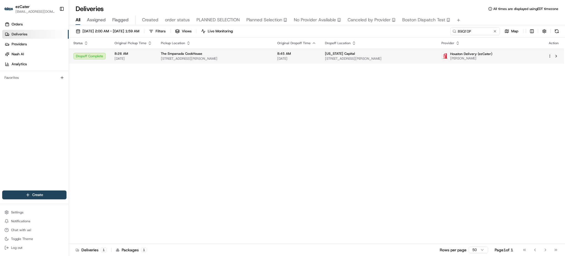
click at [308, 49] on td "8:45 AM 08/19/2025" at bounding box center [297, 56] width 48 height 15
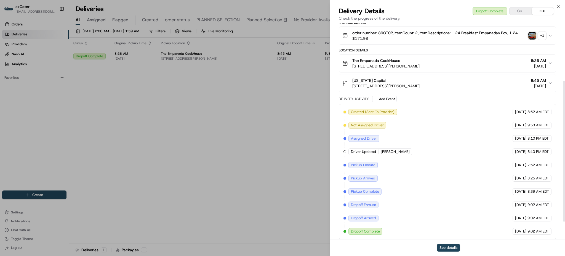
scroll to position [115, 0]
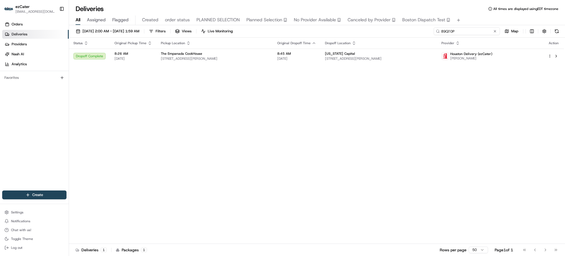
click at [485, 30] on input "89QT0P" at bounding box center [467, 31] width 66 height 8
paste input "HQF77C"
click at [478, 23] on div "All Assigned Flagged Created order status PLANNED SELECTION Planned Selection N…" at bounding box center [317, 20] width 496 height 10
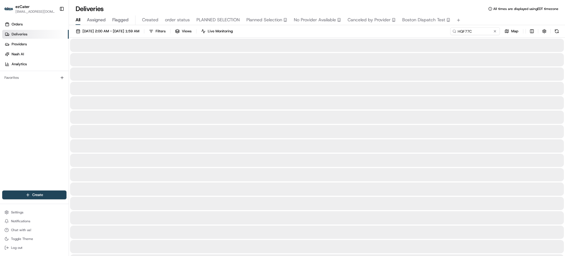
click at [435, 30] on div "07/28/2025 2:00 AM - 09/01/2025 1:59 AM Filters Views Live Monitoring HQF77C Map" at bounding box center [317, 32] width 496 height 10
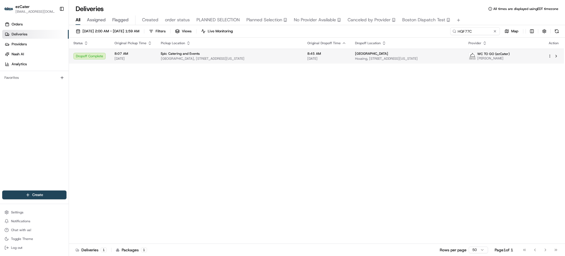
click at [343, 60] on td "8:45 AM 08/19/2025" at bounding box center [327, 56] width 48 height 15
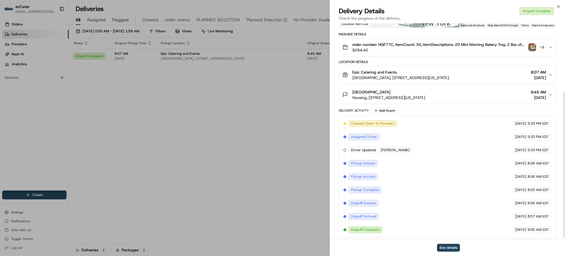
scroll to position [102, 0]
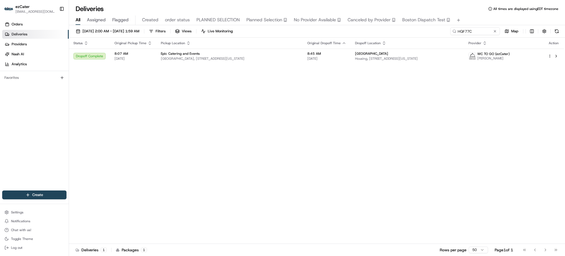
click at [485, 26] on div "07/28/2025 2:00 AM - 09/01/2025 1:59 AM Filters Views Live Monitoring HQF77C Ma…" at bounding box center [317, 141] width 496 height 232
click at [484, 28] on input "HQF77C" at bounding box center [467, 31] width 66 height 8
paste input "1KP52T"
click at [478, 14] on div "All Assigned Flagged Created order status PLANNED SELECTION Planned Selection N…" at bounding box center [317, 19] width 496 height 12
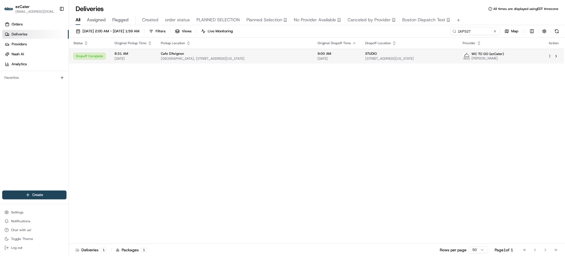
click at [318, 54] on span "9:00 AM" at bounding box center [337, 53] width 39 height 4
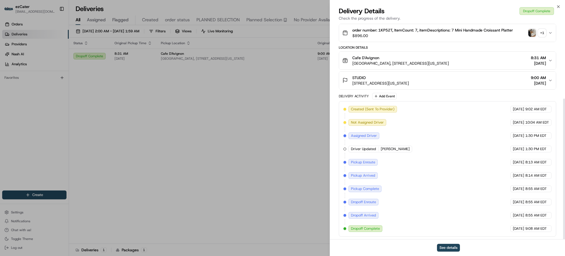
scroll to position [115, 0]
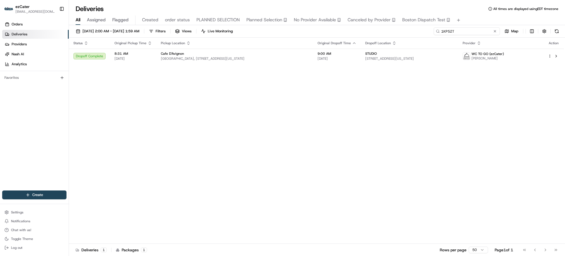
click at [480, 33] on input "1KP52T" at bounding box center [467, 31] width 66 height 8
paste input "XCT484"
click at [474, 24] on div "All Assigned Flagged Created order status PLANNED SELECTION Planned Selection N…" at bounding box center [317, 20] width 496 height 10
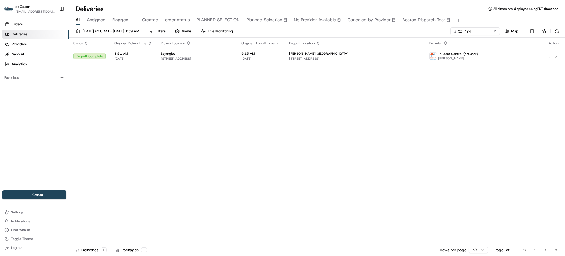
click at [233, 54] on div "Bojangles" at bounding box center [197, 53] width 72 height 4
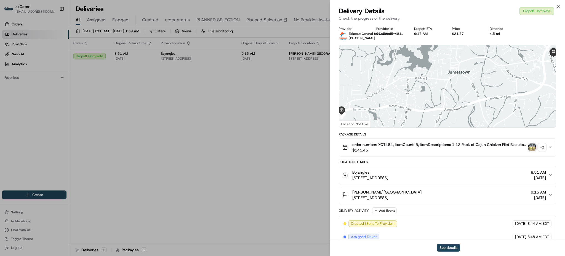
scroll to position [102, 0]
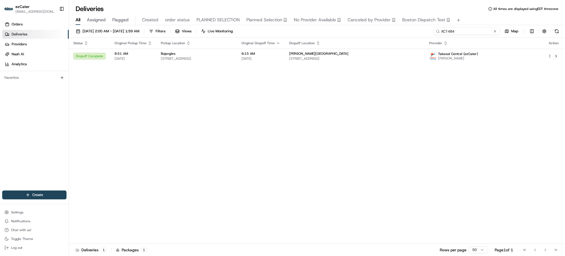
click at [482, 31] on input "XCT484" at bounding box center [467, 31] width 66 height 8
paste input "E5URG9"
click at [477, 22] on div "All Assigned Flagged Created order status PLANNED SELECTION Planned Selection N…" at bounding box center [317, 20] width 496 height 10
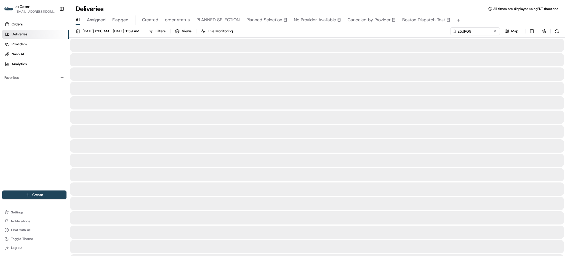
click at [477, 22] on div "All Assigned Flagged Created order status PLANNED SELECTION Planned Selection N…" at bounding box center [317, 20] width 496 height 10
click at [420, 32] on div "07/28/2025 2:00 AM - 09/01/2025 1:59 AM Filters Views Live Monitoring E5URG9 Map" at bounding box center [317, 32] width 496 height 10
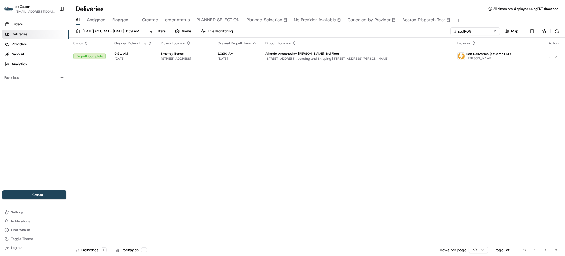
click at [261, 50] on td "10:30 AM 08/19/2025" at bounding box center [237, 56] width 48 height 15
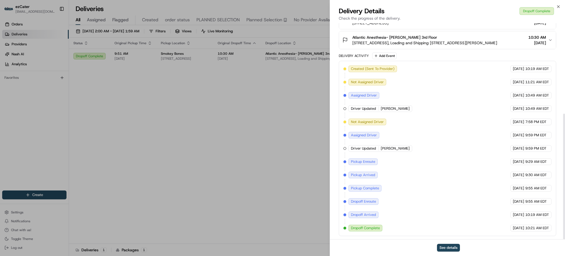
scroll to position [155, 0]
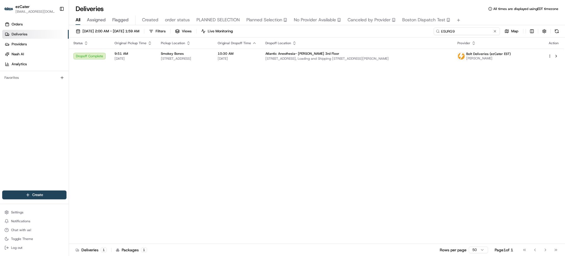
click at [478, 33] on input "E5URG9" at bounding box center [467, 31] width 66 height 8
paste input "P5E1TU"
click at [474, 19] on div "All Assigned Flagged Created order status PLANNED SELECTION Planned Selection N…" at bounding box center [317, 20] width 496 height 10
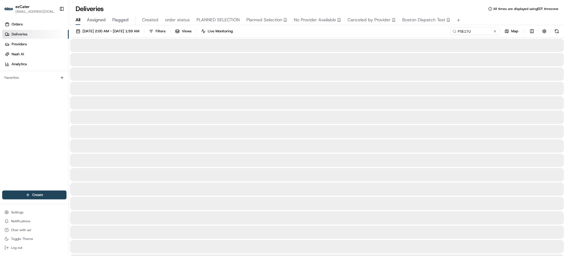
click at [430, 29] on div "07/28/2025 2:00 AM - 09/01/2025 1:59 AM Filters Views Live Monitoring P5E1TU Map" at bounding box center [317, 32] width 496 height 10
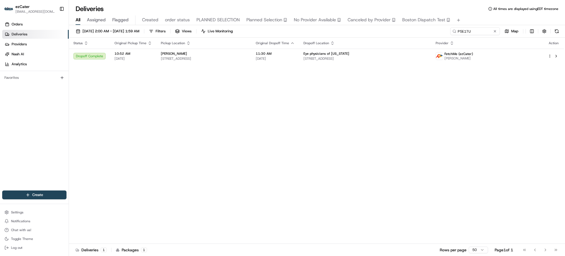
click at [291, 50] on td "11:30 AM 08/19/2025" at bounding box center [276, 56] width 48 height 15
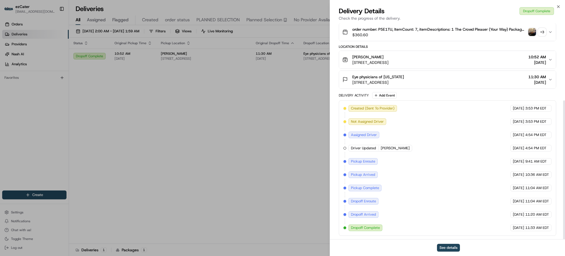
scroll to position [120, 0]
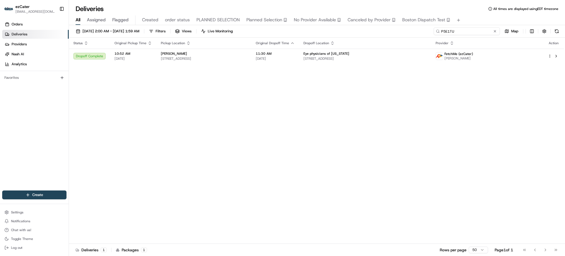
click at [473, 33] on input "P5E1TU" at bounding box center [467, 31] width 66 height 8
paste input "5GC5MW"
click at [474, 23] on div "All Assigned Flagged Created order status PLANNED SELECTION Planned Selection N…" at bounding box center [317, 20] width 496 height 10
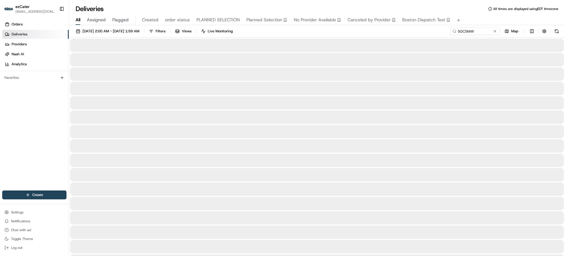
click at [441, 29] on div "07/28/2025 2:00 AM - 09/01/2025 1:59 AM Filters Views Live Monitoring 5GC5MW Map" at bounding box center [317, 32] width 496 height 10
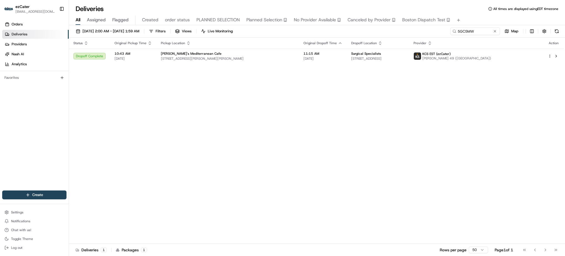
click at [303, 46] on th "Original Dropoff Time" at bounding box center [323, 43] width 48 height 11
click at [302, 54] on td "11:15 AM 08/19/2025" at bounding box center [323, 56] width 48 height 15
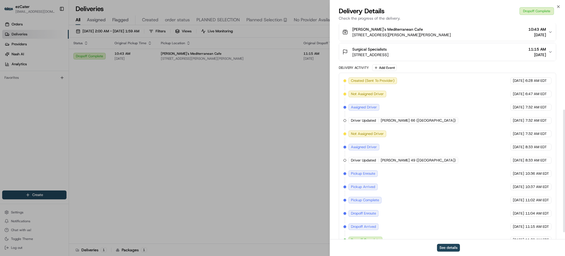
scroll to position [164, 0]
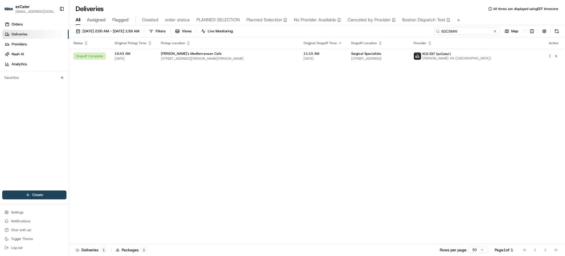
click at [462, 34] on input "5GC5MW" at bounding box center [467, 31] width 66 height 8
paste input "Z21XEE"
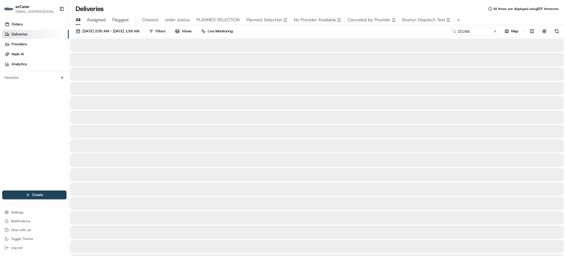
click at [466, 19] on div "All Assigned Flagged Created order status PLANNED SELECTION Planned Selection N…" at bounding box center [317, 20] width 496 height 10
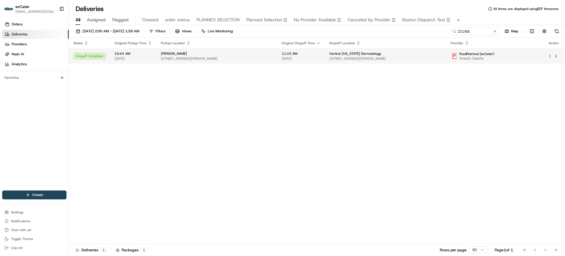
click at [344, 54] on span "Central Connecticut Dermatology" at bounding box center [356, 53] width 52 height 4
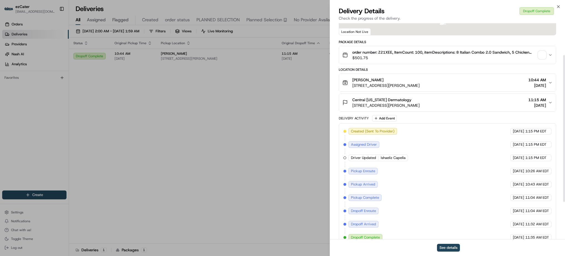
scroll to position [102, 0]
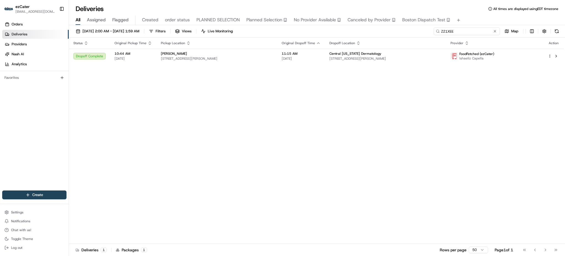
click at [466, 31] on input "Z21XEE" at bounding box center [467, 31] width 66 height 8
paste input "X4E9M6"
click at [479, 22] on div "All Assigned Flagged Created order status PLANNED SELECTION Planned Selection N…" at bounding box center [317, 20] width 496 height 10
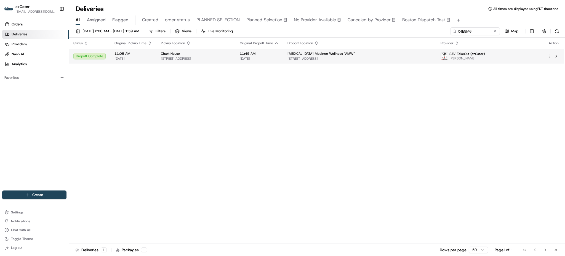
click at [348, 55] on span "Arthritis Medince Wellness “AMW”" at bounding box center [321, 53] width 67 height 4
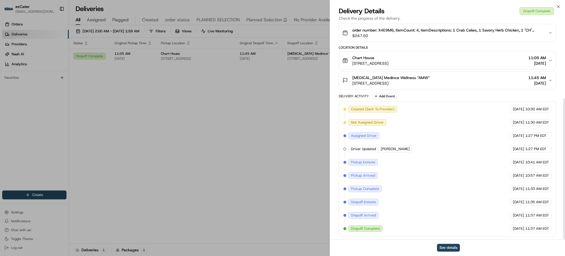
scroll to position [115, 0]
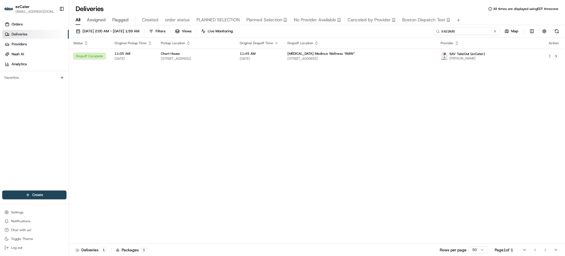
click at [482, 33] on input "X4E9M6" at bounding box center [467, 31] width 66 height 8
paste input "F8WRFG"
click at [478, 19] on div "All Assigned Flagged Created order status PLANNED SELECTION Planned Selection N…" at bounding box center [317, 20] width 496 height 10
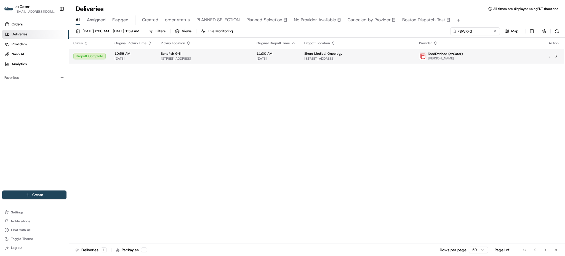
click at [334, 50] on td "Shore Medical Oncology 100 Medical Center Way, Somers Point, NJ 08244, USA" at bounding box center [357, 56] width 115 height 15
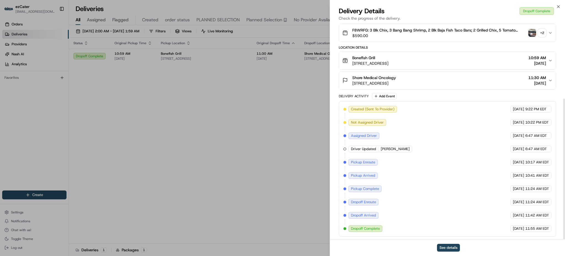
scroll to position [115, 0]
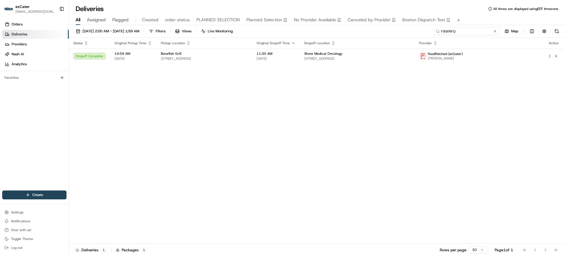
click at [484, 28] on input "F8WRFG" at bounding box center [467, 31] width 66 height 8
paste input "MEKU2U"
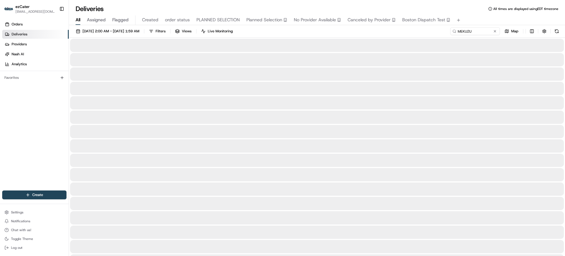
click at [477, 19] on div "All Assigned Flagged Created order status PLANNED SELECTION Planned Selection N…" at bounding box center [317, 20] width 496 height 10
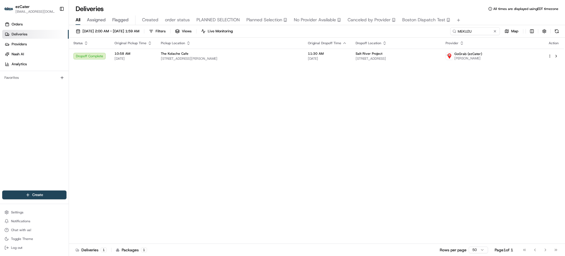
click at [390, 50] on td "Salt River Project 1500 N Mill Ave, Phoenix, AZ 85008, USA" at bounding box center [396, 56] width 90 height 15
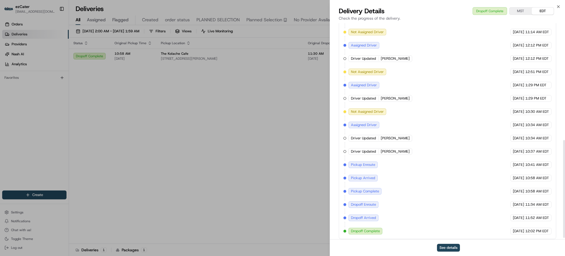
scroll to position [261, 0]
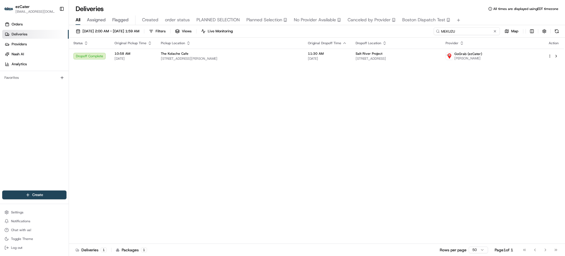
click at [475, 32] on input "MEKU2U" at bounding box center [467, 31] width 66 height 8
paste input "447RX1"
click at [475, 21] on div "All Assigned Flagged Created order status PLANNED SELECTION Planned Selection N…" at bounding box center [317, 20] width 496 height 10
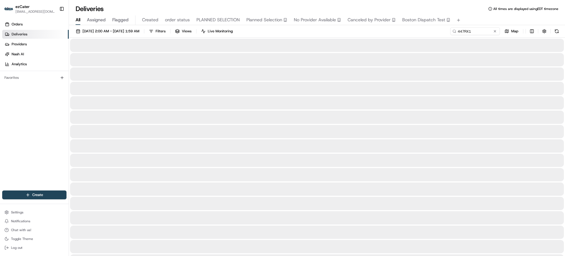
click at [408, 33] on div "07/28/2025 2:00 AM - 09/01/2025 1:59 AM Filters Views Live Monitoring 447RX1 Map" at bounding box center [317, 32] width 496 height 10
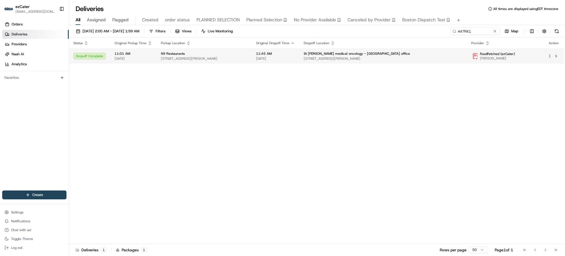
click at [374, 61] on td "St peters medical oncology - albany office 317 S Manning Blvd Suite 220, Albany…" at bounding box center [384, 56] width 168 height 15
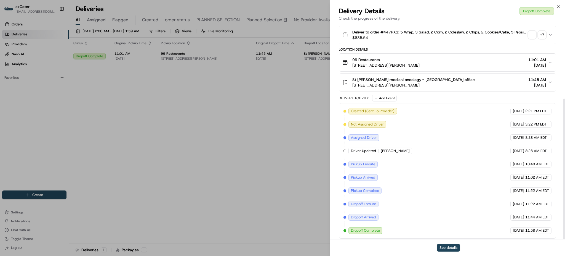
scroll to position [115, 0]
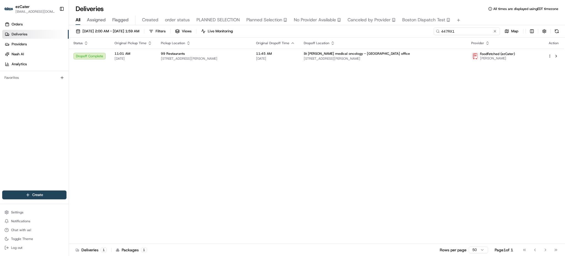
click at [473, 28] on input "447RX1" at bounding box center [467, 31] width 66 height 8
paste input "JGJJM6"
click at [474, 20] on div "All Assigned Flagged Created order status PLANNED SELECTION Planned Selection N…" at bounding box center [317, 20] width 496 height 10
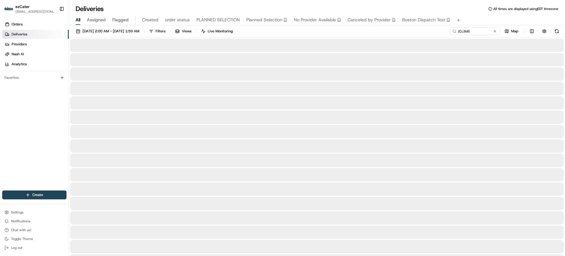
click at [414, 34] on div "07/28/2025 2:00 AM - 09/01/2025 1:59 AM Filters Views Live Monitoring JGJJM6 Map" at bounding box center [317, 32] width 496 height 10
click at [366, 31] on div "07/28/2025 2:00 AM - 09/01/2025 1:59 AM Filters Views Live Monitoring JGJJM6 Map" at bounding box center [317, 32] width 496 height 10
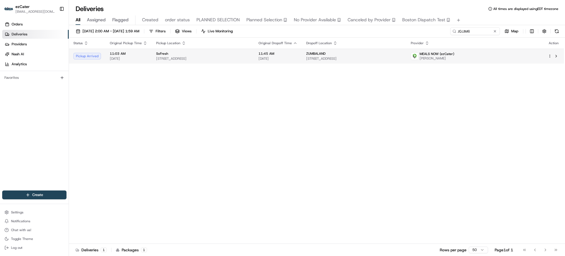
click at [302, 55] on td "11:45 AM 08/19/2025" at bounding box center [278, 56] width 48 height 15
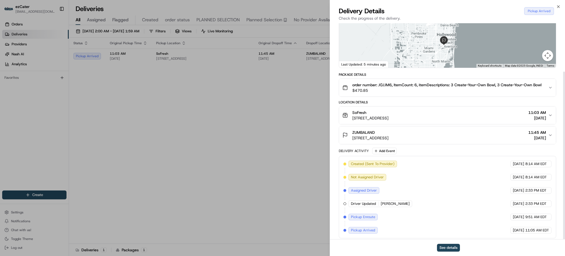
scroll to position [62, 0]
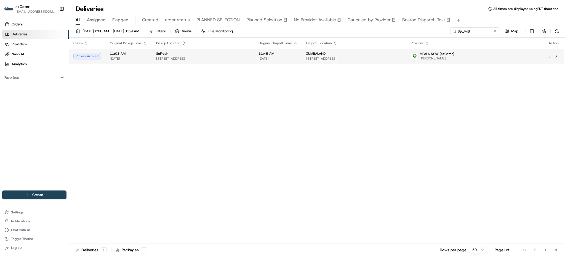
click at [298, 52] on span "11:45 AM" at bounding box center [278, 53] width 39 height 4
click at [387, 134] on div "Status Original Pickup Time Pickup Location Original Dropoff Time Dropoff Locat…" at bounding box center [316, 141] width 495 height 206
click at [351, 62] on td "ZUMBALAND 20281 NE 15th Ct, Miami, FL 33179, USA" at bounding box center [354, 56] width 105 height 15
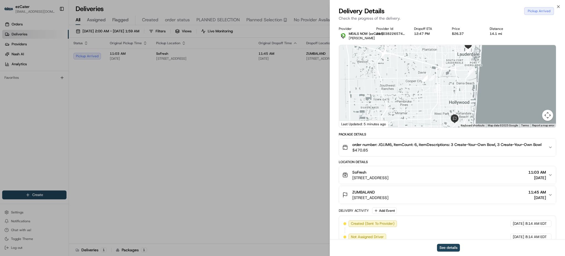
drag, startPoint x: 467, startPoint y: 95, endPoint x: 465, endPoint y: 107, distance: 12.3
click at [465, 107] on div at bounding box center [447, 86] width 217 height 82
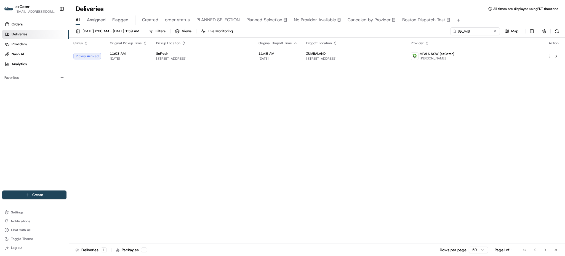
click at [372, 102] on div "Status Original Pickup Time Pickup Location Original Dropoff Time Dropoff Locat…" at bounding box center [316, 141] width 495 height 206
click at [298, 53] on span "11:45 AM" at bounding box center [278, 53] width 39 height 4
click at [379, 100] on div "Status Original Pickup Time Pickup Location Original Dropoff Time Dropoff Locat…" at bounding box center [316, 141] width 495 height 206
click at [487, 30] on input "JGJJM6" at bounding box center [467, 31] width 66 height 8
paste input "QM4858"
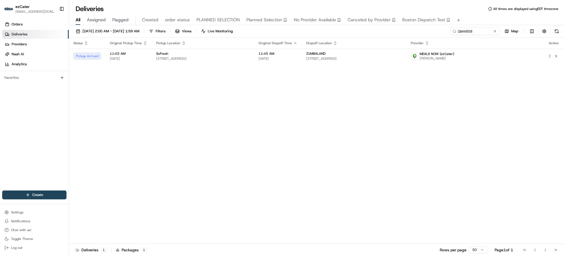
click at [481, 20] on div "All Assigned Flagged Created order status PLANNED SELECTION Planned Selection N…" at bounding box center [317, 20] width 496 height 10
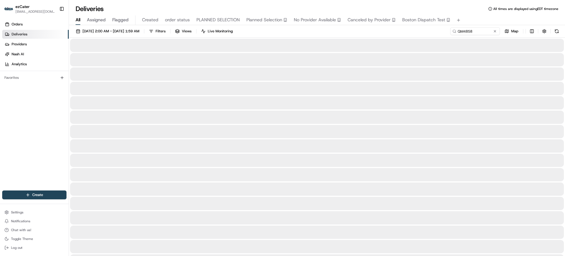
click at [358, 32] on div "07/28/2025 2:00 AM - 09/01/2025 1:59 AM Filters Views Live Monitoring QM4858 Map" at bounding box center [317, 32] width 496 height 10
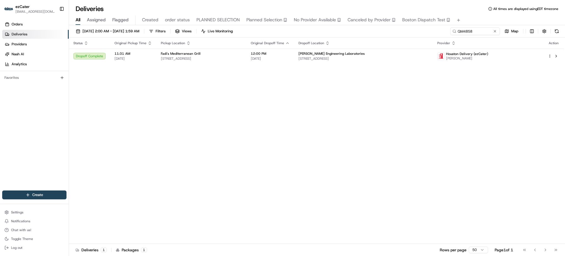
click at [242, 51] on div "Fadi's Mediterranean Grill" at bounding box center [201, 53] width 81 height 4
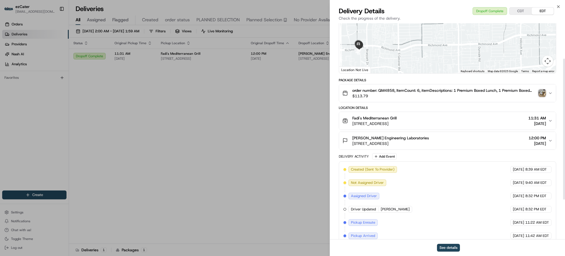
scroll to position [115, 0]
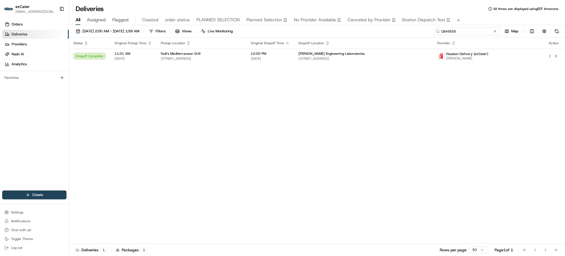
click at [483, 31] on input "QM4858" at bounding box center [467, 31] width 66 height 8
paste input "A04PQC"
click at [462, 18] on div "All Assigned Flagged Created order status PLANNED SELECTION Planned Selection N…" at bounding box center [317, 20] width 496 height 10
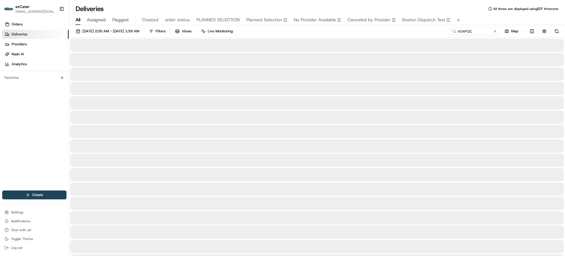
click at [462, 18] on div "All Assigned Flagged Created order status PLANNED SELECTION Planned Selection N…" at bounding box center [317, 20] width 496 height 10
click at [401, 35] on div "07/28/2025 2:00 AM - 09/01/2025 1:59 AM Filters Views Live Monitoring A04PQC Map" at bounding box center [317, 32] width 496 height 10
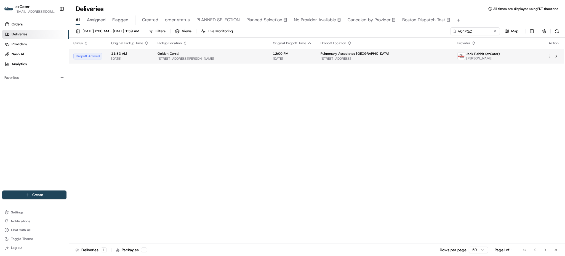
click at [312, 55] on span "12:00 PM" at bounding box center [292, 53] width 39 height 4
click at [472, 29] on input "A04PQC" at bounding box center [467, 31] width 66 height 8
paste input "ZP4YP3"
click at [472, 22] on div "All Assigned Flagged Created order status PLANNED SELECTION Planned Selection N…" at bounding box center [317, 20] width 496 height 10
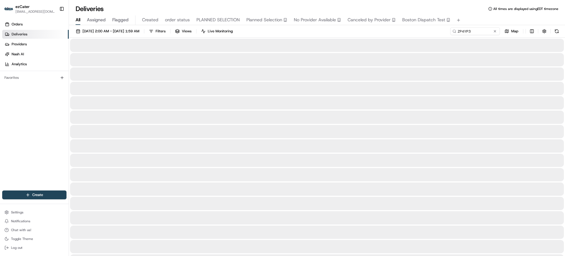
click at [421, 34] on div "07/28/2025 2:00 AM - 09/01/2025 1:59 AM Filters Views Live Monitoring ZP4YP3 Map" at bounding box center [317, 32] width 496 height 10
click at [371, 31] on div "07/28/2025 2:00 AM - 09/01/2025 1:59 AM Filters Views Live Monitoring ZP4YP3 Map" at bounding box center [317, 32] width 496 height 10
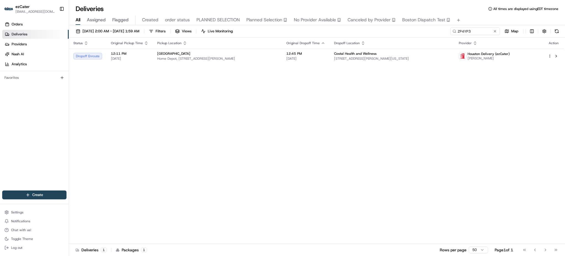
click at [324, 51] on td "12:45 PM 08/19/2025" at bounding box center [306, 56] width 48 height 15
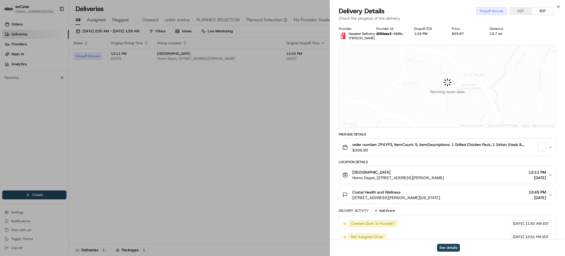
scroll to position [89, 0]
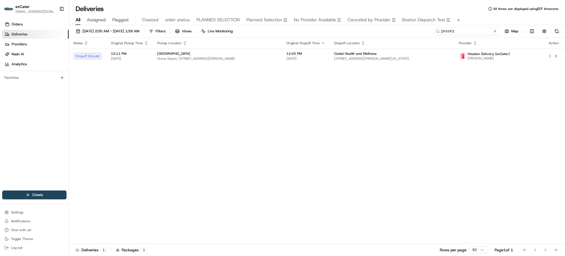
click at [477, 30] on input "ZP4YP3" at bounding box center [467, 31] width 66 height 8
paste input "JGJJM6"
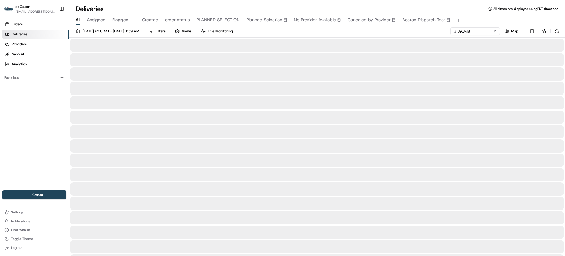
click at [382, 31] on div "07/28/2025 2:00 AM - 09/01/2025 1:59 AM Filters Views Live Monitoring JGJJM6 Map" at bounding box center [317, 32] width 496 height 10
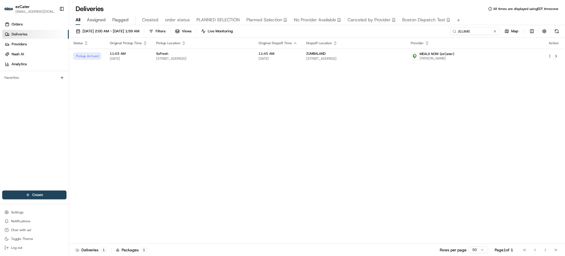
click at [379, 31] on div "07/28/2025 2:00 AM - 09/01/2025 1:59 AM Filters Views Live Monitoring JGJJM6 Map" at bounding box center [317, 32] width 496 height 10
click at [341, 57] on td "ZUMBALAND 20281 NE 15th Ct, Miami, FL 33179, USA" at bounding box center [354, 56] width 105 height 15
click at [341, 47] on th "Dropoff Location" at bounding box center [354, 43] width 105 height 11
click at [302, 53] on td "11:45 AM 08/19/2025" at bounding box center [278, 56] width 48 height 15
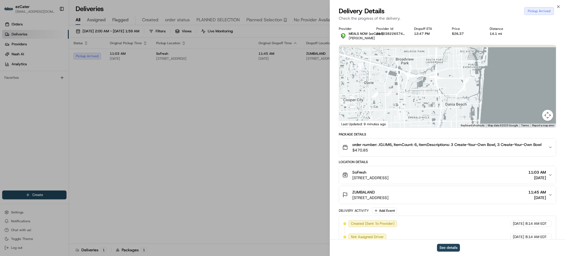
drag, startPoint x: 465, startPoint y: 92, endPoint x: 461, endPoint y: 108, distance: 16.2
click at [461, 107] on div at bounding box center [447, 86] width 217 height 82
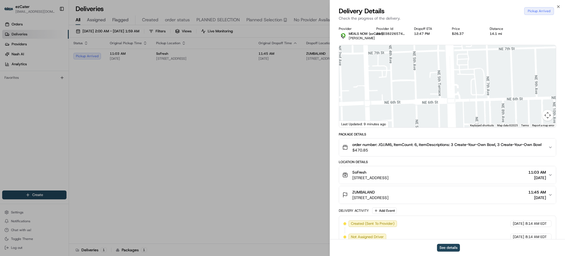
drag, startPoint x: 462, startPoint y: 97, endPoint x: 458, endPoint y: 78, distance: 18.6
click at [458, 79] on div at bounding box center [447, 86] width 217 height 82
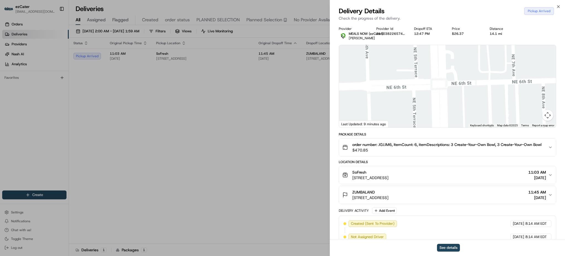
drag, startPoint x: 465, startPoint y: 103, endPoint x: 461, endPoint y: 82, distance: 21.4
click at [461, 82] on div at bounding box center [447, 86] width 217 height 82
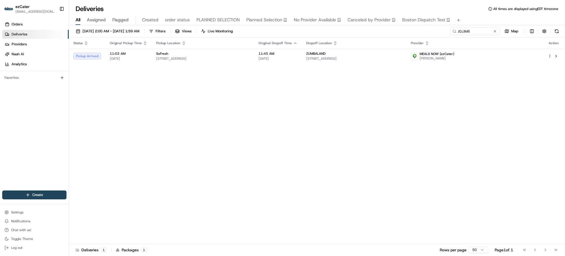
click at [195, 92] on div "Status Original Pickup Time Pickup Location Original Dropoff Time Dropoff Locat…" at bounding box center [316, 141] width 495 height 206
click at [556, 32] on button at bounding box center [557, 31] width 8 height 8
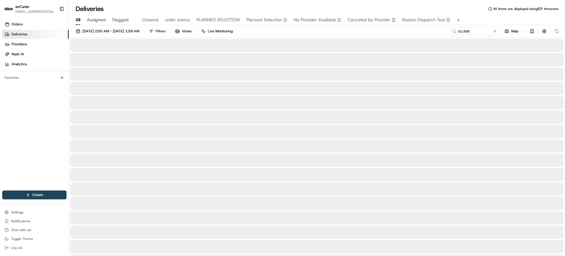
click at [25, 120] on div "Orders Deliveries Providers Nash AI Analytics Favorites" at bounding box center [34, 106] width 69 height 176
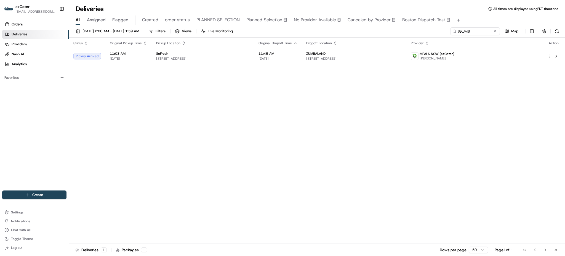
click at [158, 190] on div "Status Original Pickup Time Pickup Location Original Dropoff Time Dropoff Locat…" at bounding box center [316, 141] width 495 height 206
click at [474, 35] on input "JGJJM6" at bounding box center [467, 31] width 66 height 8
paste input "U4W4E0"
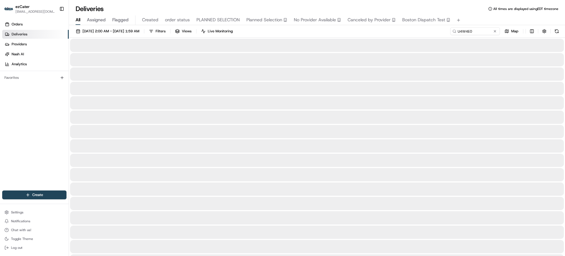
click at [423, 30] on div "07/28/2025 2:00 AM - 09/01/2025 1:59 AM Filters Views Live Monitoring U4W4E0 Map" at bounding box center [317, 32] width 496 height 10
click at [423, 32] on div "07/28/2025 2:00 AM - 09/01/2025 1:59 AM Filters Views Live Monitoring U4W4E0 Map" at bounding box center [317, 32] width 496 height 10
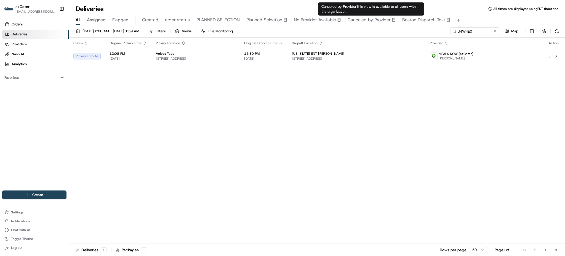
click at [311, 115] on div "Status Original Pickup Time Pickup Location Original Dropoff Time Dropoff Locat…" at bounding box center [316, 141] width 495 height 206
click at [185, 92] on div "Status Original Pickup Time Pickup Location Original Dropoff Time Dropoff Locat…" at bounding box center [316, 141] width 495 height 206
click at [483, 27] on div "07/28/2025 2:00 AM - 09/01/2025 1:59 AM Filters Views Live Monitoring U4W4E0 Ma…" at bounding box center [317, 141] width 496 height 232
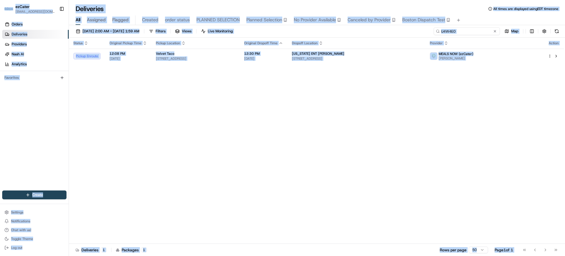
click at [483, 30] on input "U4W4E0" at bounding box center [467, 31] width 66 height 8
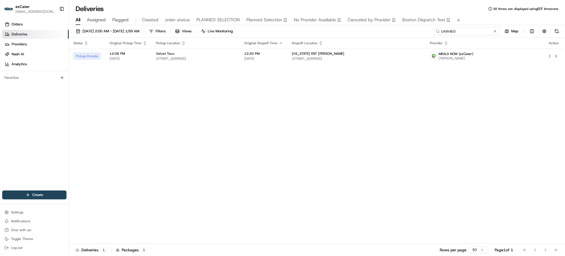
paste input "WAV-JJT"
type input "WAV-JJT"
click at [475, 22] on div "All Assigned Flagged Created order status PLANNED SELECTION Planned Selection N…" at bounding box center [317, 20] width 496 height 10
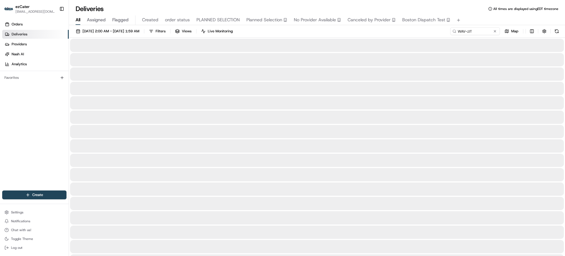
click at [438, 32] on div "07/28/2025 2:00 AM - 09/01/2025 1:59 AM Filters Views Live Monitoring WAV-JJT M…" at bounding box center [317, 32] width 496 height 10
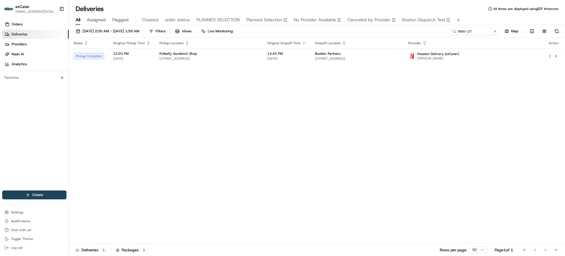
click at [374, 48] on th "Dropoff Location" at bounding box center [357, 43] width 93 height 11
click at [375, 57] on span "9901 I-10 #501, San Antonio, TX 78230, USA" at bounding box center [357, 58] width 84 height 4
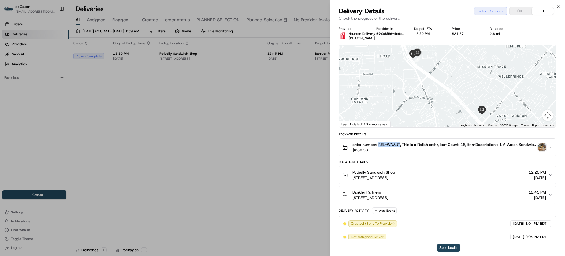
drag, startPoint x: 379, startPoint y: 144, endPoint x: 400, endPoint y: 144, distance: 20.4
click at [400, 144] on span "order number: REL-WAVJJT, This is a Relish order, ItemCount: 18, itemDescriptio…" at bounding box center [445, 145] width 184 height 6
copy span "REL-WAVJJT"
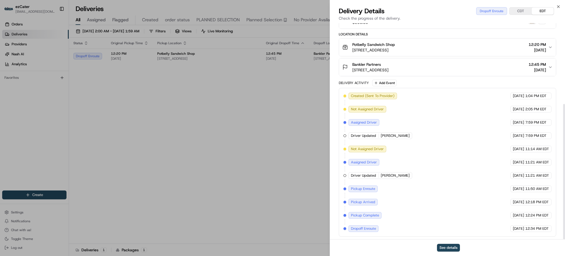
scroll to position [129, 0]
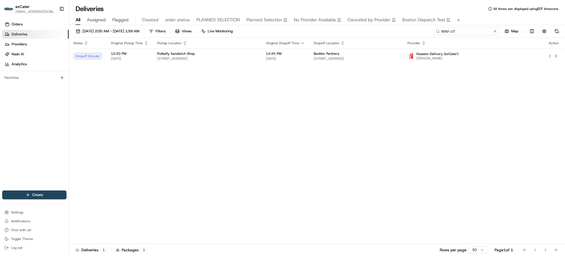
click at [478, 31] on input "WAV-JJT" at bounding box center [467, 31] width 66 height 8
paste input "VMEVX4"
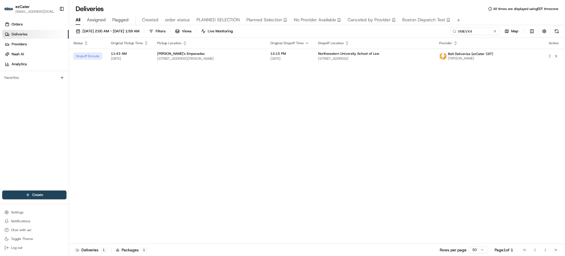
click at [389, 145] on div "Status Original Pickup Time Pickup Location Original Dropoff Time Dropoff Locat…" at bounding box center [316, 141] width 495 height 206
click at [483, 26] on div "07/28/2025 2:00 AM - 09/01/2025 1:59 AM Filters Views Live Monitoring VMEVX4 Ma…" at bounding box center [317, 141] width 496 height 232
click at [483, 29] on input "VMEVX4" at bounding box center [467, 31] width 66 height 8
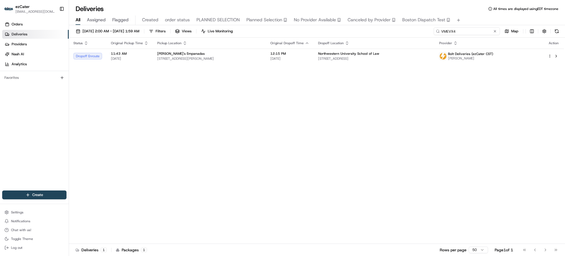
click at [483, 29] on input "VMEVX4" at bounding box center [467, 31] width 66 height 8
paste input "U4W4E0"
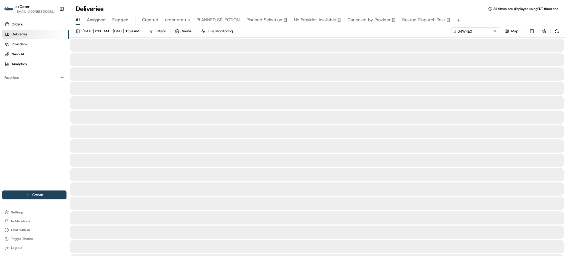
click at [410, 32] on div "07/28/2025 2:00 AM - 09/01/2025 1:59 AM Filters Views Live Monitoring U4W4E0 Map" at bounding box center [317, 32] width 496 height 10
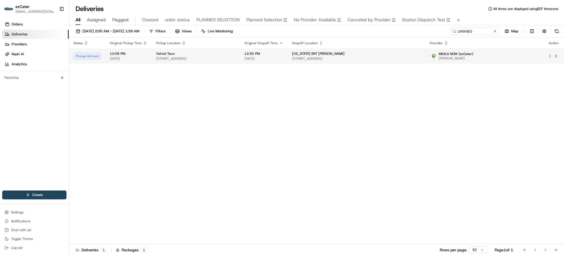
click at [345, 54] on span "Texas ENT Dr Kapadia" at bounding box center [318, 53] width 52 height 4
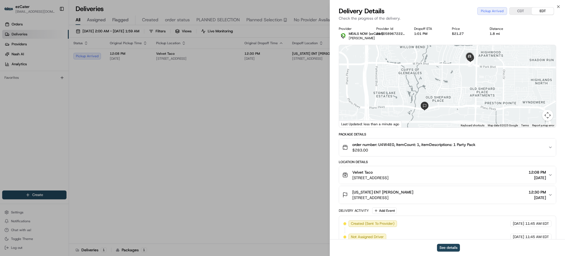
click at [531, 152] on div "order number: U4W4E0, ItemCount: 1, itemDescriptions: 1 Party Pack $283.00" at bounding box center [446, 147] width 206 height 11
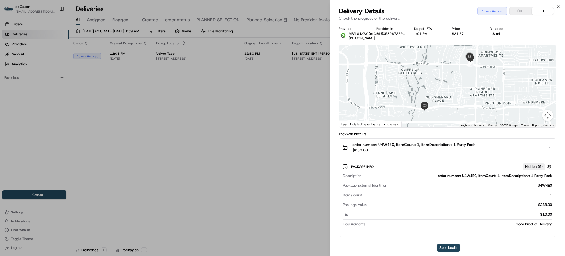
click at [531, 152] on div "order number: U4W4E0, ItemCount: 1, itemDescriptions: 1 Party Pack $283.00" at bounding box center [446, 147] width 206 height 11
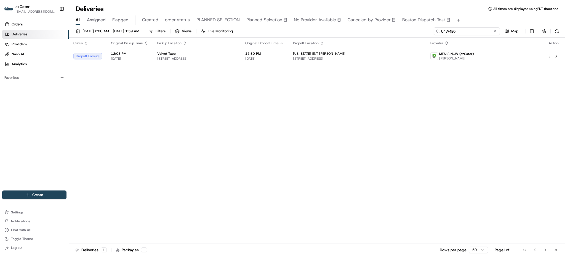
click at [483, 33] on input "U4W4E0" at bounding box center [467, 31] width 66 height 8
paste input "G6EPJ2"
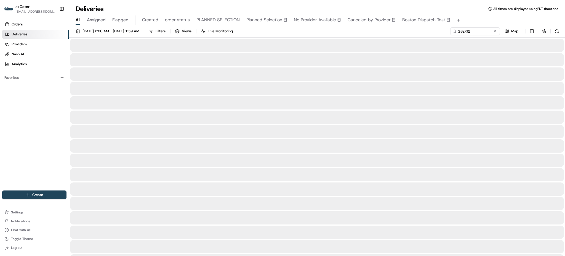
click at [429, 30] on div "07/28/2025 2:00 AM - 09/01/2025 1:59 AM Filters Views Live Monitoring G6EPJ2 Map" at bounding box center [317, 32] width 496 height 10
click at [293, 32] on div "07/28/2025 2:00 AM - 09/01/2025 1:59 AM Filters Views Live Monitoring G6EPJ2 Map" at bounding box center [317, 32] width 496 height 10
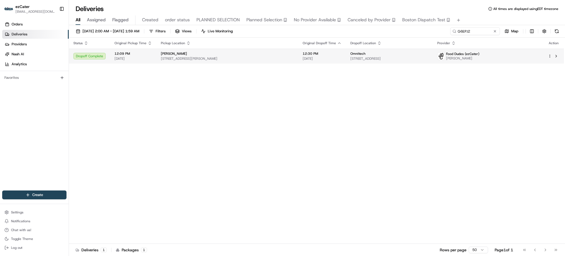
click at [298, 51] on td "12:30 PM 08/19/2025" at bounding box center [322, 56] width 48 height 15
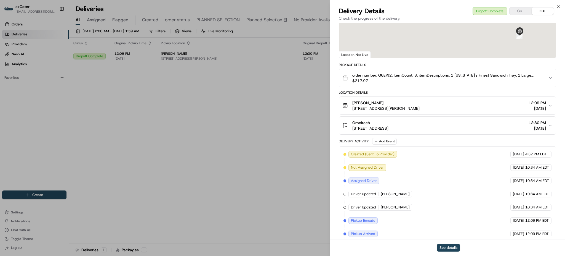
scroll to position [129, 0]
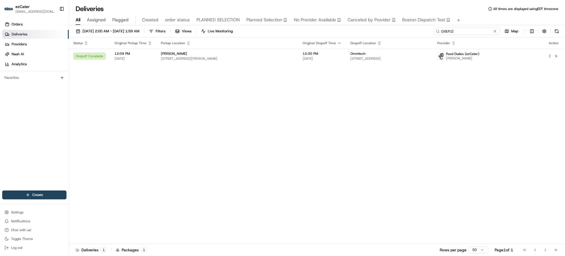
click at [467, 30] on input "G6EPJ2" at bounding box center [467, 31] width 66 height 8
paste input "ZP4YP3"
click at [475, 20] on div "All Assigned Flagged Created order status PLANNED SELECTION Planned Selection N…" at bounding box center [317, 20] width 496 height 10
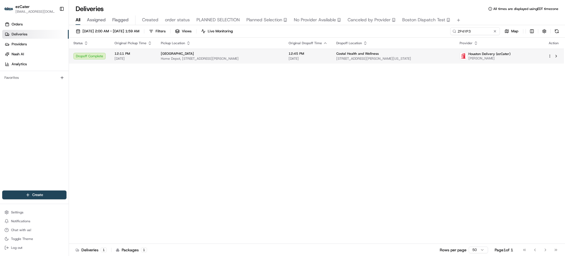
click at [316, 59] on span "[DATE]" at bounding box center [308, 58] width 39 height 4
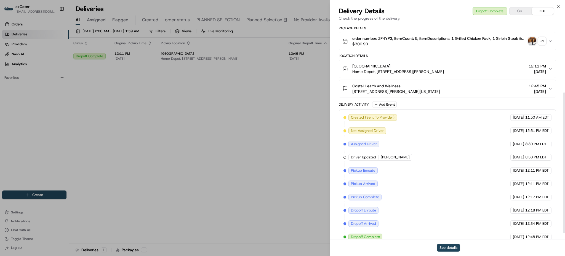
scroll to position [115, 0]
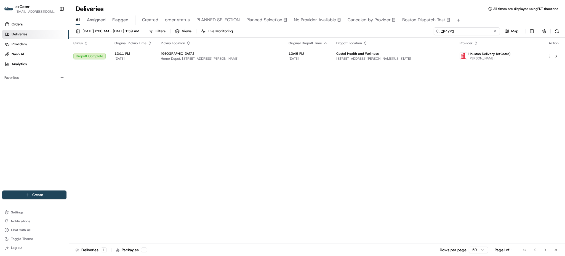
click at [475, 30] on input "ZP4YP3" at bounding box center [467, 31] width 66 height 8
paste input "U4W4E0"
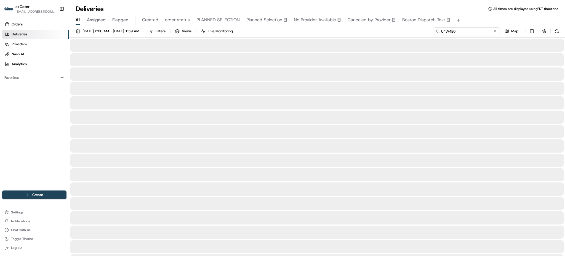
type input "U4W4E0"
click at [330, 39] on div at bounding box center [317, 45] width 494 height 13
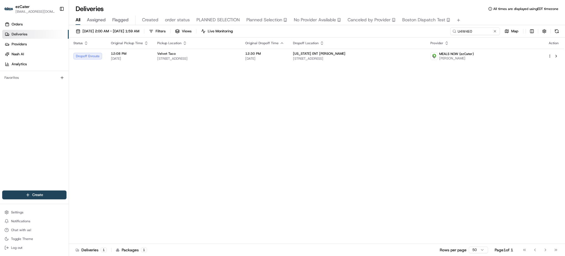
drag, startPoint x: 425, startPoint y: 113, endPoint x: 418, endPoint y: 108, distance: 8.0
click at [425, 113] on div "Status Original Pickup Time Pickup Location Original Dropoff Time Dropoff Locat…" at bounding box center [316, 141] width 495 height 206
click at [289, 60] on td "12:30 PM 08/19/2025" at bounding box center [265, 56] width 48 height 15
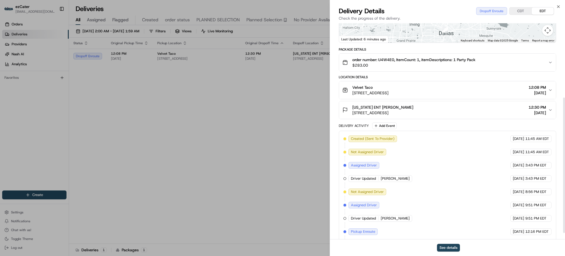
scroll to position [129, 0]
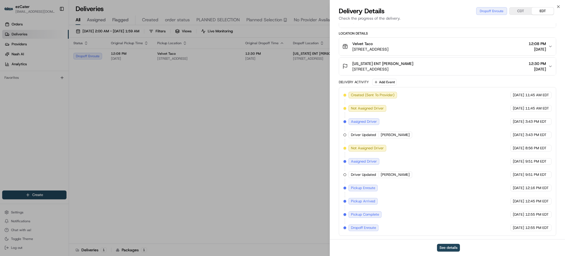
drag, startPoint x: 459, startPoint y: 210, endPoint x: 546, endPoint y: 211, distance: 87.5
click at [546, 211] on div "Created (Sent To Provider) MEALS NOW (ezCater) 08/18/2025 11:45 AM EDT Not Assi…" at bounding box center [448, 161] width 208 height 139
click at [546, 211] on div "08/19/2025 12:55 PM EDT" at bounding box center [531, 214] width 41 height 7
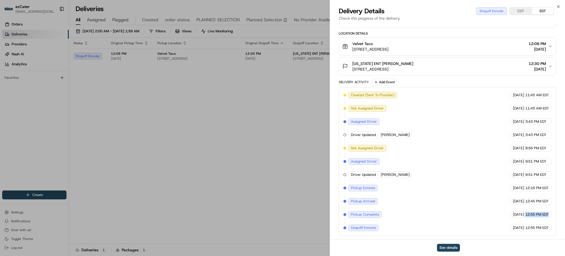
click at [546, 213] on span "12:55 PM EDT" at bounding box center [537, 214] width 23 height 5
click at [533, 199] on span "12:45 PM EDT" at bounding box center [537, 201] width 23 height 5
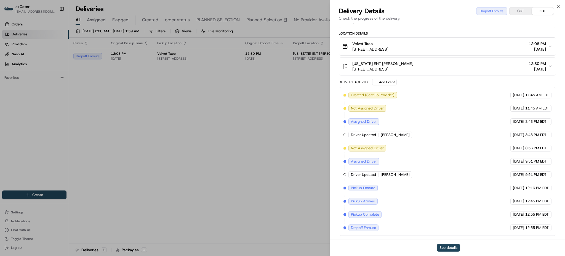
click at [541, 212] on span "12:55 PM EDT" at bounding box center [537, 214] width 23 height 5
click at [540, 226] on span "12:55 PM EDT" at bounding box center [537, 227] width 23 height 5
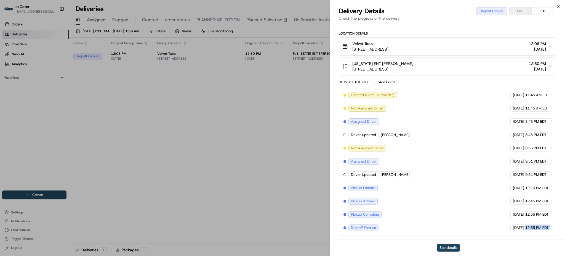
click at [540, 226] on span "12:55 PM EDT" at bounding box center [537, 227] width 23 height 5
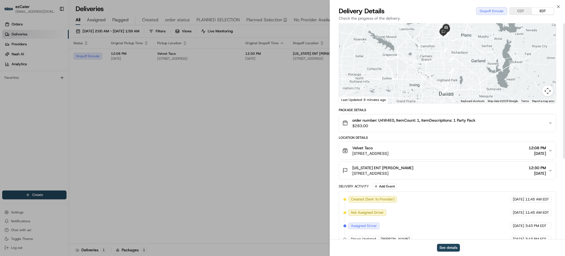
scroll to position [0, 0]
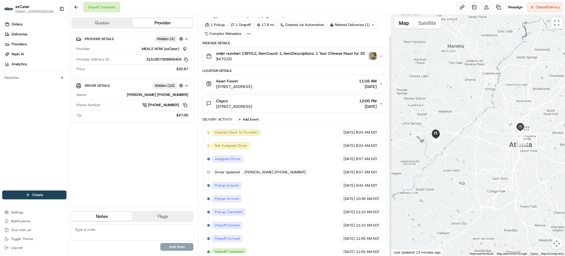
scroll to position [22, 0]
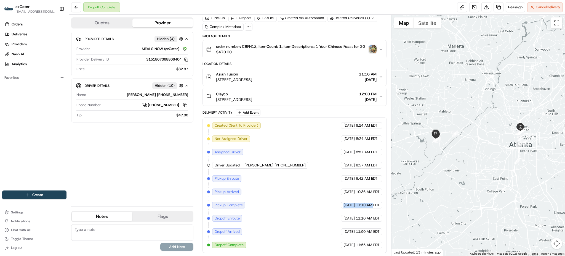
drag, startPoint x: 280, startPoint y: 205, endPoint x: 373, endPoint y: 208, distance: 93.6
click at [373, 208] on div "Created (Sent To Provider) MEALS NOW (ezCater) [DATE] 8:24 AM EDT Not Assigned …" at bounding box center [294, 185] width 175 height 126
click at [301, 198] on div "Created (Sent To Provider) MEALS NOW (ezCater) [DATE] 8:24 AM EDT Not Assigned …" at bounding box center [294, 185] width 175 height 126
drag, startPoint x: 231, startPoint y: 202, endPoint x: 355, endPoint y: 209, distance: 124.2
click at [355, 209] on div "Created (Sent To Provider) MEALS NOW (ezCater) [DATE] 8:24 AM EDT Not Assigned …" at bounding box center [294, 185] width 175 height 126
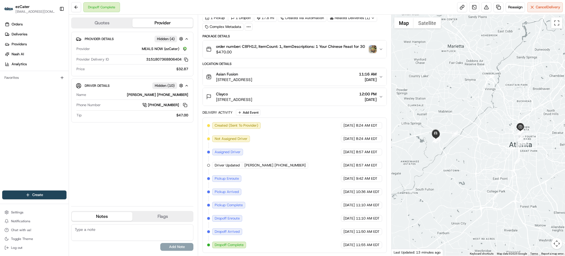
click at [354, 196] on div "Created (Sent To Provider) MEALS NOW (ezCater) [DATE] 8:24 AM EDT Not Assigned …" at bounding box center [294, 185] width 175 height 126
click at [354, 203] on span "[DATE]" at bounding box center [349, 204] width 11 height 5
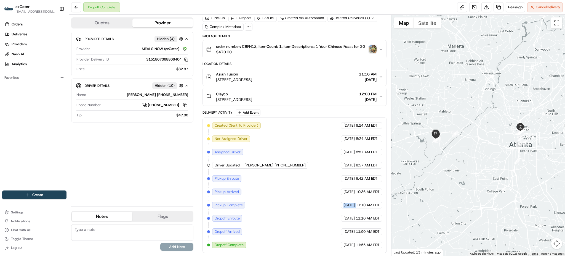
click at [354, 203] on span "[DATE]" at bounding box center [349, 204] width 11 height 5
click at [356, 223] on div "Created (Sent To Provider) MEALS NOW (ezCater) [DATE] 8:24 AM EDT Not Assigned …" at bounding box center [294, 185] width 175 height 126
